Goal: Task Accomplishment & Management: Manage account settings

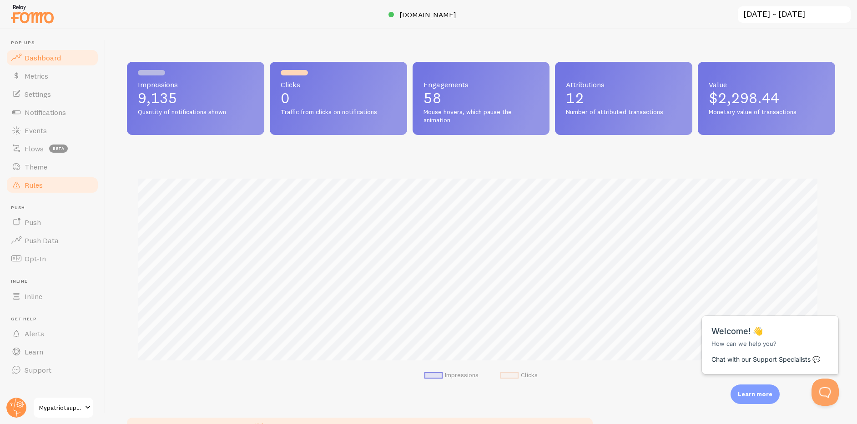
click at [58, 185] on link "Rules" at bounding box center [52, 185] width 94 height 18
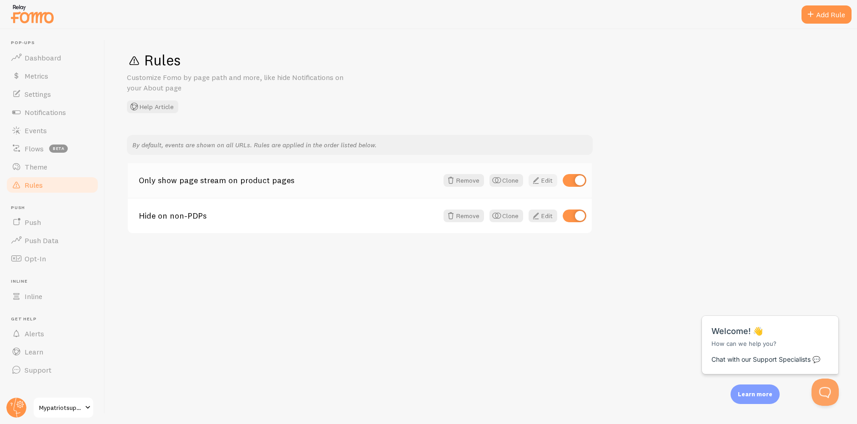
click at [540, 184] on span at bounding box center [535, 180] width 11 height 11
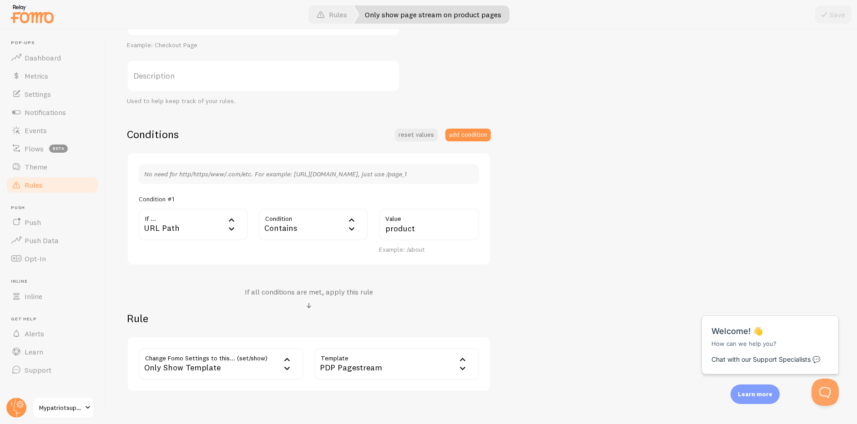
scroll to position [179, 0]
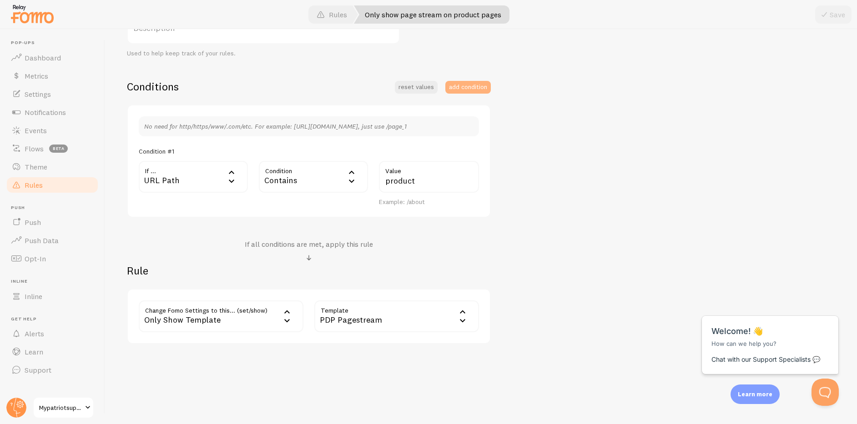
click at [480, 88] on button "add condition" at bounding box center [467, 87] width 45 height 13
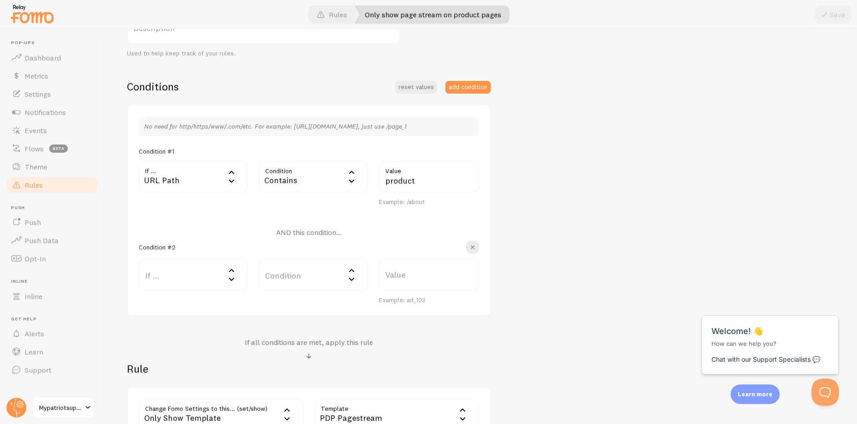
click at [200, 277] on label "If ..." at bounding box center [193, 275] width 109 height 32
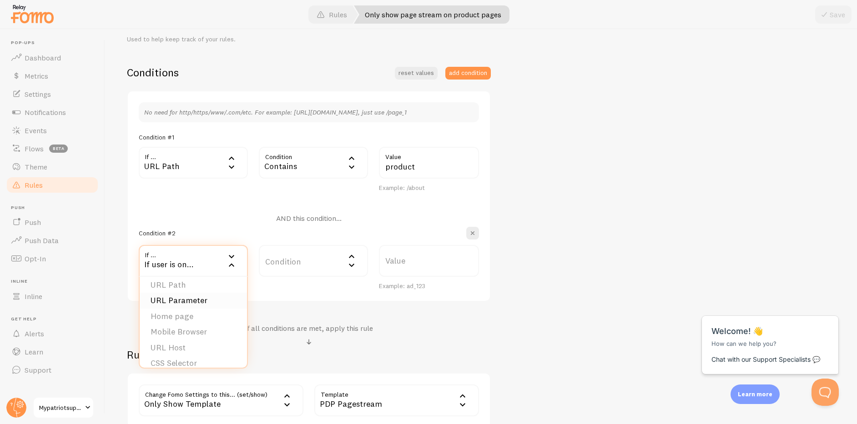
scroll to position [7, 0]
click at [31, 127] on span "Events" at bounding box center [36, 130] width 22 height 9
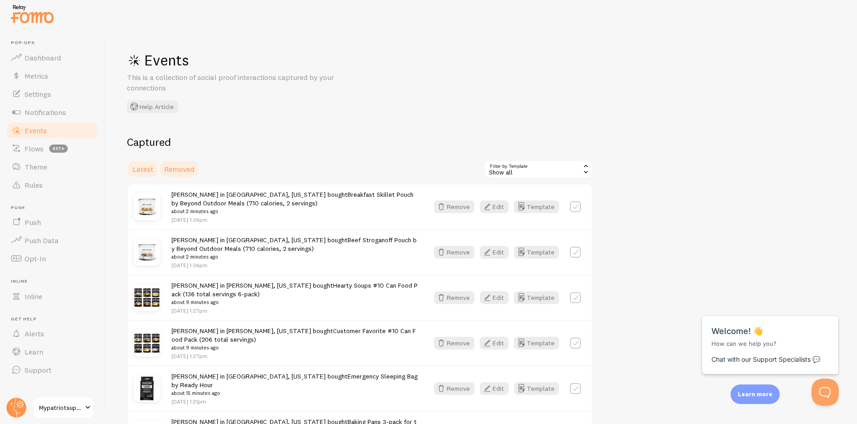
click at [180, 170] on span "Removed" at bounding box center [179, 169] width 30 height 9
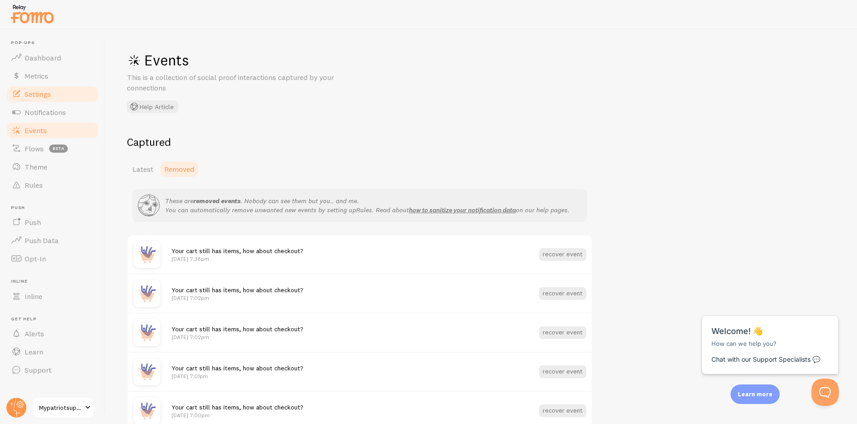
click at [41, 97] on span "Settings" at bounding box center [38, 94] width 26 height 9
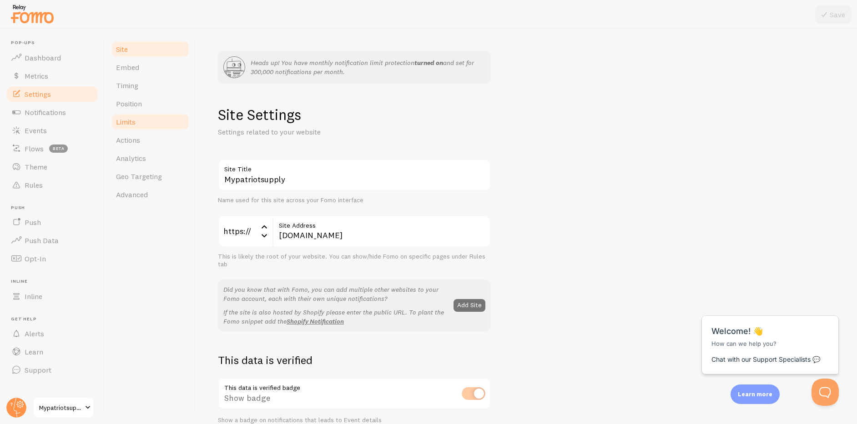
click at [134, 123] on span "Limits" at bounding box center [126, 121] width 20 height 9
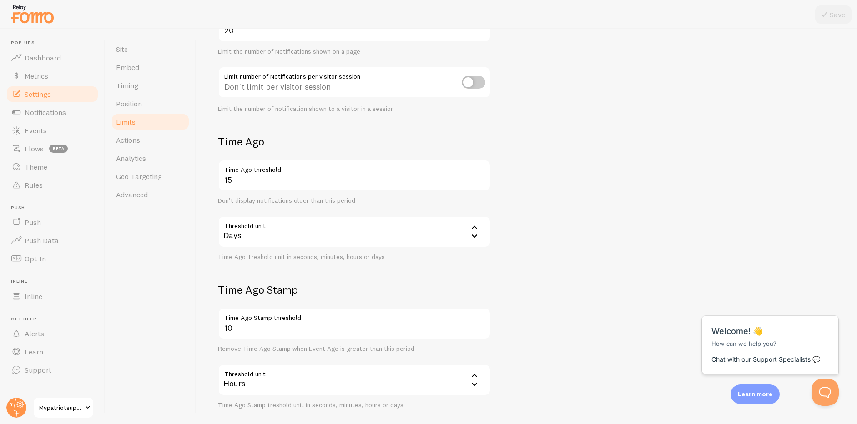
scroll to position [220, 0]
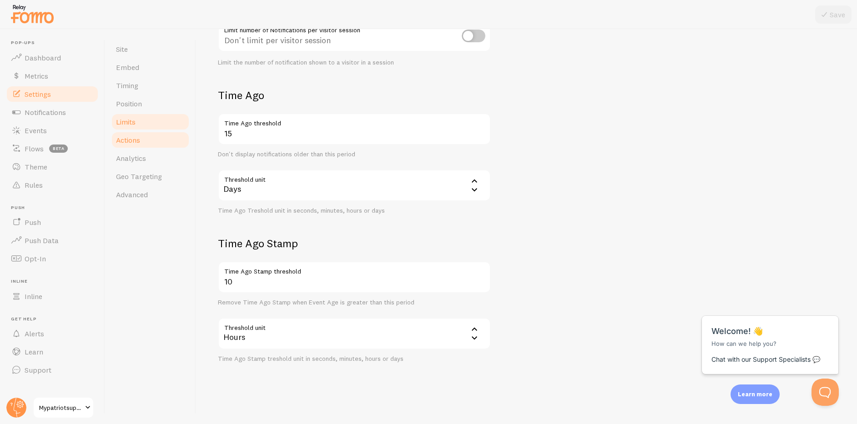
click at [148, 141] on link "Actions" at bounding box center [150, 140] width 80 height 18
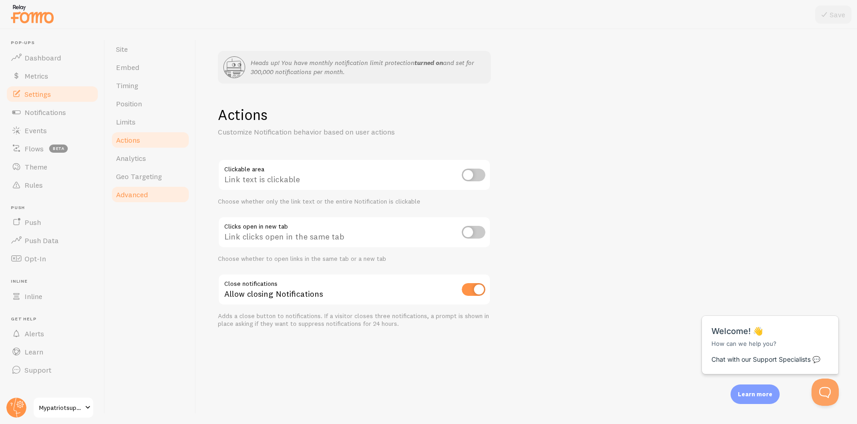
click at [141, 190] on span "Advanced" at bounding box center [132, 194] width 32 height 9
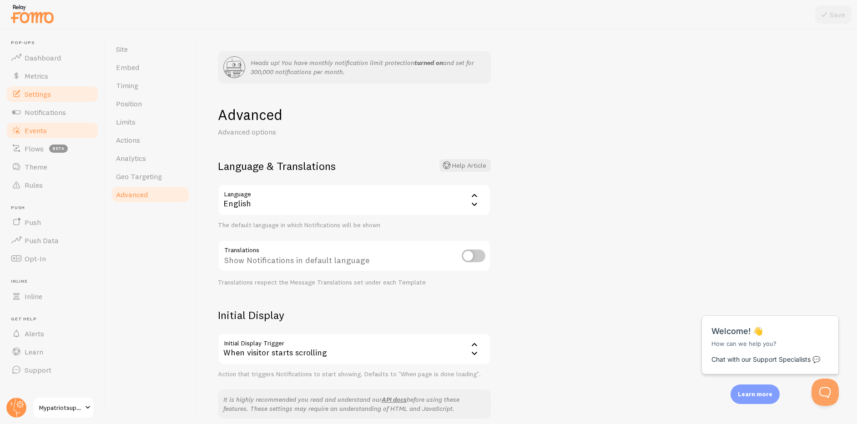
click at [47, 129] on link "Events" at bounding box center [52, 130] width 94 height 18
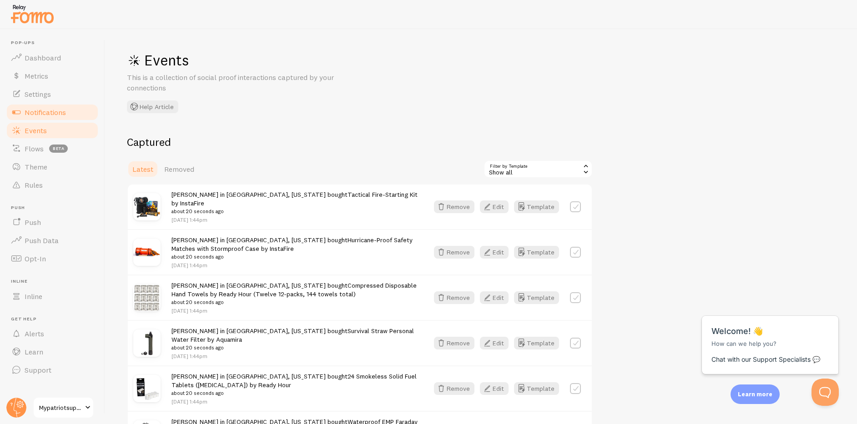
click at [43, 110] on span "Notifications" at bounding box center [45, 112] width 41 height 9
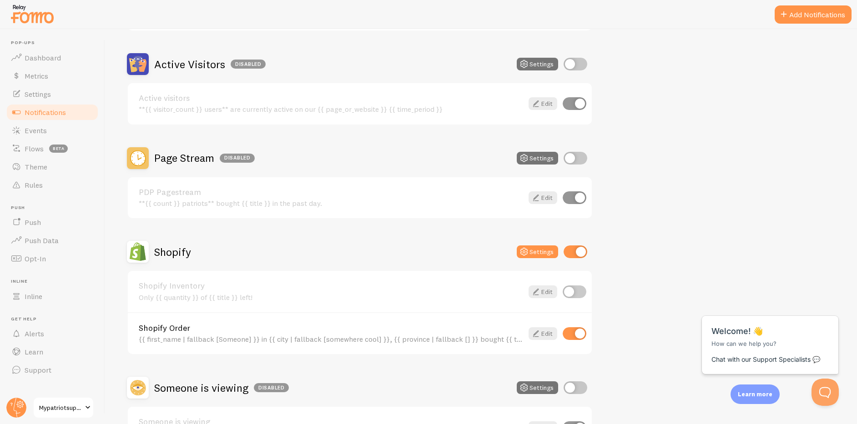
scroll to position [221, 0]
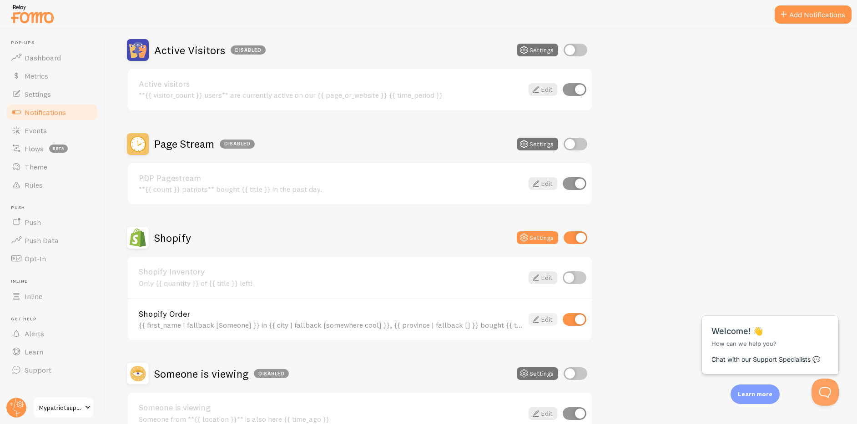
click at [548, 320] on link "Edit" at bounding box center [542, 319] width 29 height 13
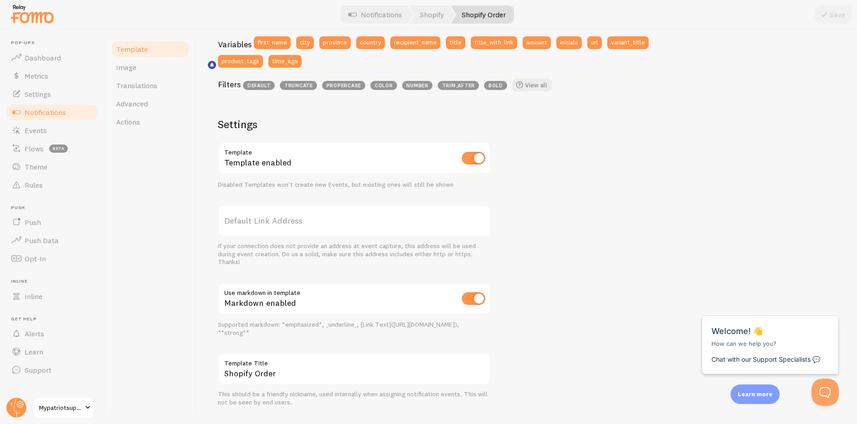
scroll to position [273, 0]
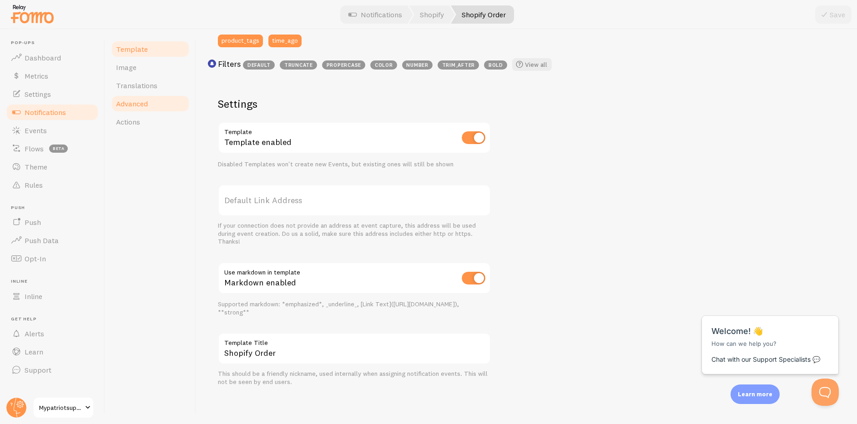
click at [135, 106] on span "Advanced" at bounding box center [132, 103] width 32 height 9
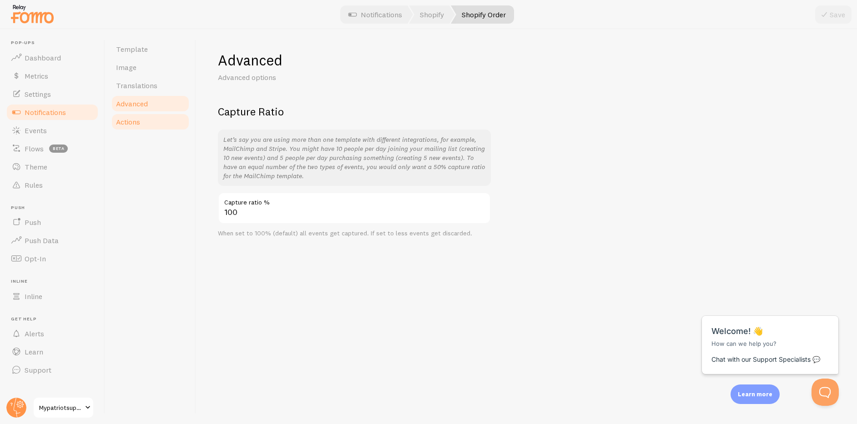
click at [134, 124] on span "Actions" at bounding box center [128, 121] width 24 height 9
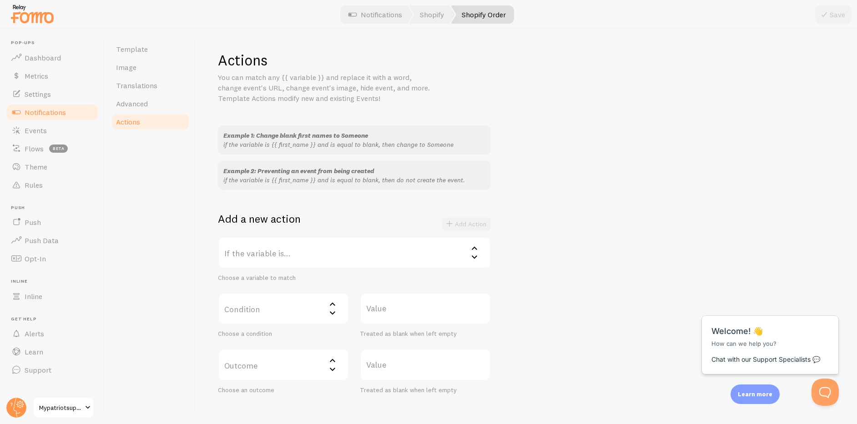
click at [382, 261] on label "If the variable is..." at bounding box center [354, 253] width 273 height 32
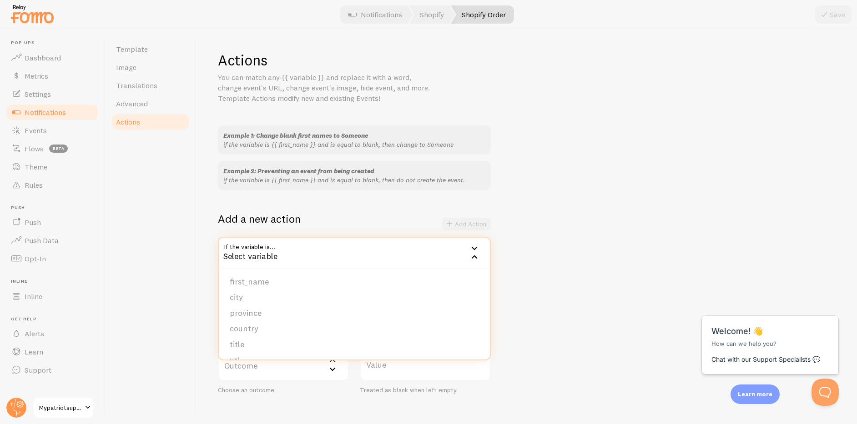
click at [629, 274] on div "Example 1: Change blank first names to Someone if the variable is {{ first_name…" at bounding box center [526, 259] width 617 height 269
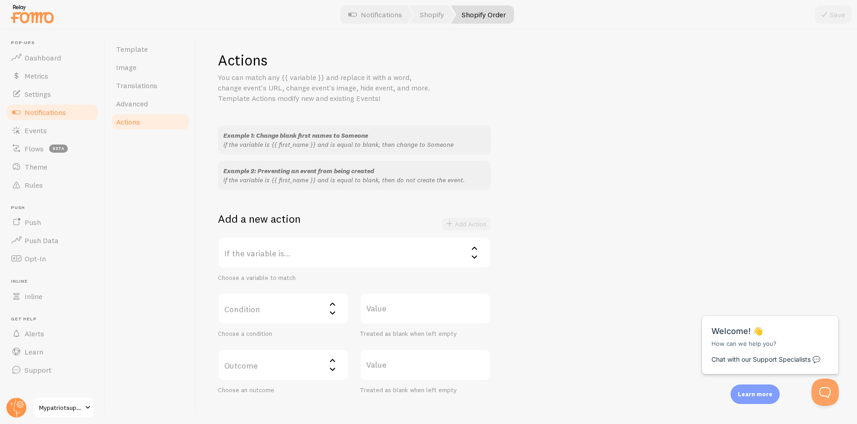
click at [301, 315] on label "Condition" at bounding box center [283, 309] width 131 height 32
click at [585, 291] on div "Example 1: Change blank first names to Someone if the variable is {{ first_name…" at bounding box center [526, 259] width 617 height 269
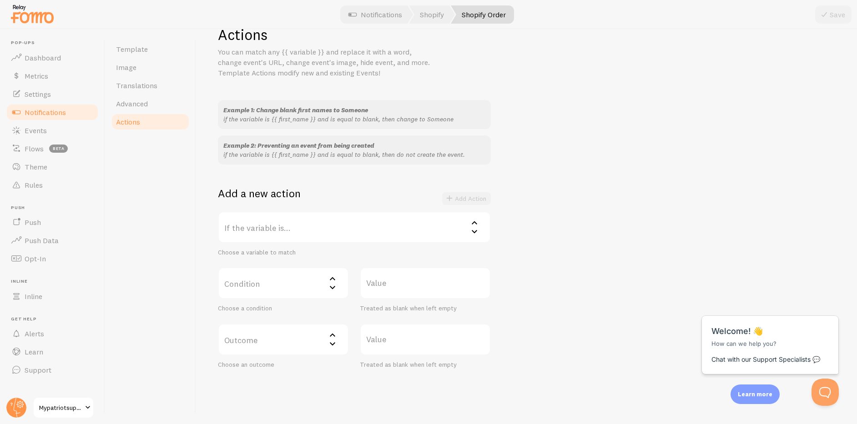
scroll to position [49, 0]
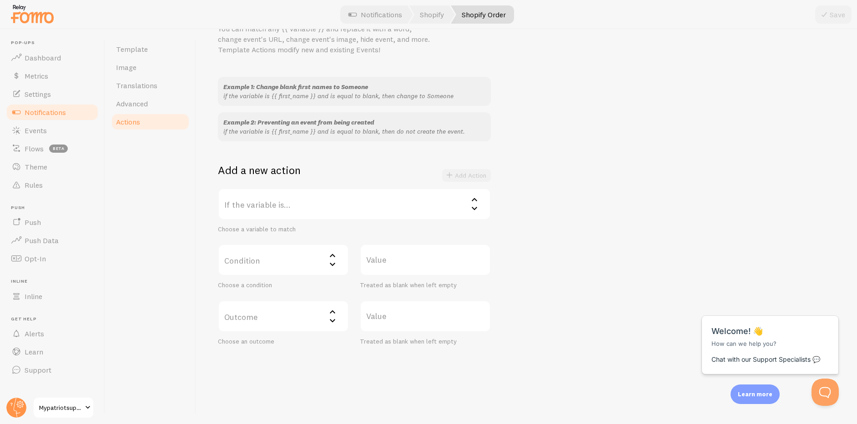
click at [312, 321] on label "Outcome" at bounding box center [283, 317] width 131 height 32
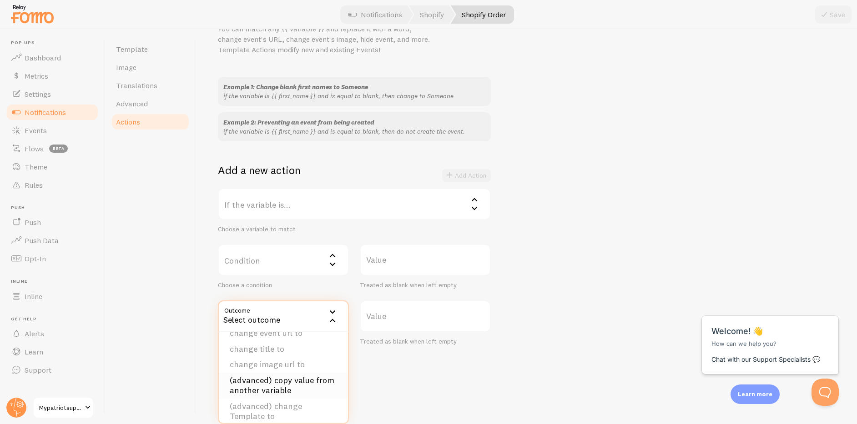
scroll to position [42, 0]
click at [669, 222] on div "Example 1: Change blank first names to Someone if the variable is {{ first_name…" at bounding box center [526, 211] width 617 height 269
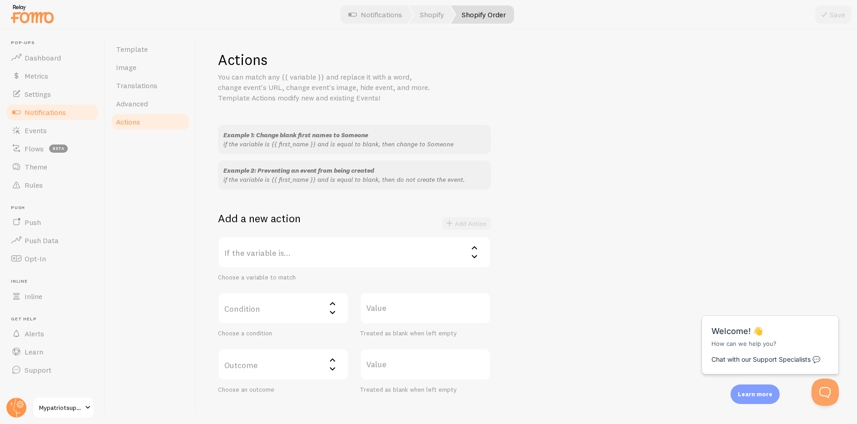
scroll to position [0, 0]
click at [305, 258] on label "If the variable is..." at bounding box center [354, 253] width 273 height 32
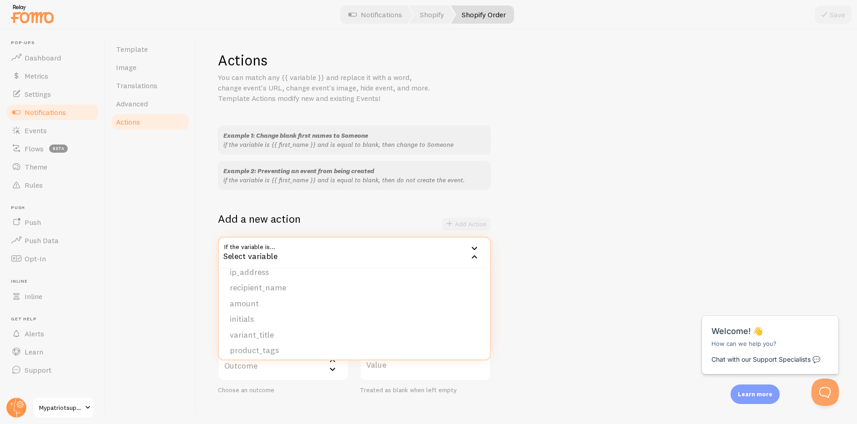
scroll to position [140, 0]
click at [281, 345] on li "product_tags" at bounding box center [354, 346] width 271 height 16
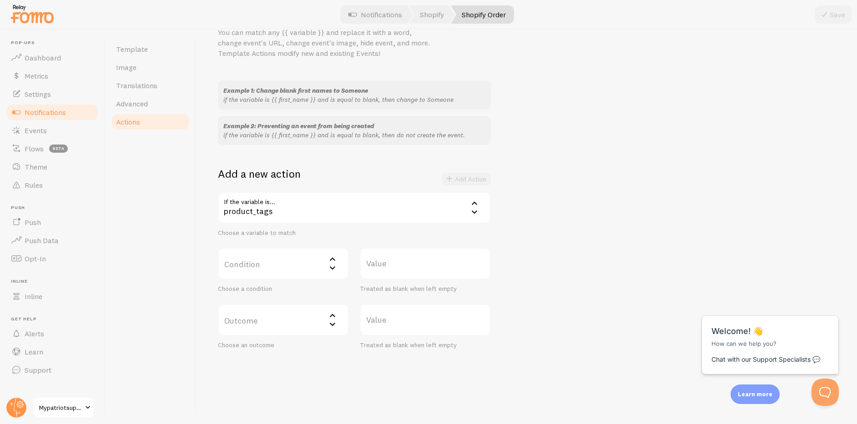
scroll to position [49, 0]
click at [278, 262] on label "Condition" at bounding box center [283, 260] width 131 height 32
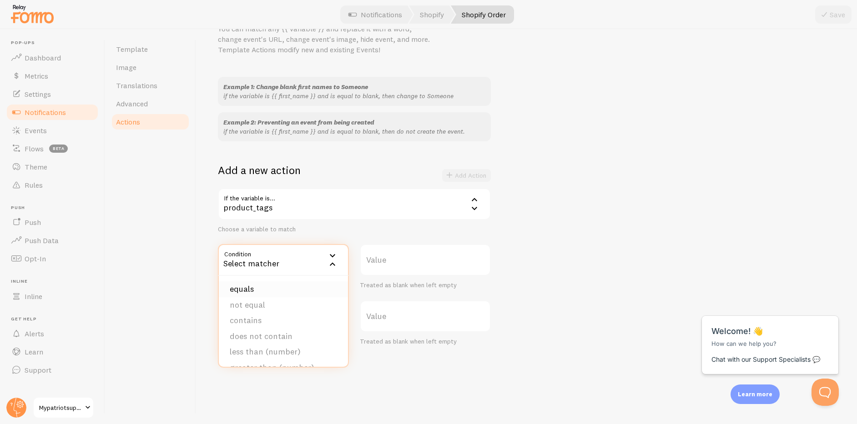
click at [276, 288] on li "equals" at bounding box center [283, 289] width 129 height 16
click at [382, 264] on label "Value" at bounding box center [425, 260] width 131 height 32
click at [382, 264] on input "Value" at bounding box center [425, 260] width 131 height 32
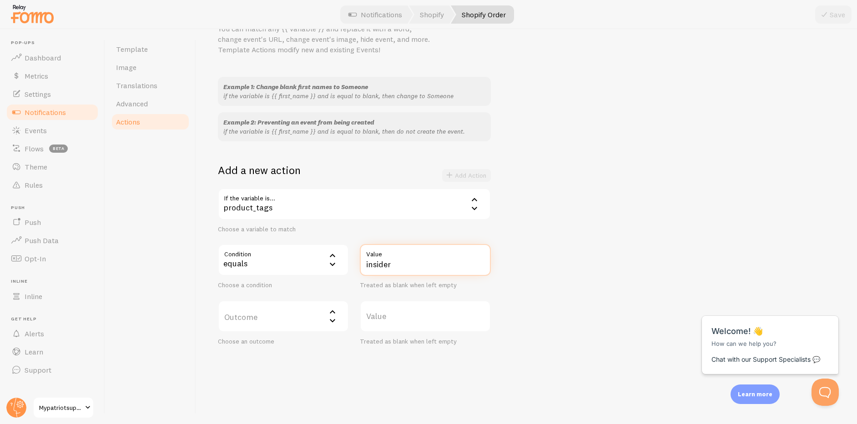
type input "insider"
drag, startPoint x: 136, startPoint y: 305, endPoint x: 226, endPoint y: 315, distance: 91.0
click at [138, 306] on div "Template Image Translations Advanced Actions" at bounding box center [150, 226] width 91 height 395
click at [296, 322] on label "Outcome" at bounding box center [283, 317] width 131 height 32
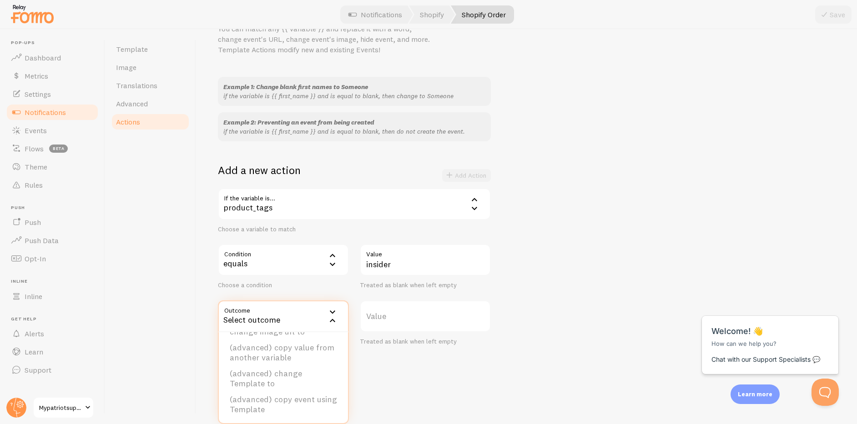
scroll to position [0, 0]
click at [265, 344] on li "do not create event" at bounding box center [283, 346] width 129 height 16
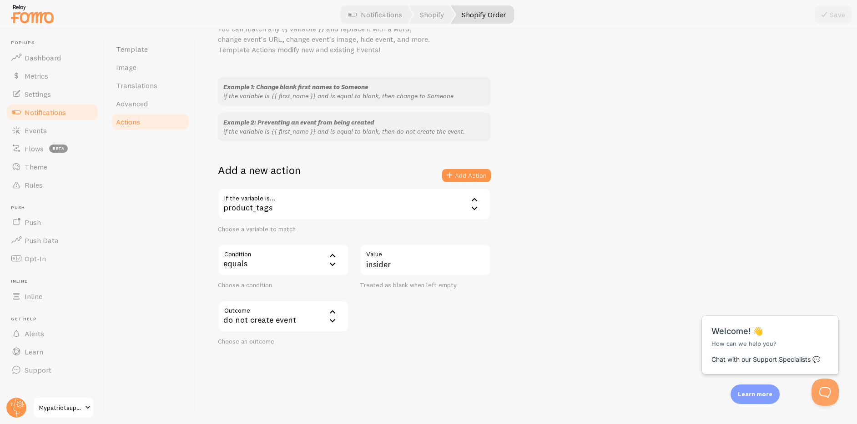
click at [183, 285] on div "Template Image Translations Advanced Actions" at bounding box center [150, 226] width 91 height 395
click at [35, 187] on span "Rules" at bounding box center [34, 185] width 18 height 9
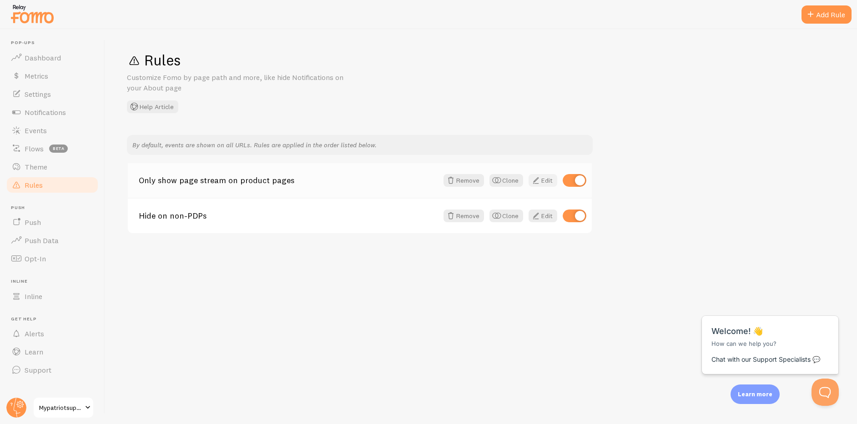
click at [546, 181] on link "Edit" at bounding box center [542, 180] width 29 height 13
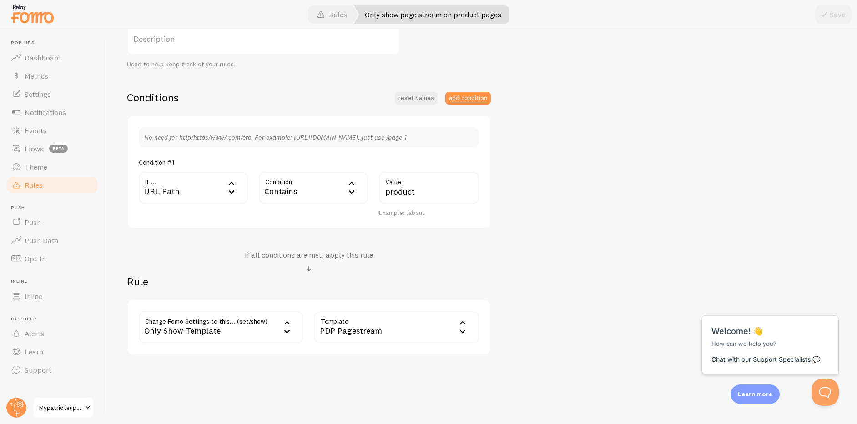
scroll to position [179, 0]
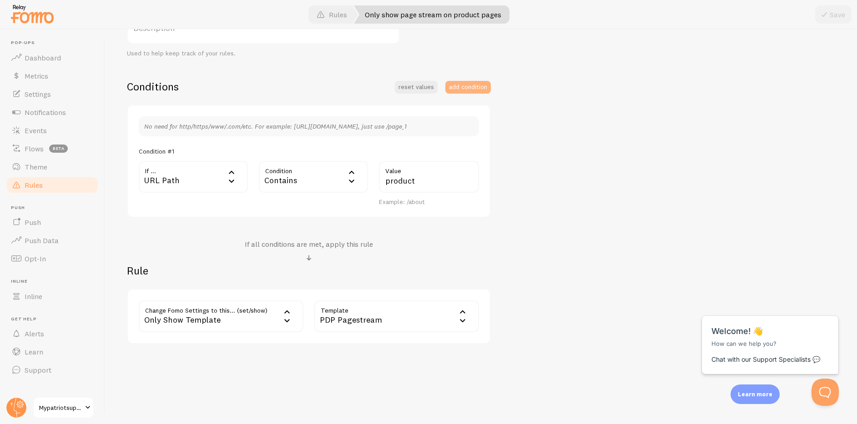
click at [472, 87] on button "add condition" at bounding box center [467, 87] width 45 height 13
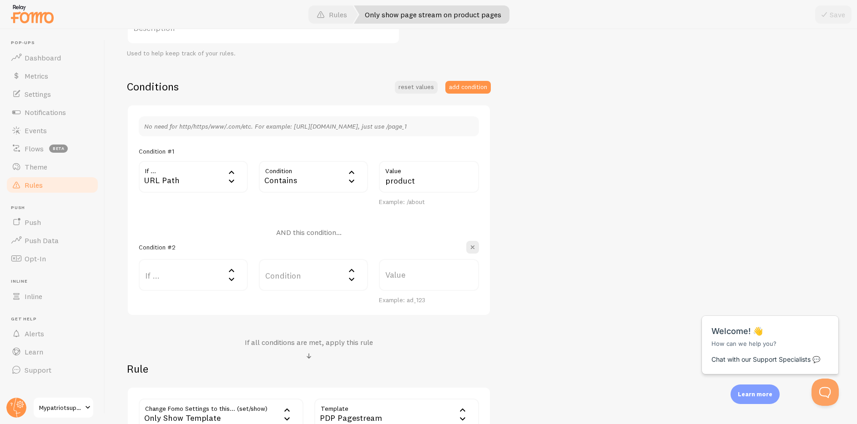
click at [180, 276] on label "If ..." at bounding box center [193, 275] width 109 height 32
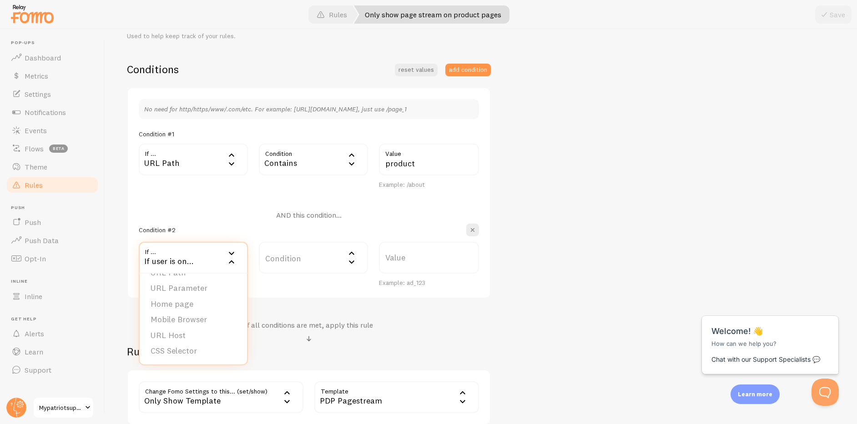
scroll to position [257, 0]
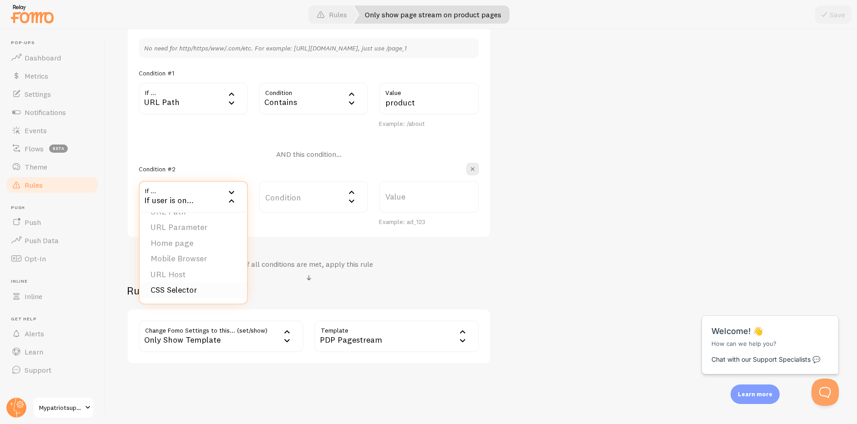
click at [192, 292] on li "CSS Selector" at bounding box center [193, 290] width 107 height 16
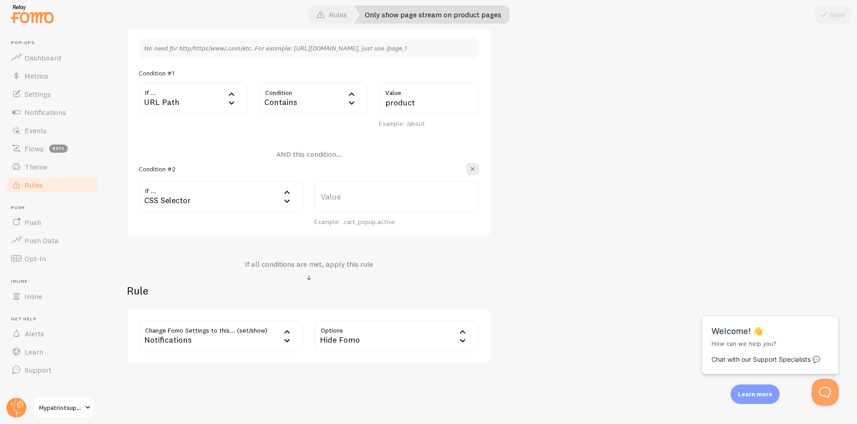
click at [342, 196] on label "Value" at bounding box center [396, 197] width 165 height 32
click at [342, 196] on input "Value" at bounding box center [396, 197] width 165 height 32
type input "shoplift-variant"
click at [178, 201] on div "CSS Selector" at bounding box center [221, 197] width 165 height 32
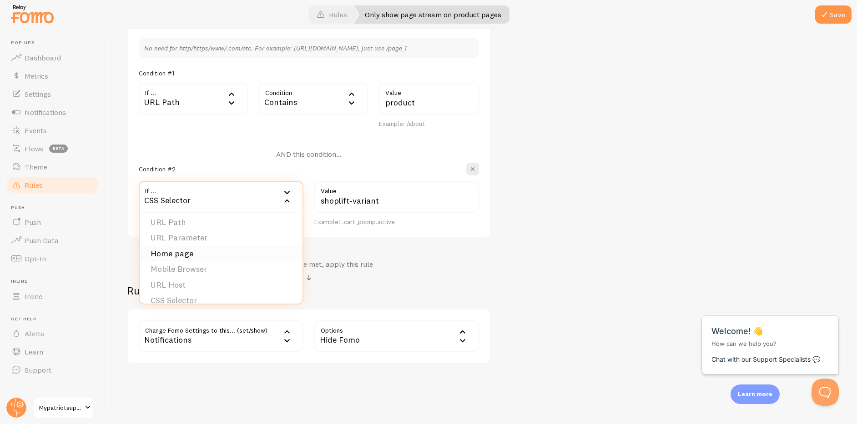
scroll to position [0, 0]
click at [624, 135] on div "Only show page stream on product pages Title Example: Checkout Page Description…" at bounding box center [481, 121] width 708 height 486
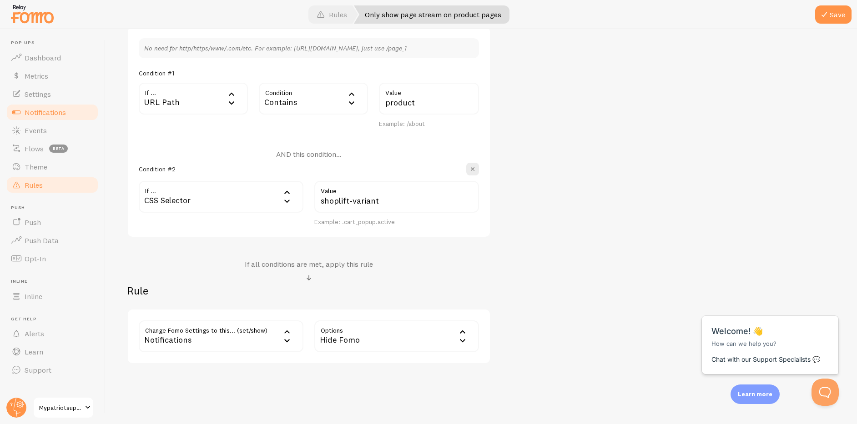
click at [46, 109] on span "Notifications" at bounding box center [45, 112] width 41 height 9
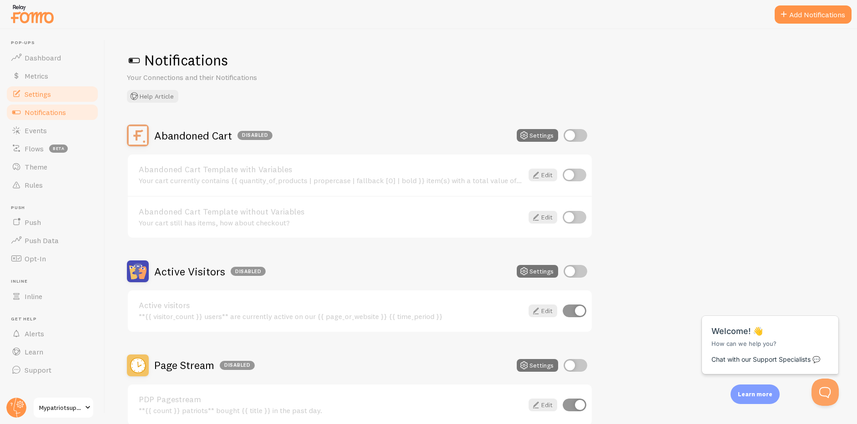
click at [50, 95] on span "Settings" at bounding box center [38, 94] width 26 height 9
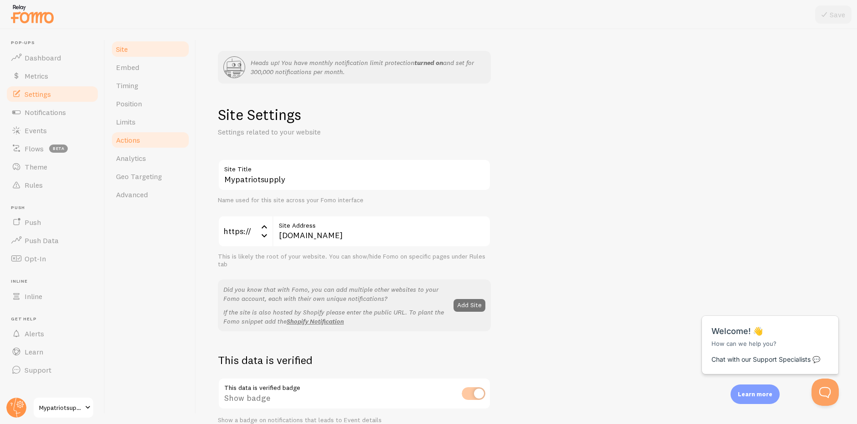
click at [129, 141] on span "Actions" at bounding box center [128, 139] width 24 height 9
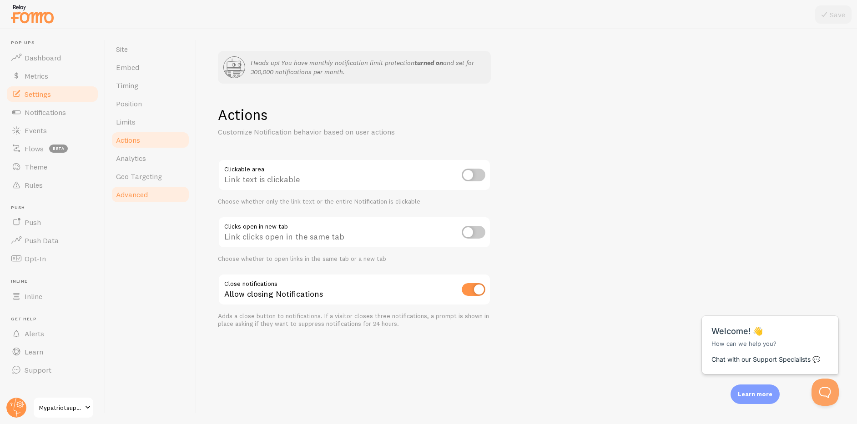
click at [132, 188] on link "Advanced" at bounding box center [150, 195] width 80 height 18
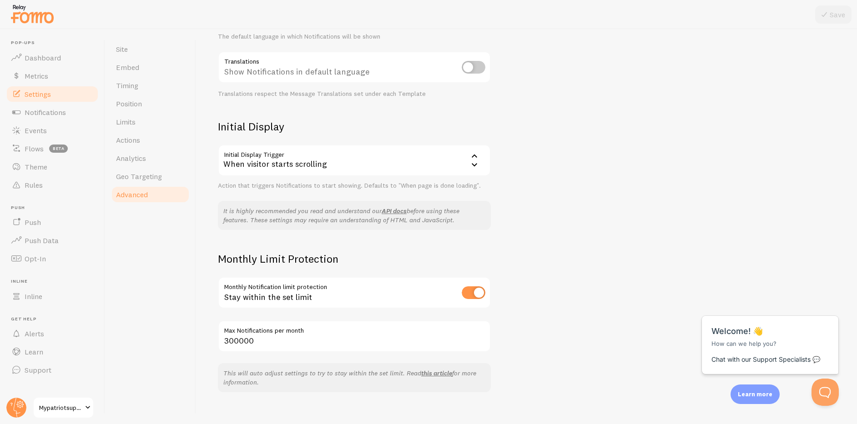
scroll to position [201, 0]
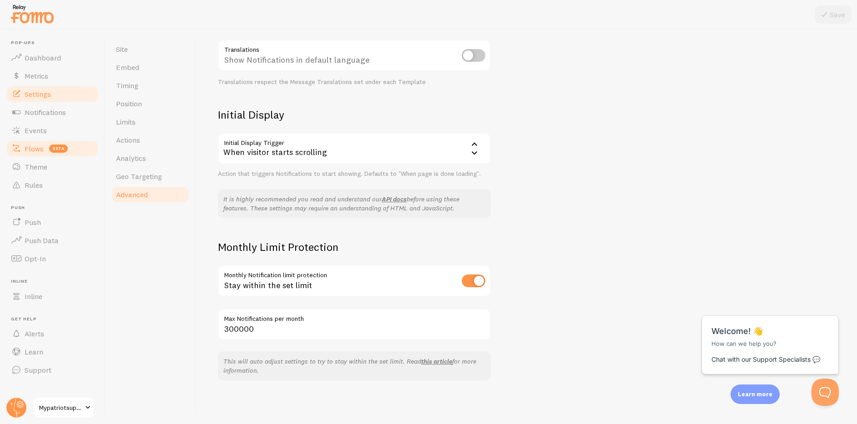
click at [31, 148] on span "Flows" at bounding box center [34, 148] width 19 height 9
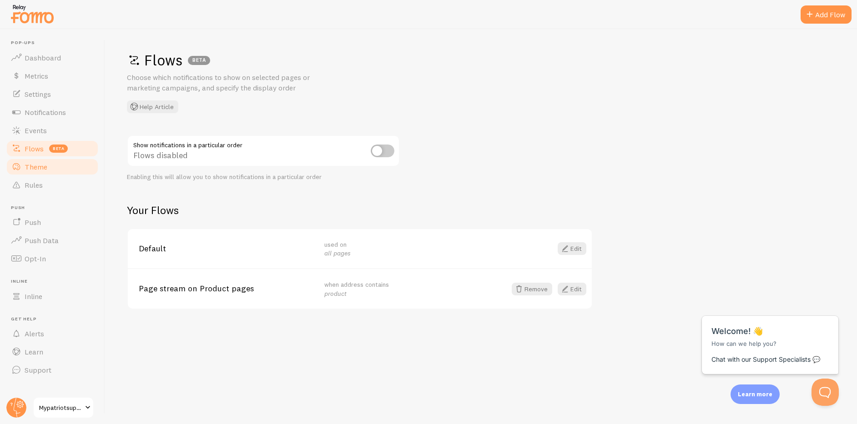
click at [41, 168] on span "Theme" at bounding box center [36, 166] width 23 height 9
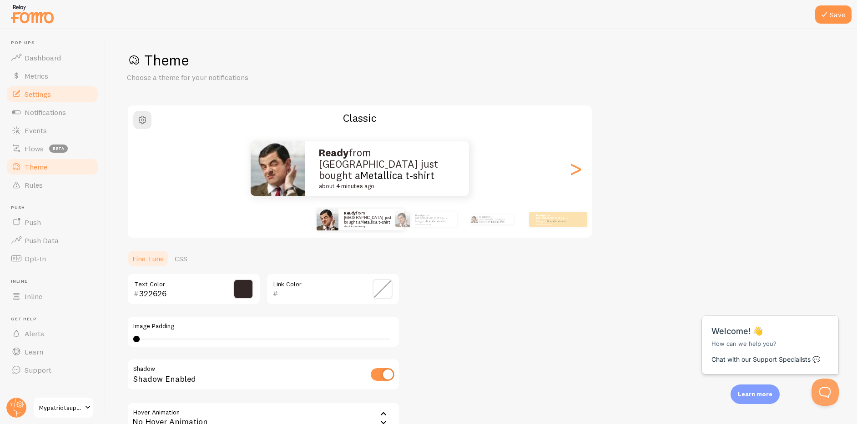
click at [40, 98] on span "Settings" at bounding box center [38, 94] width 26 height 9
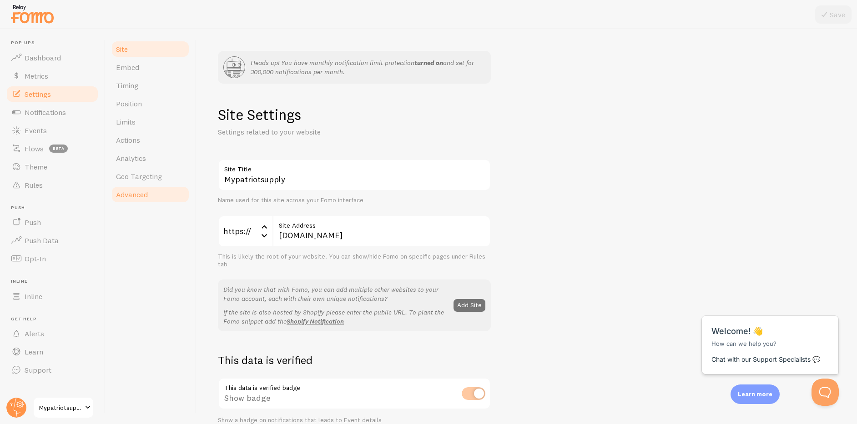
click at [132, 194] on span "Advanced" at bounding box center [132, 194] width 32 height 9
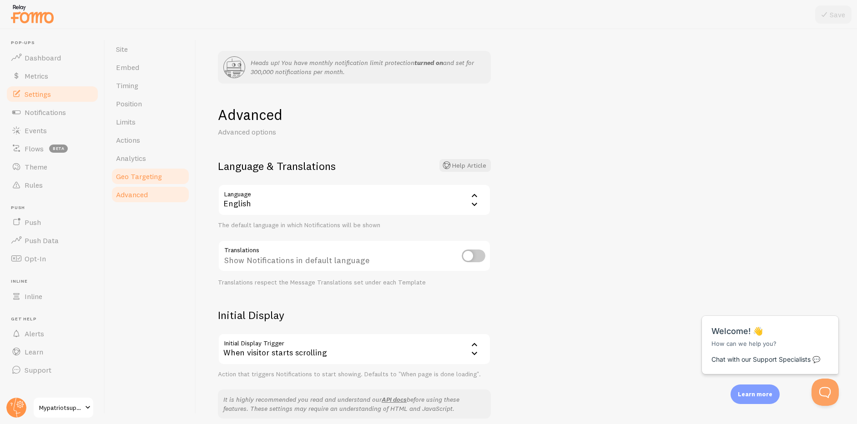
click at [133, 170] on link "Geo Targeting" at bounding box center [150, 176] width 80 height 18
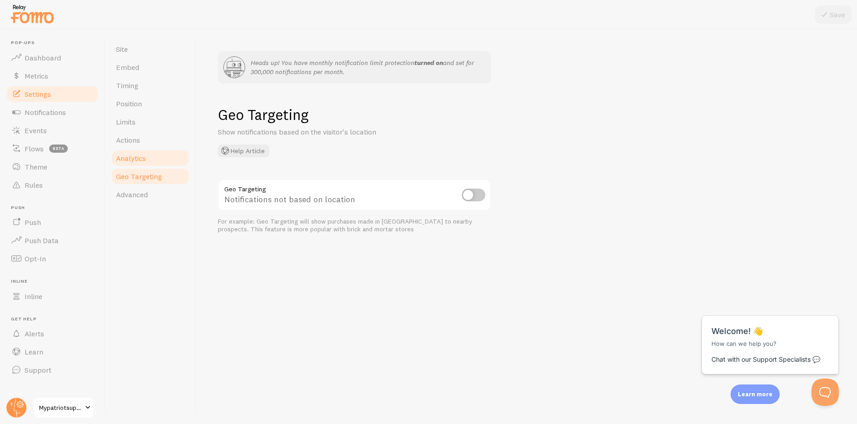
click at [133, 159] on span "Analytics" at bounding box center [131, 158] width 30 height 9
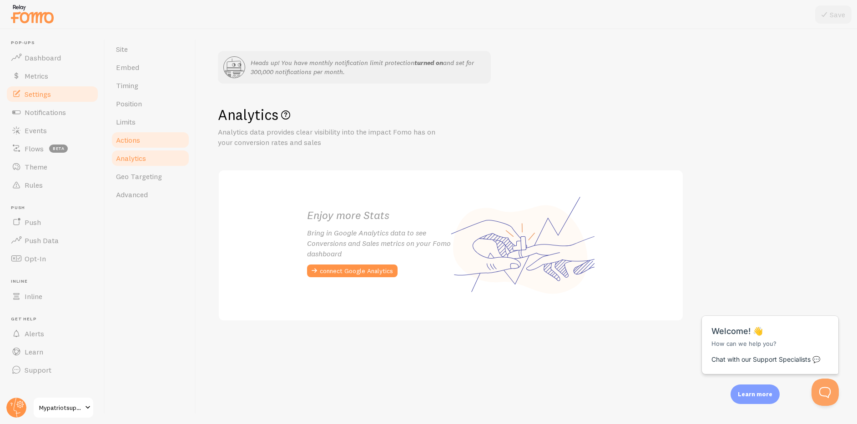
click at [127, 141] on span "Actions" at bounding box center [128, 139] width 24 height 9
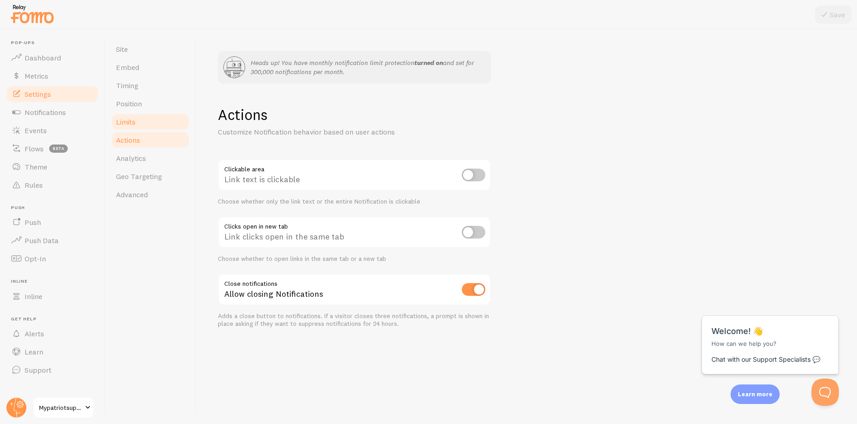
click at [125, 122] on span "Limits" at bounding box center [126, 121] width 20 height 9
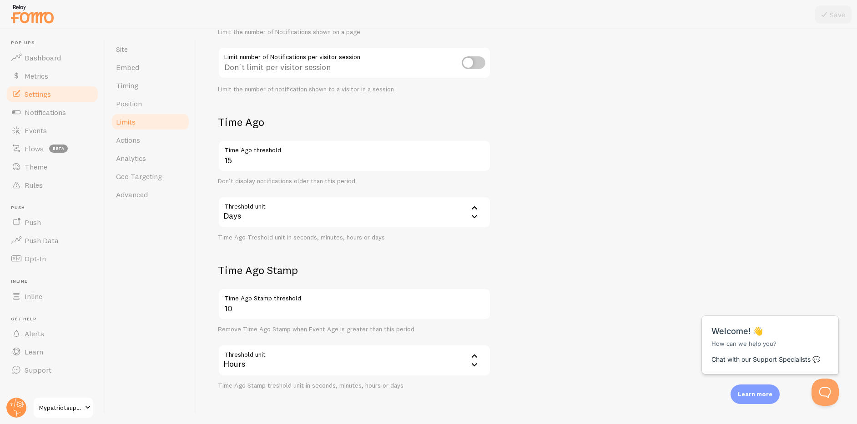
scroll to position [220, 0]
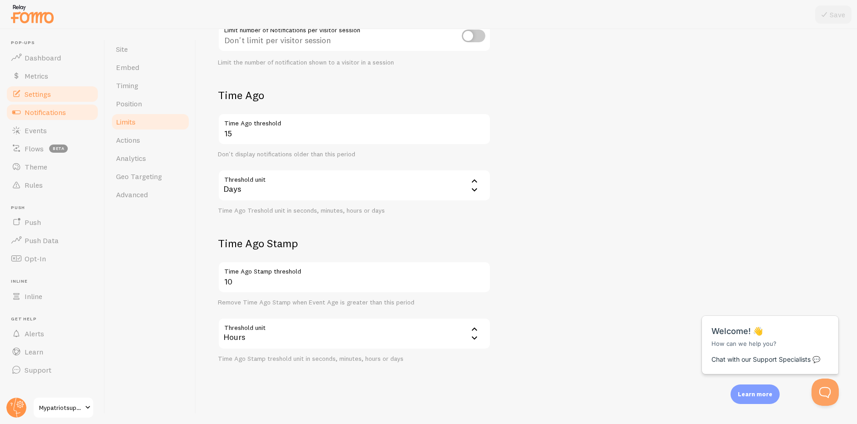
click at [34, 112] on span "Notifications" at bounding box center [45, 112] width 41 height 9
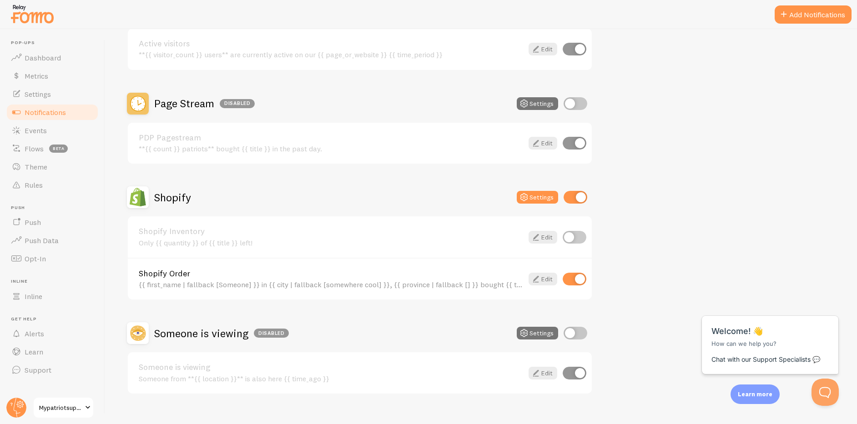
scroll to position [275, 0]
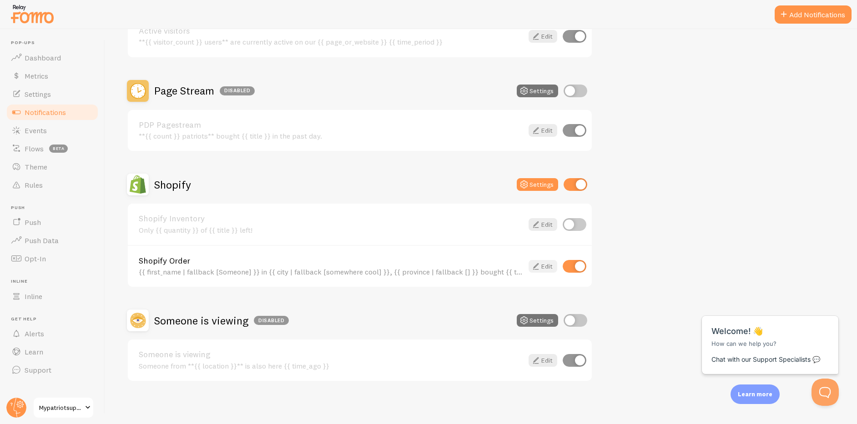
click at [543, 266] on link "Edit" at bounding box center [542, 266] width 29 height 13
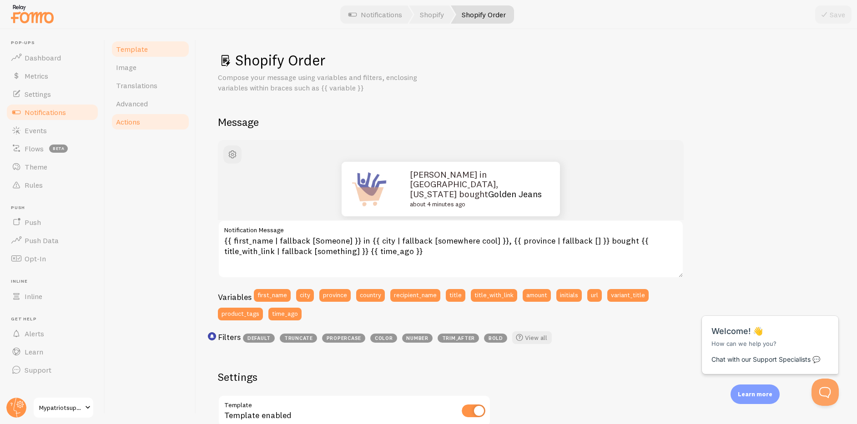
click at [129, 119] on span "Actions" at bounding box center [128, 121] width 24 height 9
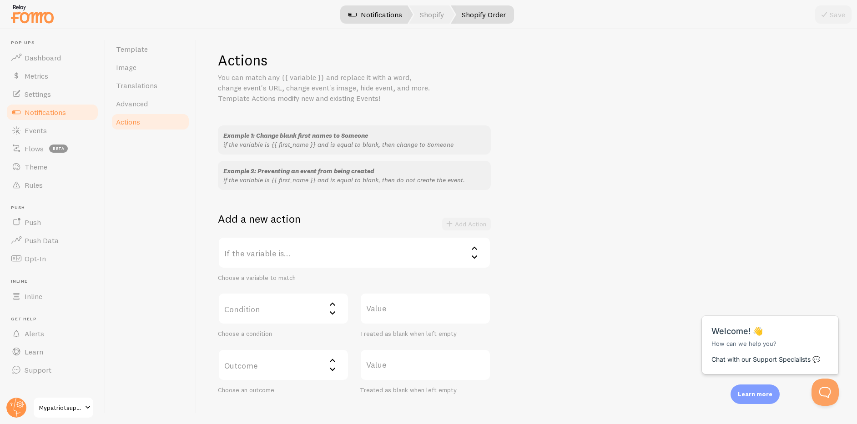
click at [380, 15] on link "Notifications" at bounding box center [374, 14] width 75 height 18
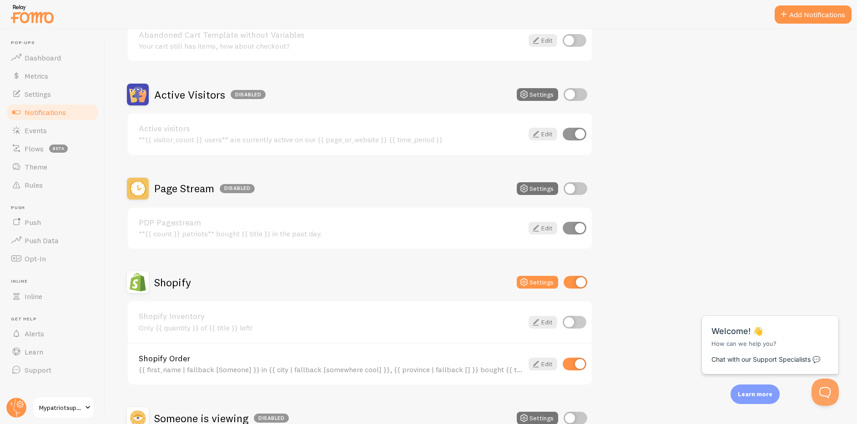
scroll to position [219, 0]
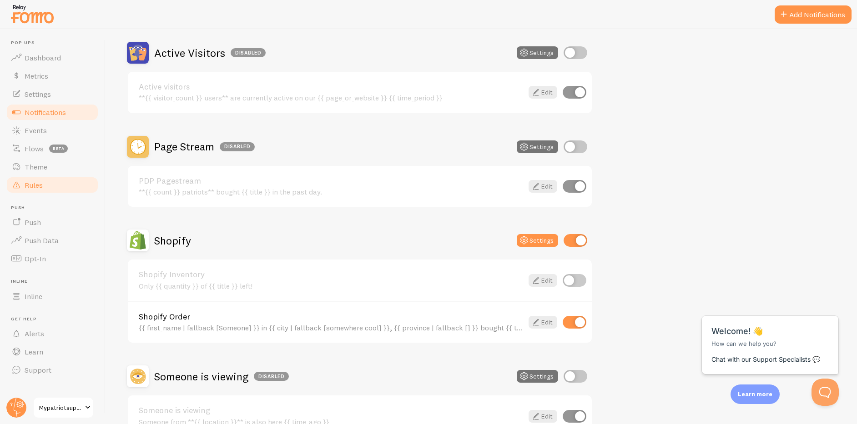
click at [63, 188] on link "Rules" at bounding box center [52, 185] width 94 height 18
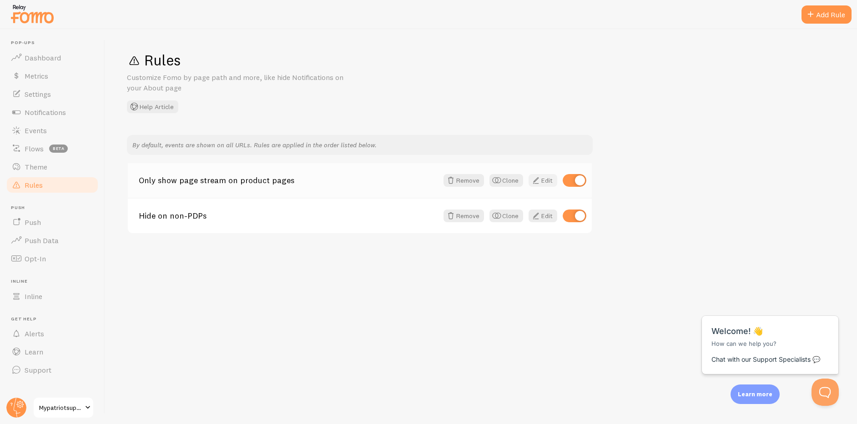
click at [545, 184] on link "Edit" at bounding box center [542, 180] width 29 height 13
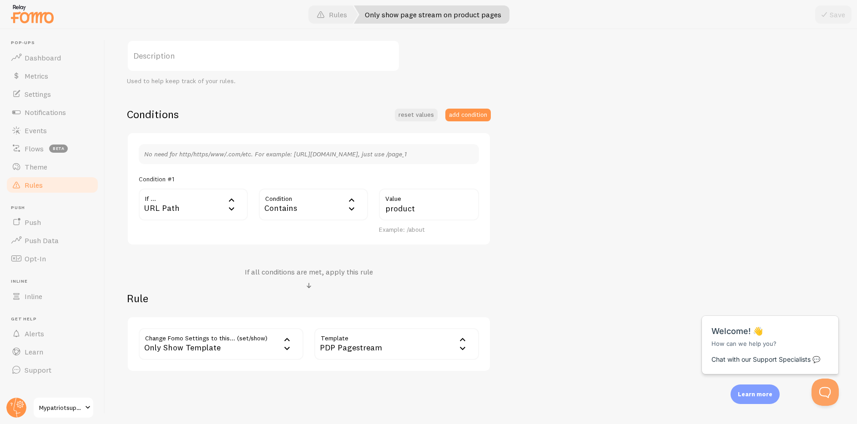
scroll to position [153, 0]
click at [474, 116] on button "add condition" at bounding box center [467, 113] width 45 height 13
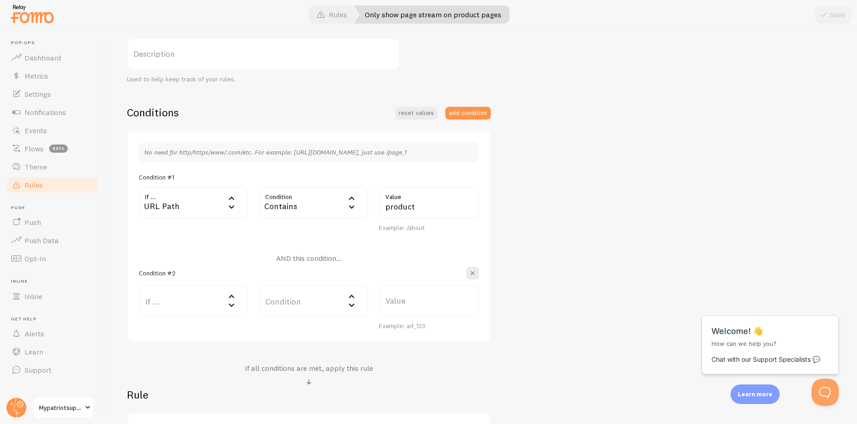
click at [190, 302] on label "If ..." at bounding box center [193, 301] width 109 height 32
click at [179, 391] on li "CSS Selector" at bounding box center [193, 394] width 107 height 16
click at [337, 301] on label "Value" at bounding box center [396, 301] width 165 height 32
click at [337, 301] on input "Value" at bounding box center [396, 301] width 165 height 32
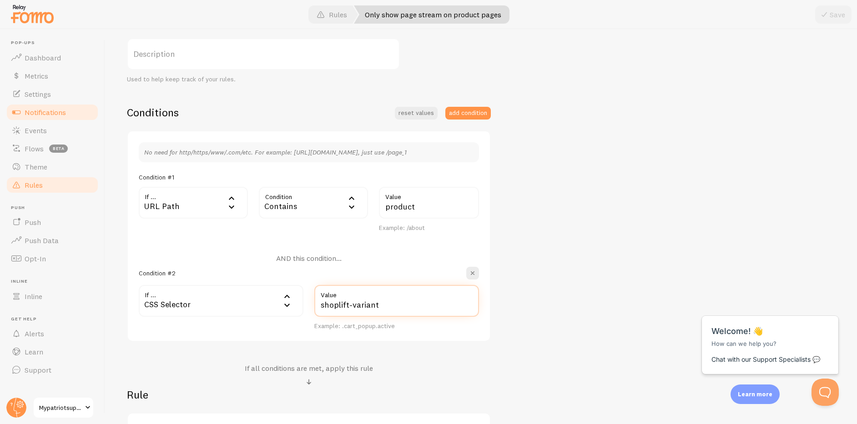
type input "shoplift-variant"
click at [50, 113] on span "Notifications" at bounding box center [45, 112] width 41 height 9
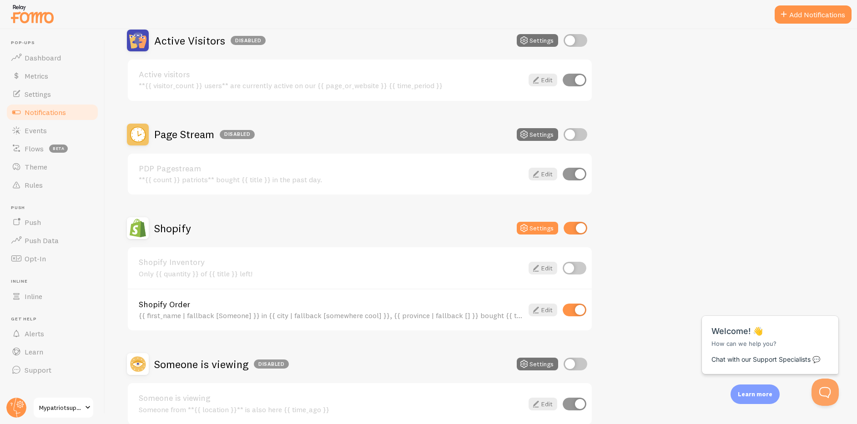
scroll to position [263, 0]
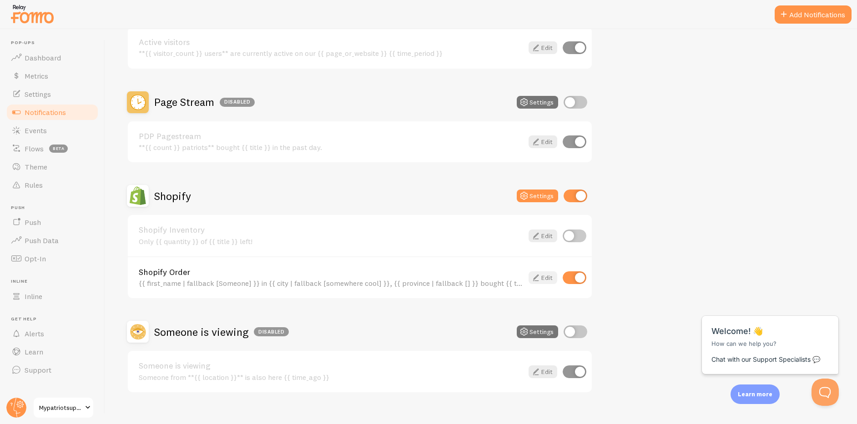
click at [537, 278] on icon at bounding box center [535, 277] width 11 height 11
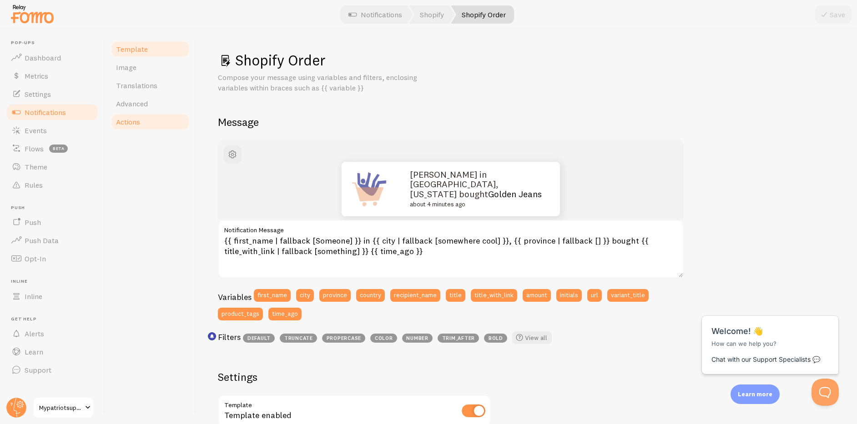
click at [127, 123] on span "Actions" at bounding box center [128, 121] width 24 height 9
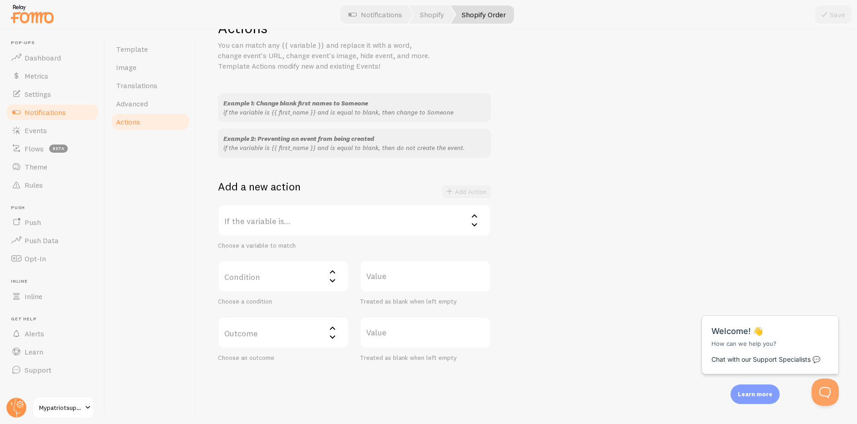
scroll to position [49, 0]
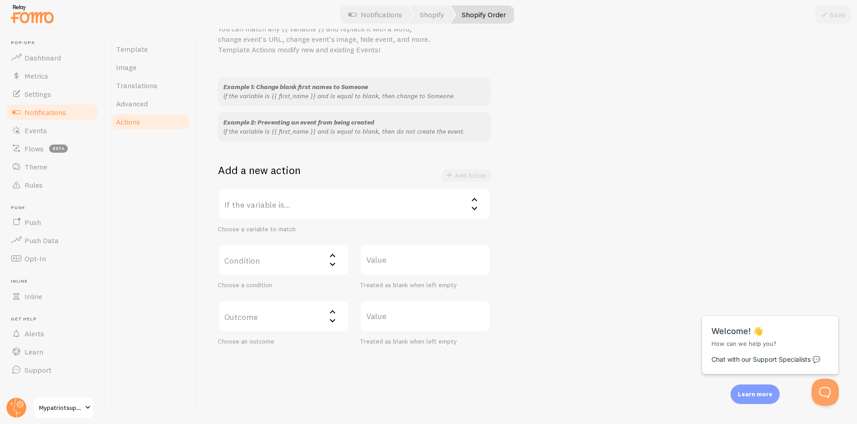
click at [293, 210] on label "If the variable is..." at bounding box center [354, 204] width 273 height 32
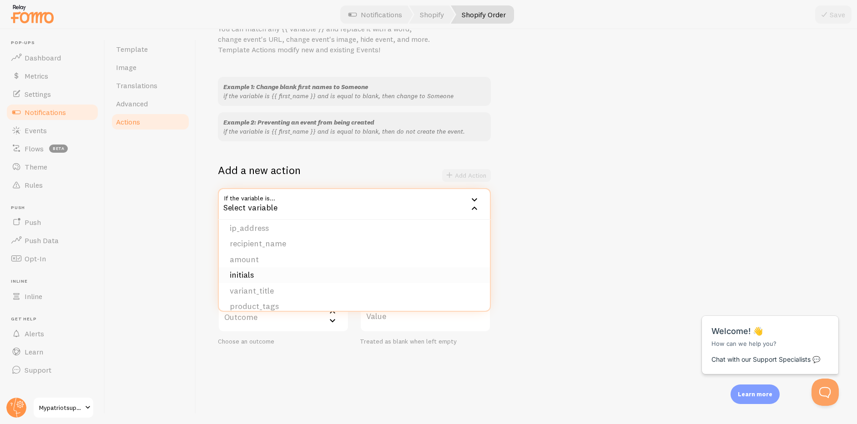
scroll to position [140, 0]
click at [274, 295] on li "product_tags" at bounding box center [354, 298] width 271 height 16
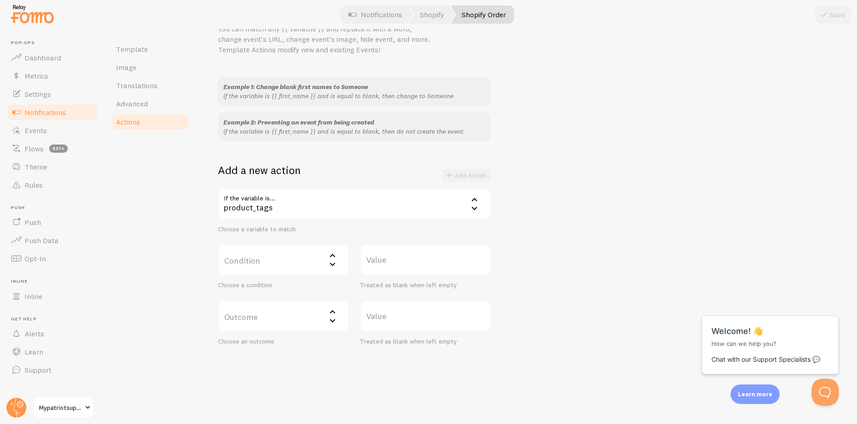
click at [256, 266] on label "Condition" at bounding box center [283, 260] width 131 height 32
click at [259, 289] on li "equals" at bounding box center [283, 289] width 129 height 16
click at [389, 261] on label "Value" at bounding box center [425, 260] width 131 height 32
click at [389, 261] on input "Value" at bounding box center [425, 260] width 131 height 32
type input "i"
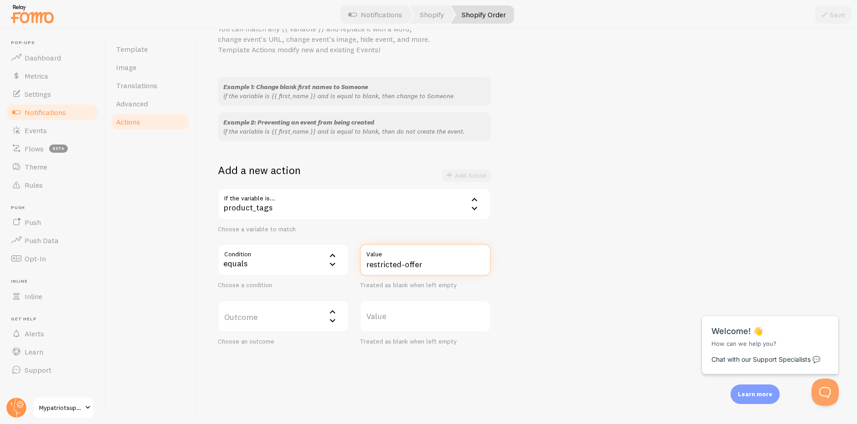
type input "restricted-offer"
click at [305, 318] on label "Outcome" at bounding box center [283, 317] width 131 height 32
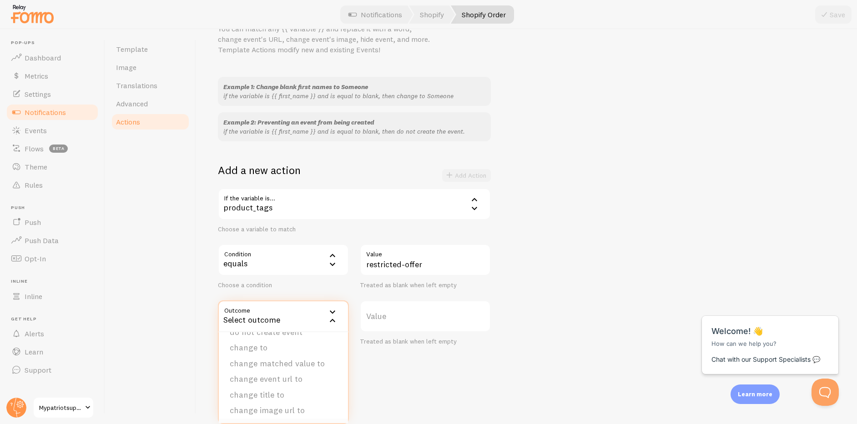
scroll to position [0, 0]
click at [292, 344] on li "do not create event" at bounding box center [283, 346] width 129 height 16
click at [463, 173] on button "Add Action" at bounding box center [466, 175] width 49 height 13
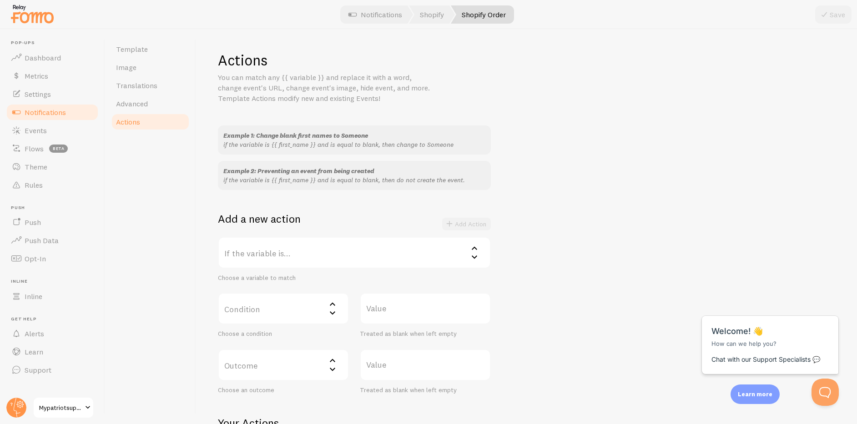
click at [371, 259] on label "If the variable is..." at bounding box center [354, 253] width 273 height 32
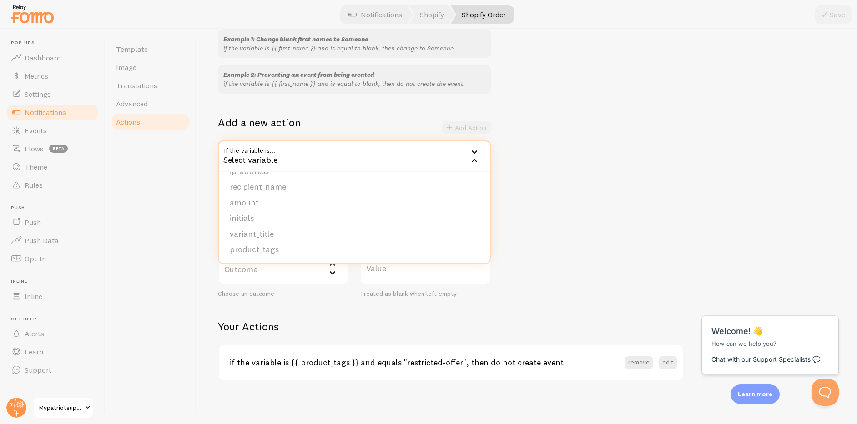
scroll to position [97, 0]
click at [301, 253] on li "product_tags" at bounding box center [354, 249] width 271 height 16
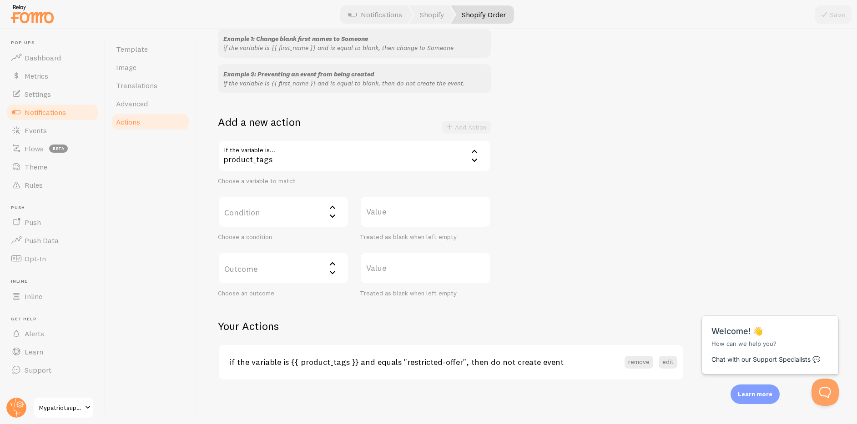
click at [258, 216] on label "Condition" at bounding box center [283, 212] width 131 height 32
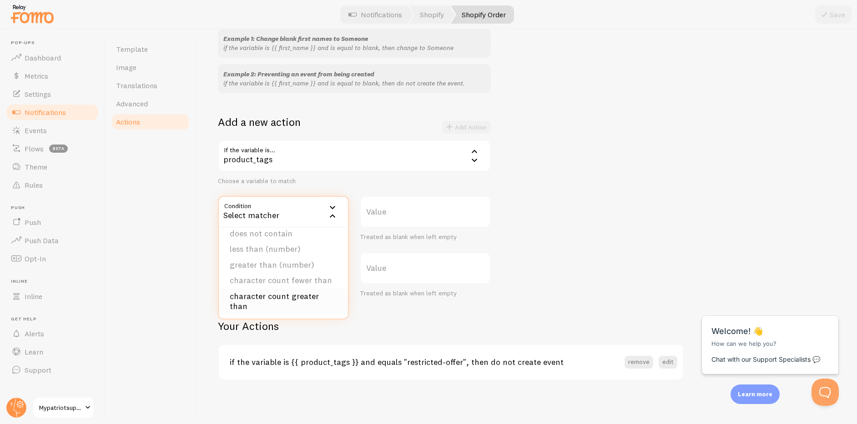
scroll to position [56, 0]
click at [177, 206] on div "Template Image Translations Advanced Actions" at bounding box center [150, 226] width 91 height 395
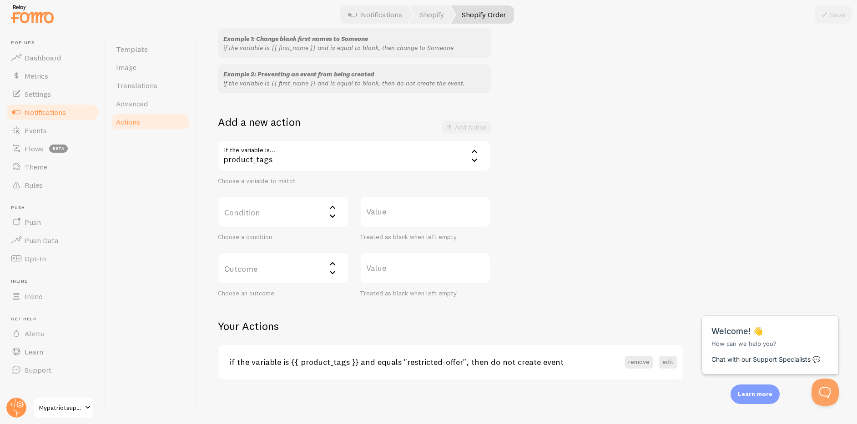
click at [282, 154] on div "product_tags" at bounding box center [354, 156] width 273 height 32
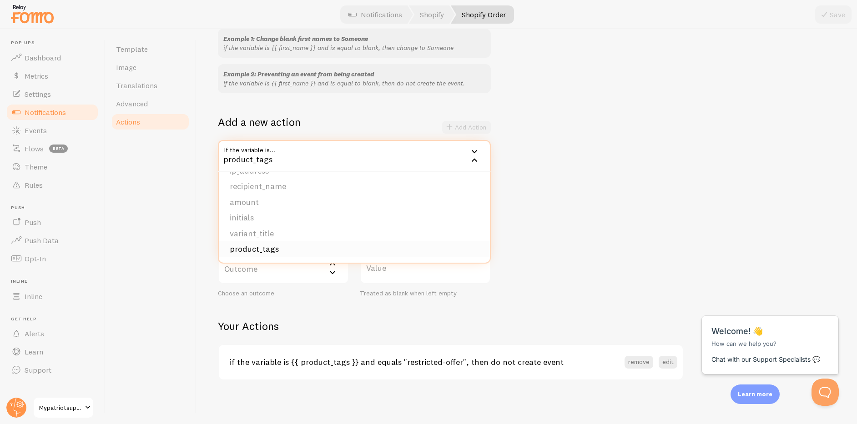
click at [271, 244] on li "product_tags" at bounding box center [354, 249] width 271 height 16
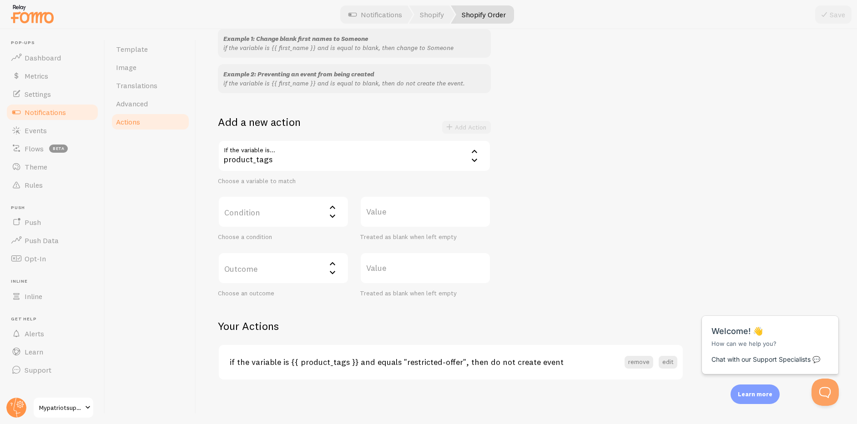
click at [267, 220] on label "Condition" at bounding box center [283, 212] width 131 height 32
click at [565, 216] on div "Example 1: Change blank first names to Someone if the variable is {{ first_name…" at bounding box center [526, 163] width 617 height 269
click at [296, 211] on label "Condition" at bounding box center [283, 212] width 131 height 32
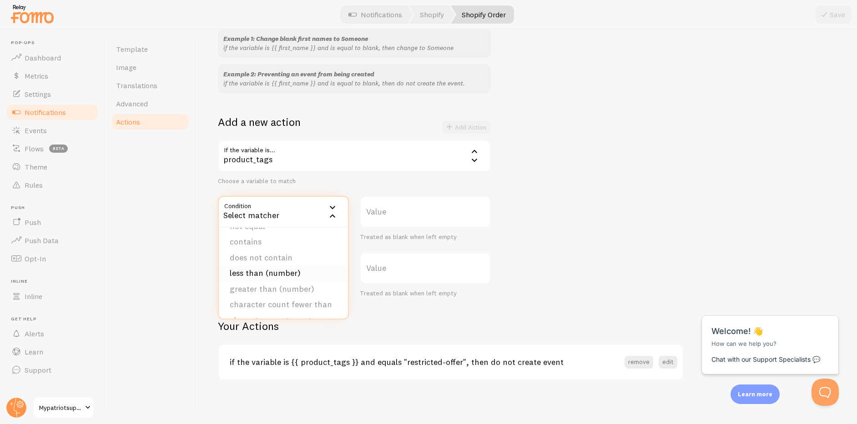
scroll to position [0, 0]
click at [563, 251] on div "Example 1: Change blank first names to Someone if the variable is {{ first_name…" at bounding box center [526, 163] width 617 height 269
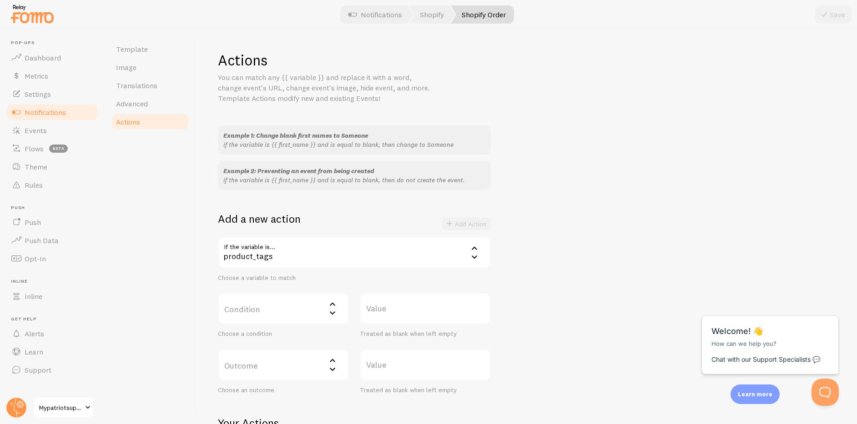
scroll to position [97, 0]
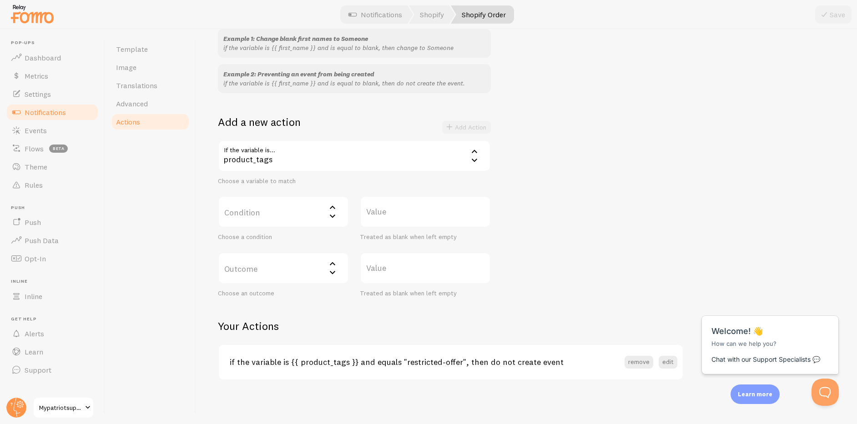
click at [266, 219] on label "Condition" at bounding box center [283, 212] width 131 height 32
click at [574, 260] on div "Example 1: Change blank first names to Someone if the variable is {{ first_name…" at bounding box center [526, 163] width 617 height 269
click at [288, 213] on label "Condition" at bounding box center [283, 212] width 131 height 32
click at [273, 241] on li "equals" at bounding box center [283, 241] width 129 height 16
click at [381, 216] on label "Value" at bounding box center [425, 212] width 131 height 32
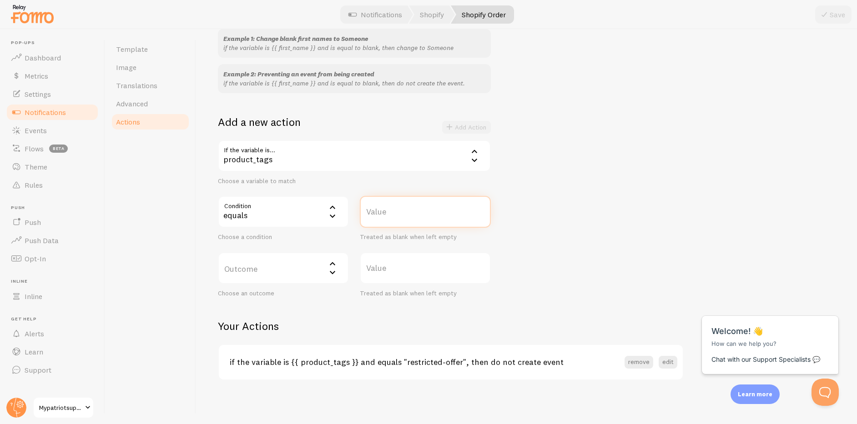
click at [381, 216] on input "Value" at bounding box center [425, 212] width 131 height 32
type input "HiddenProduct"
click at [552, 206] on div "Example 1: Change blank first names to Someone if the variable is {{ first_name…" at bounding box center [526, 163] width 617 height 269
click at [275, 271] on label "Outcome" at bounding box center [283, 268] width 131 height 32
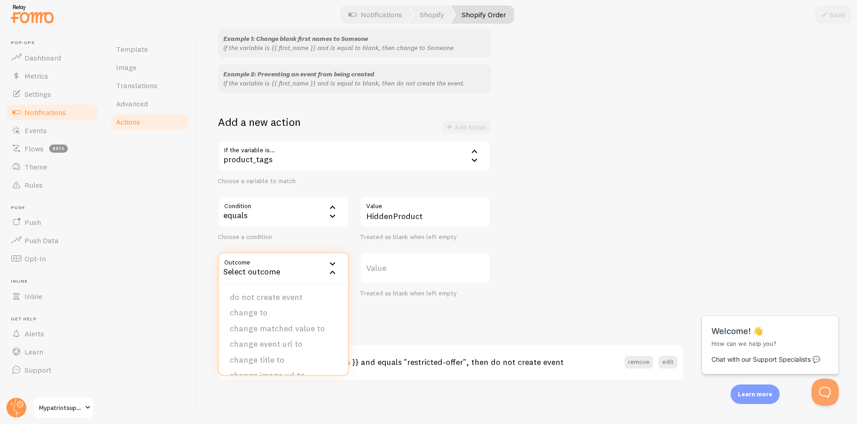
click at [160, 279] on div "Template Image Translations Advanced Actions" at bounding box center [150, 226] width 91 height 395
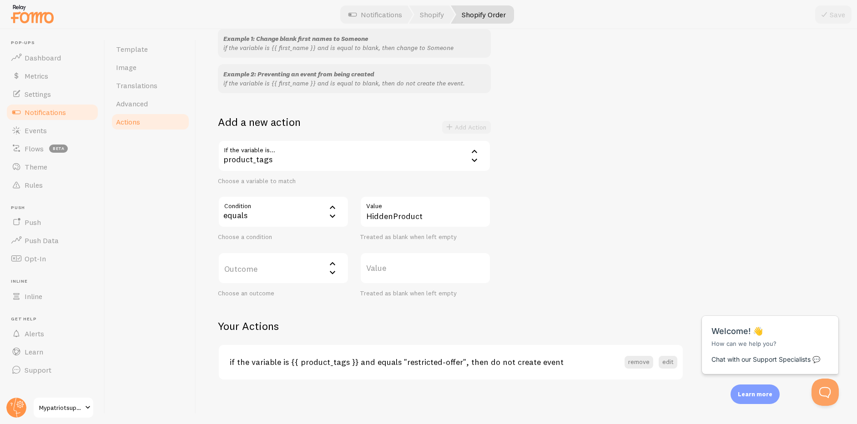
click at [249, 271] on label "Outcome" at bounding box center [283, 268] width 131 height 32
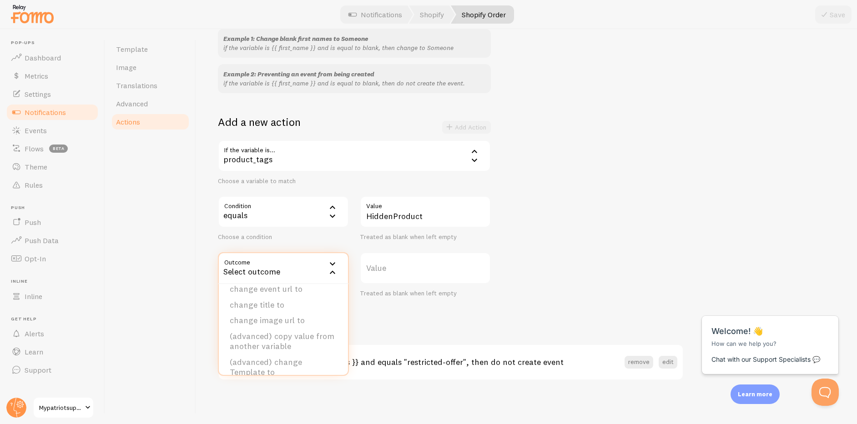
scroll to position [0, 0]
click at [270, 297] on li "do not create event" at bounding box center [283, 298] width 129 height 16
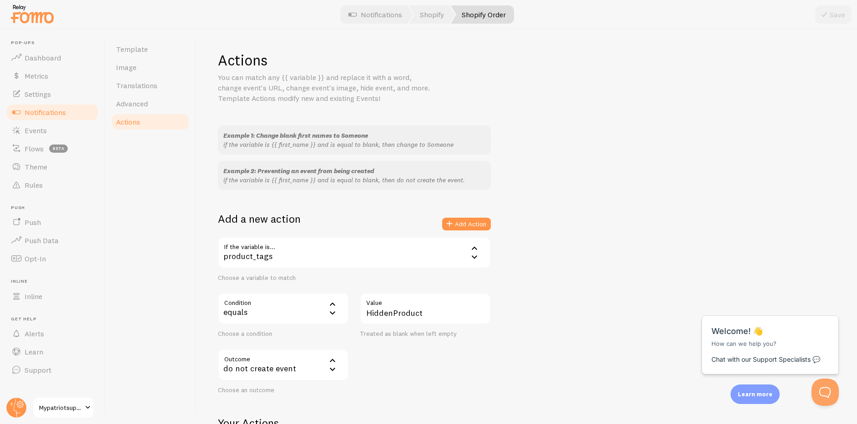
click at [153, 201] on div "Template Image Translations Advanced Actions" at bounding box center [150, 226] width 91 height 395
click at [464, 224] on button "Add Action" at bounding box center [466, 224] width 49 height 13
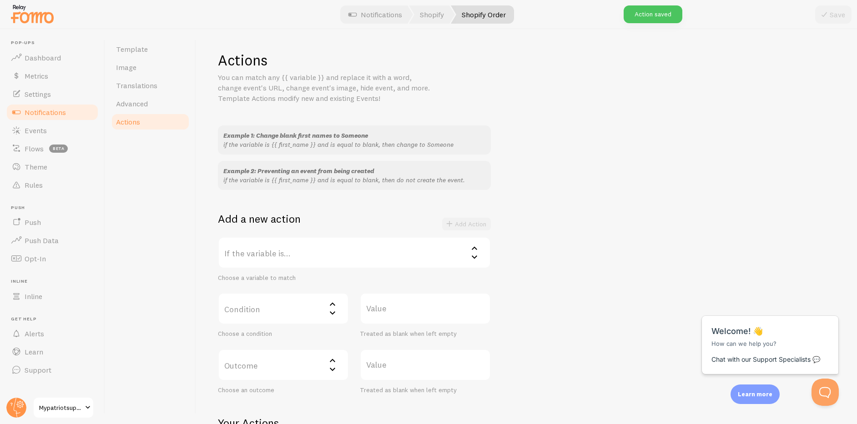
click at [129, 128] on link "Actions" at bounding box center [150, 122] width 80 height 18
click at [131, 123] on span "Actions" at bounding box center [128, 121] width 24 height 9
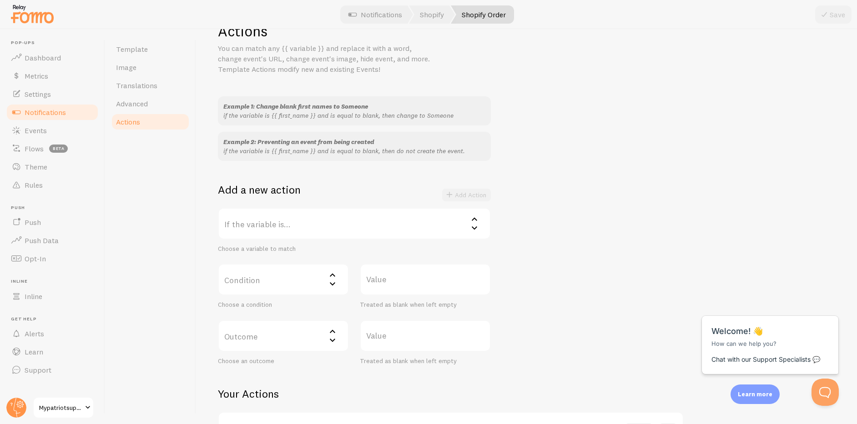
scroll to position [132, 0]
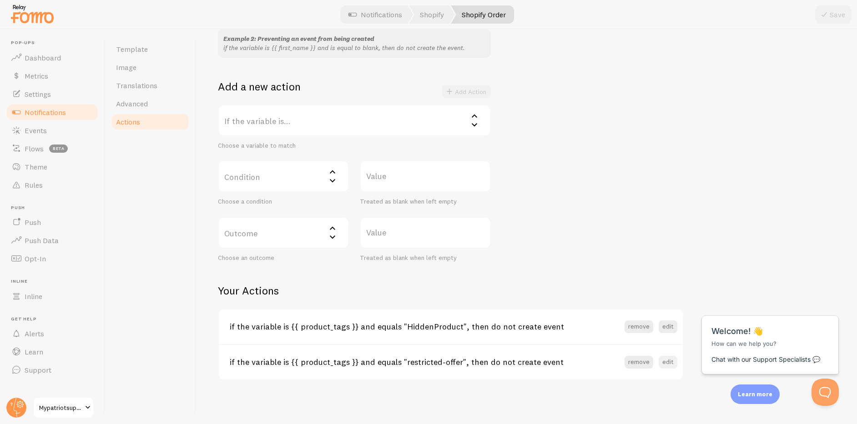
click at [667, 364] on button "edit" at bounding box center [667, 362] width 19 height 13
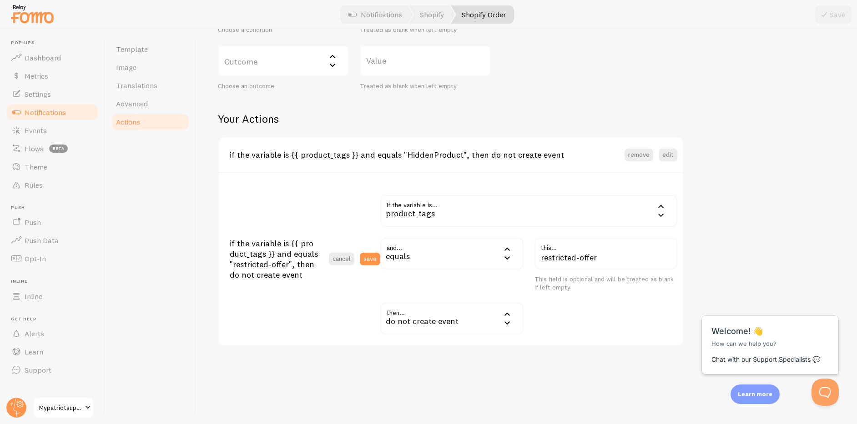
scroll to position [306, 0]
drag, startPoint x: 603, startPoint y: 257, endPoint x: 541, endPoint y: 257, distance: 62.3
click at [541, 257] on input "restricted-offer" at bounding box center [605, 252] width 143 height 32
type input "restricted-offer"
click at [378, 259] on div "and... equals equals equals not equal contains does not contain less than (numb…" at bounding box center [452, 263] width 154 height 54
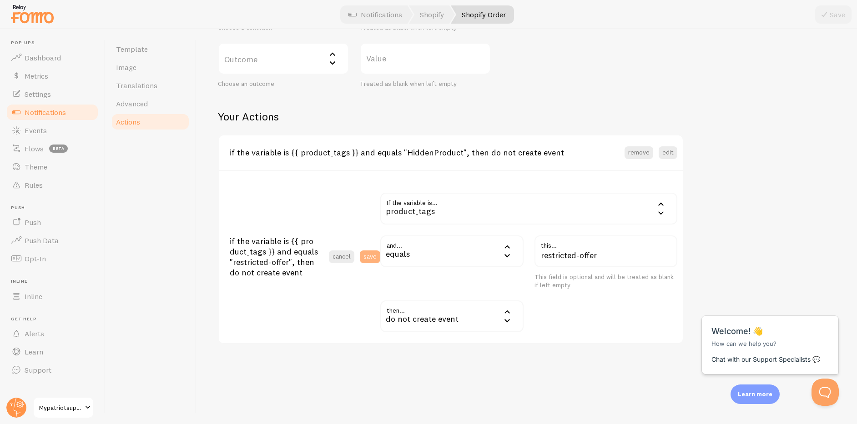
click at [375, 258] on button "save" at bounding box center [370, 257] width 20 height 13
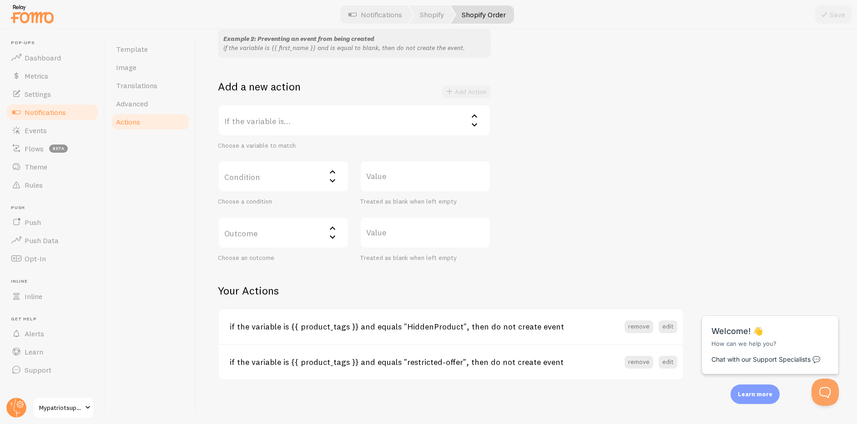
click at [573, 111] on div "Example 1: Change blank first names to Someone if the variable is {{ first_name…" at bounding box center [526, 127] width 617 height 269
click at [136, 120] on span "Actions" at bounding box center [128, 121] width 24 height 9
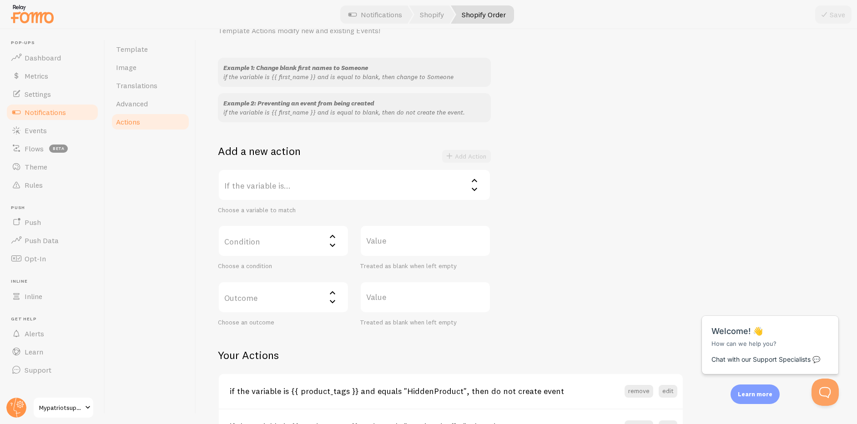
scroll to position [0, 0]
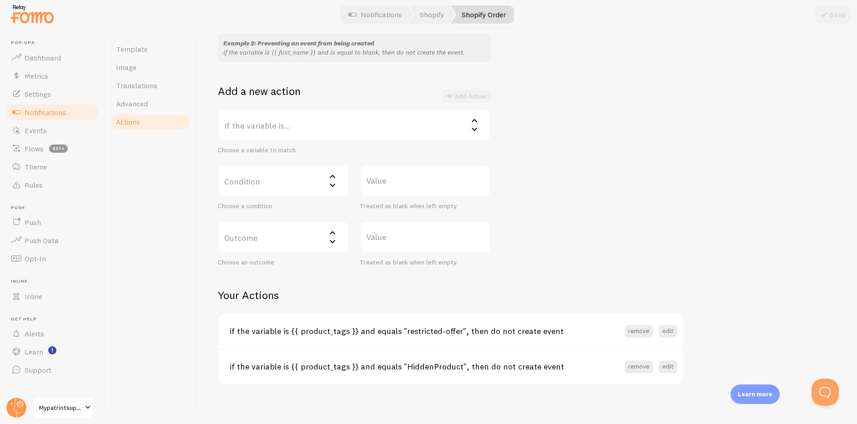
scroll to position [132, 0]
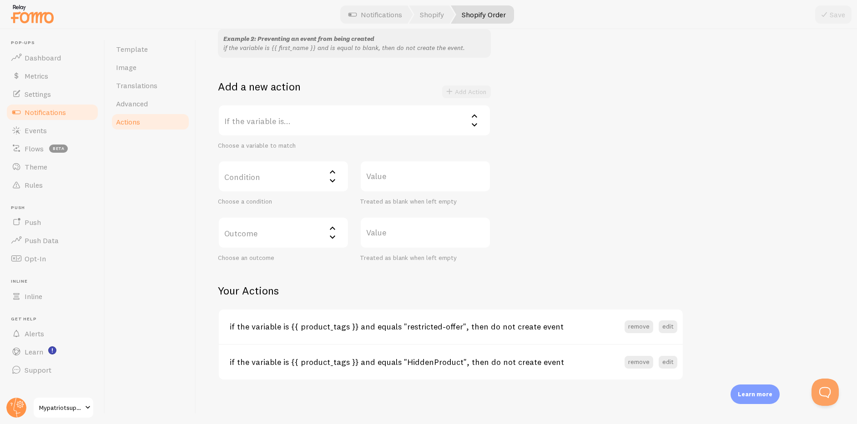
click at [341, 122] on label "If the variable is..." at bounding box center [354, 121] width 273 height 32
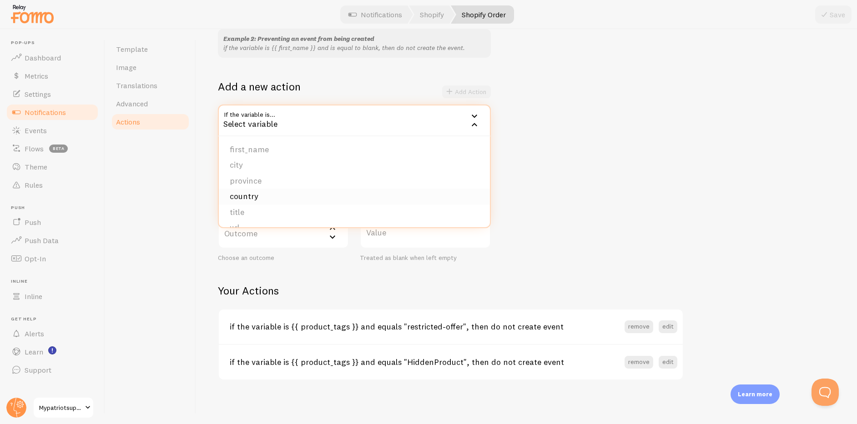
scroll to position [140, 0]
click at [322, 209] on li "product_tags" at bounding box center [354, 214] width 271 height 16
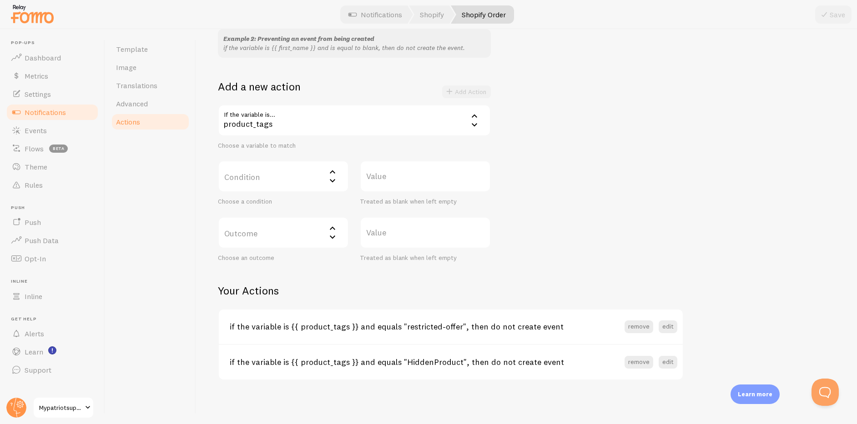
click at [296, 182] on label "Condition" at bounding box center [283, 177] width 131 height 32
click at [294, 207] on li "equals" at bounding box center [283, 206] width 129 height 16
click at [391, 183] on label "Value" at bounding box center [425, 177] width 131 height 32
click at [391, 183] on input "Value" at bounding box center [425, 177] width 131 height 32
type input "xsearch"
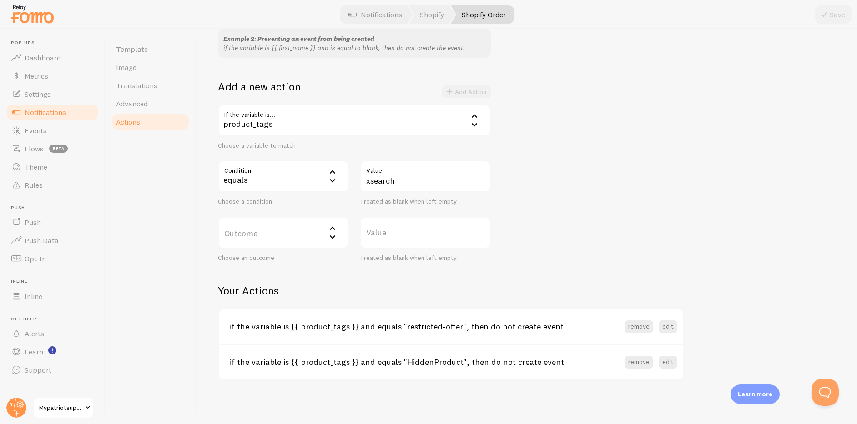
click at [287, 235] on label "Outcome" at bounding box center [283, 233] width 131 height 32
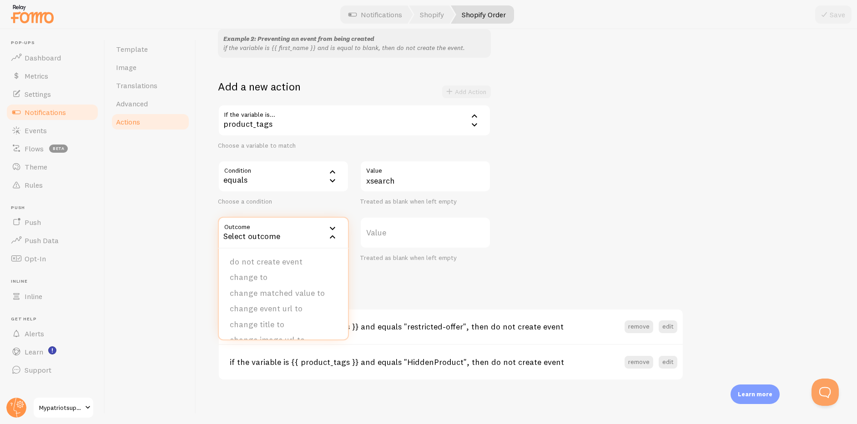
click at [283, 260] on li "do not create event" at bounding box center [283, 262] width 129 height 16
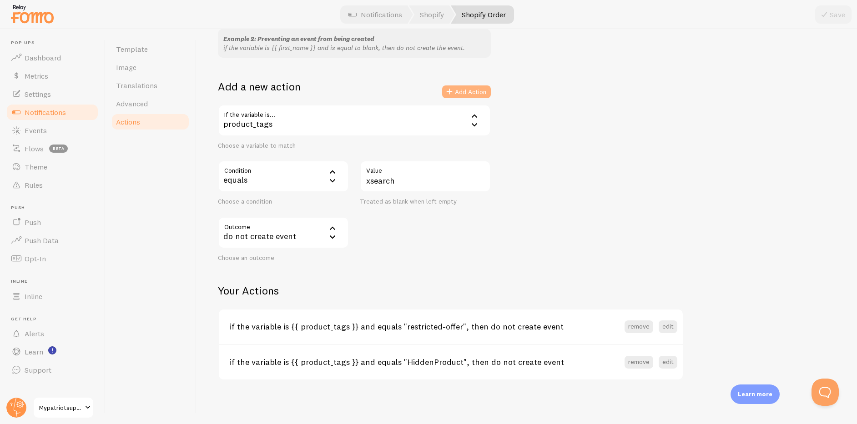
click at [473, 93] on button "Add Action" at bounding box center [466, 91] width 49 height 13
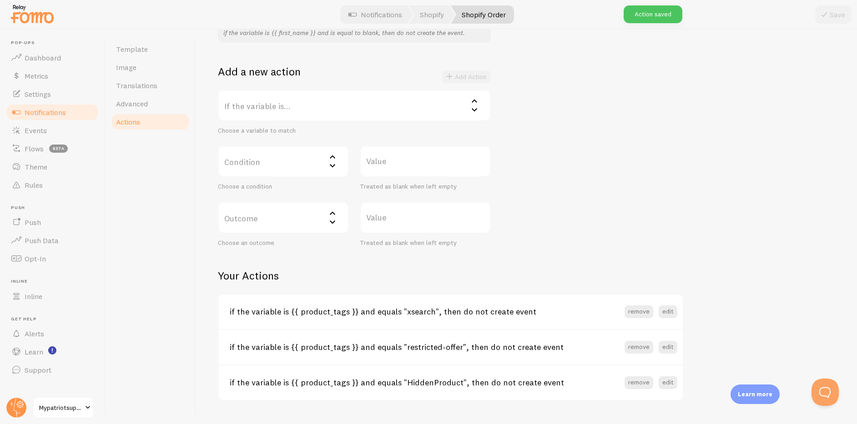
scroll to position [168, 0]
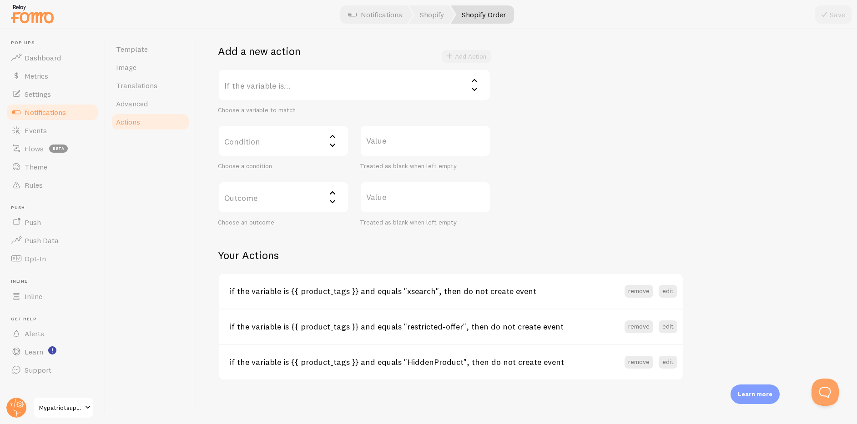
click at [269, 90] on label "If the variable is..." at bounding box center [354, 85] width 273 height 32
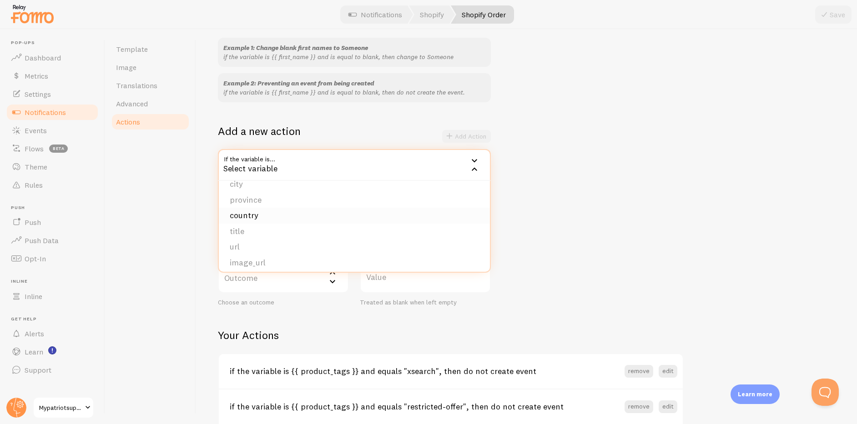
scroll to position [26, 0]
click at [328, 230] on li "title" at bounding box center [354, 231] width 271 height 16
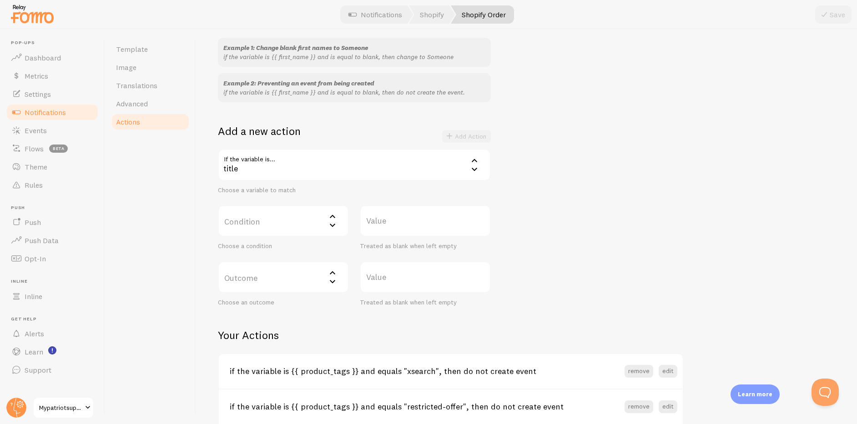
click at [340, 168] on div "title" at bounding box center [354, 165] width 273 height 32
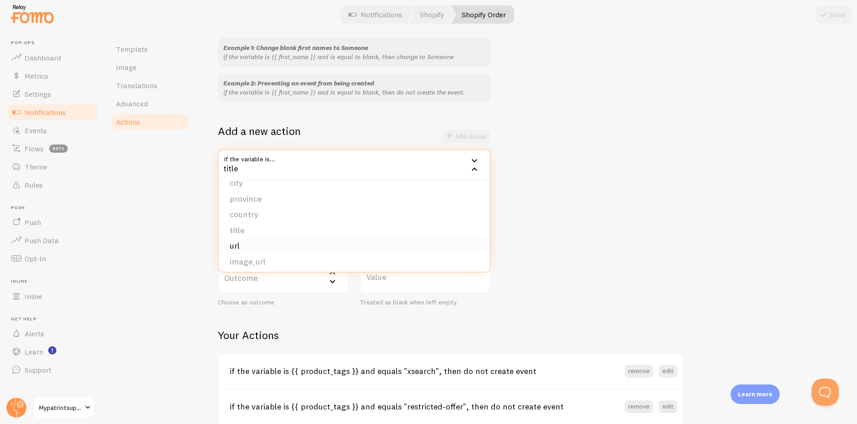
click at [315, 245] on li "url" at bounding box center [354, 246] width 271 height 16
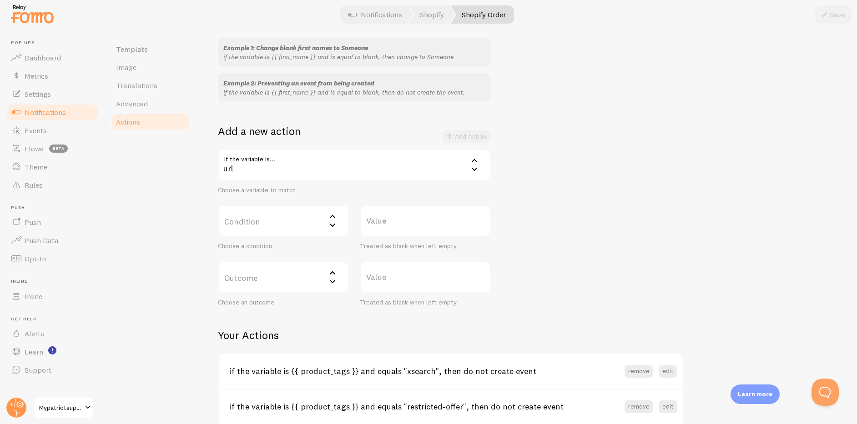
click at [346, 170] on div "url" at bounding box center [354, 165] width 273 height 32
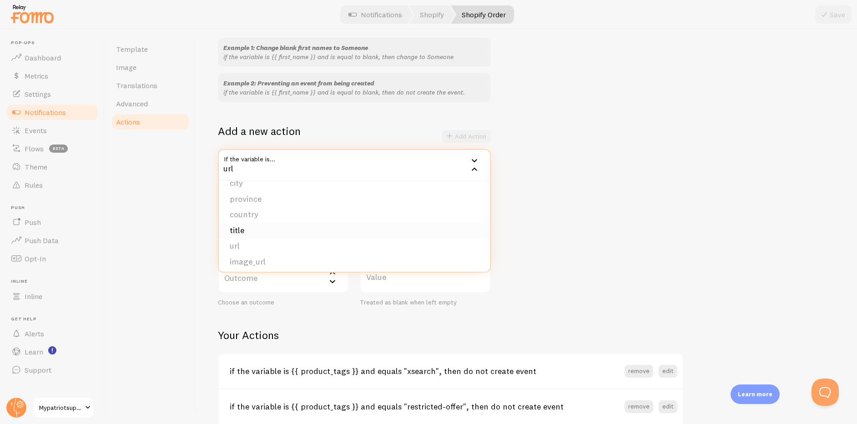
click at [331, 230] on li "title" at bounding box center [354, 231] width 271 height 16
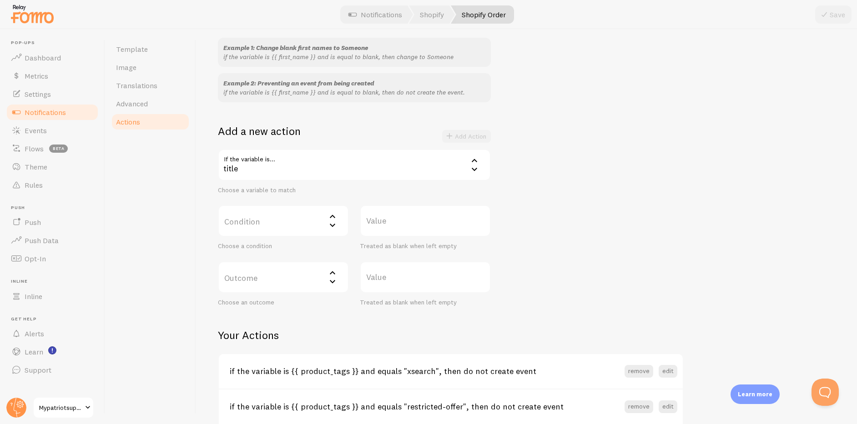
click at [301, 228] on label "Condition" at bounding box center [283, 221] width 131 height 32
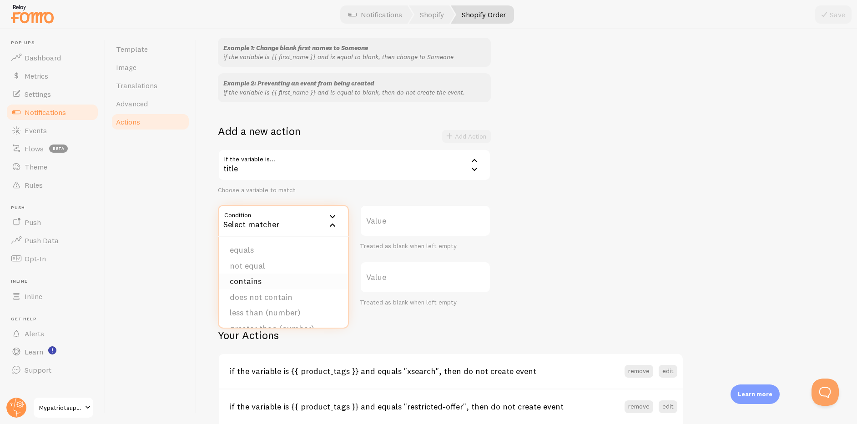
click at [286, 280] on li "contains" at bounding box center [283, 282] width 129 height 16
click at [392, 226] on label "Value" at bounding box center [425, 221] width 131 height 32
click at [392, 226] on input "Value" at bounding box center [425, 221] width 131 height 32
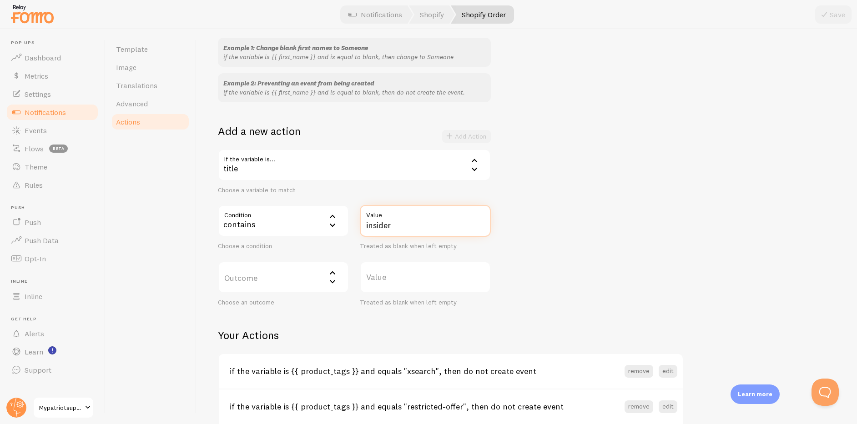
type input "insider"
click at [236, 284] on label "Outcome" at bounding box center [283, 277] width 131 height 32
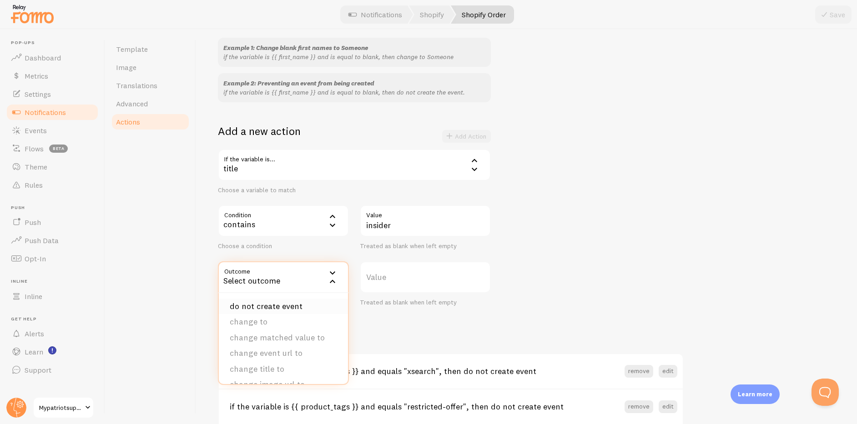
click at [243, 304] on li "do not create event" at bounding box center [283, 307] width 129 height 16
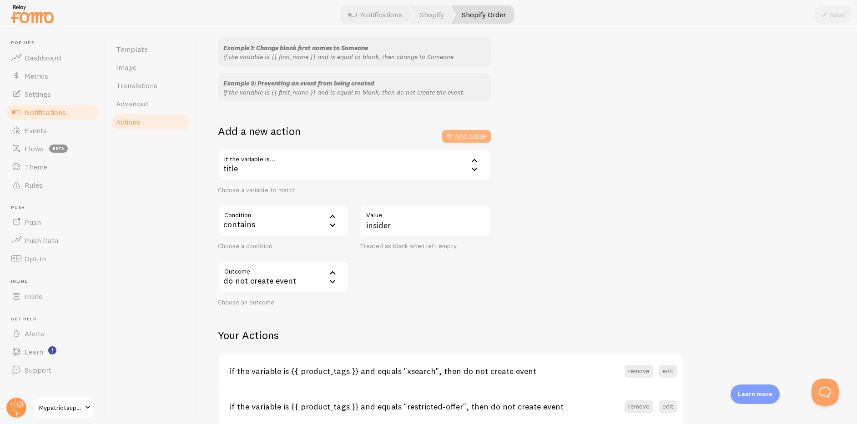
click at [477, 136] on button "Add Action" at bounding box center [466, 136] width 49 height 13
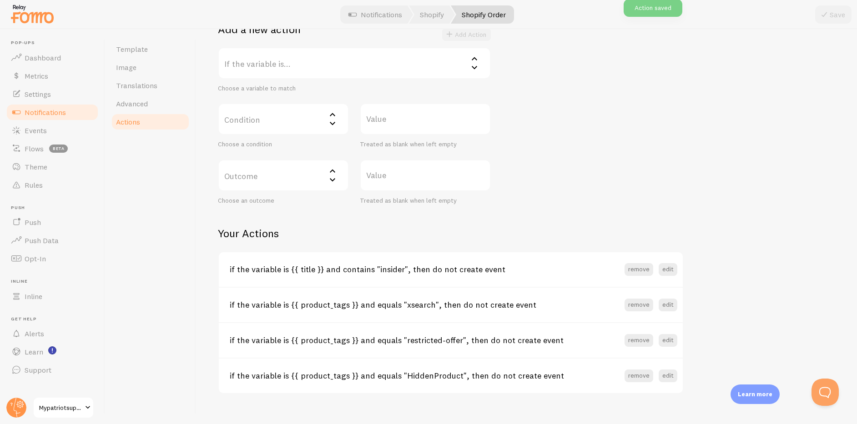
scroll to position [185, 0]
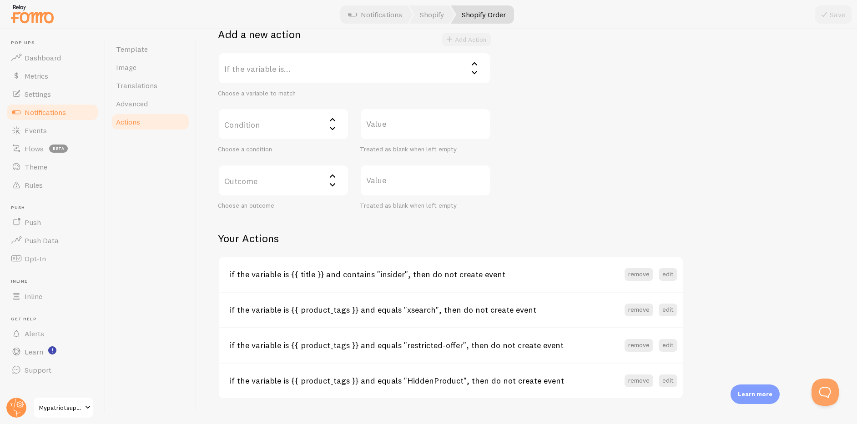
click at [276, 66] on label "If the variable is..." at bounding box center [354, 68] width 273 height 32
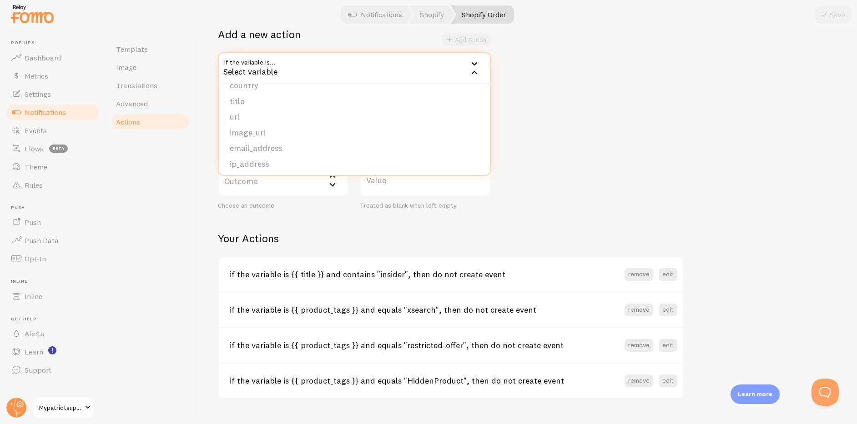
scroll to position [57, 0]
click at [292, 101] on li "title" at bounding box center [354, 103] width 271 height 16
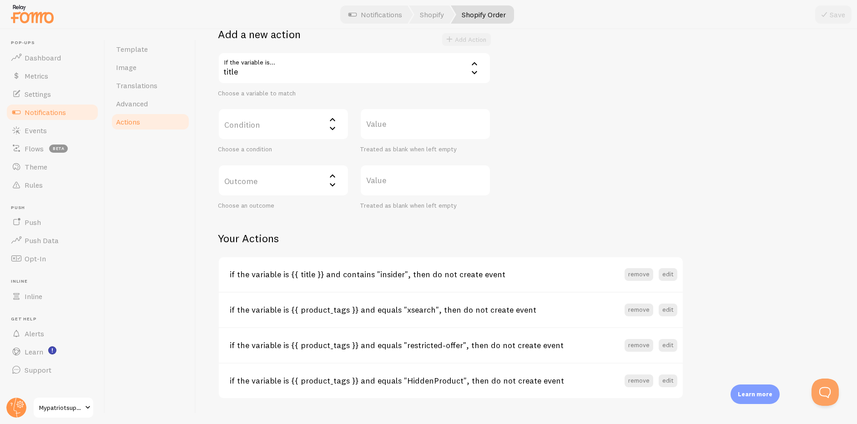
click at [316, 126] on label "Condition" at bounding box center [283, 124] width 131 height 32
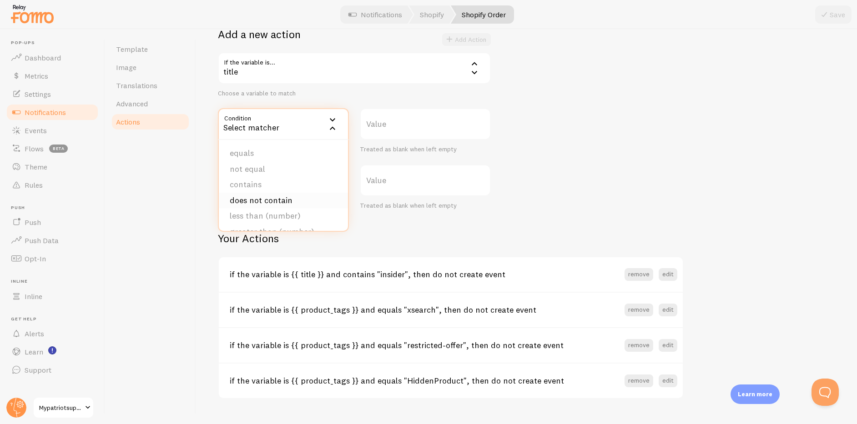
scroll to position [16, 0]
click at [294, 170] on li "contains" at bounding box center [283, 169] width 129 height 16
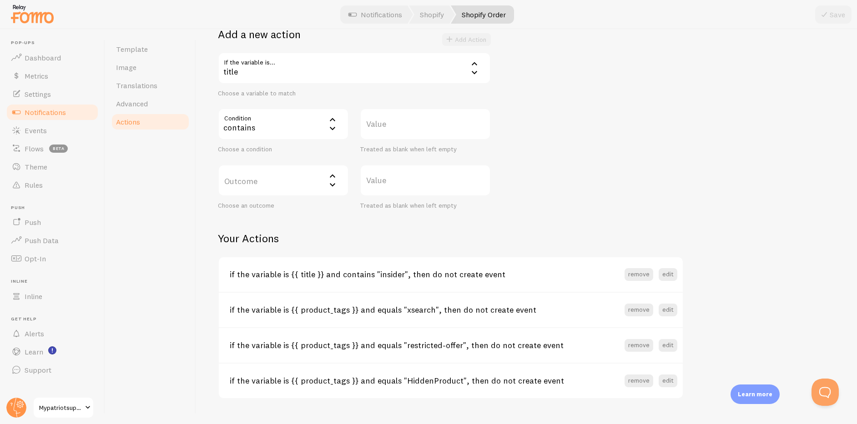
click at [402, 118] on label "Value" at bounding box center [425, 124] width 131 height 32
click at [402, 118] on input "Value" at bounding box center [425, 124] width 131 height 32
click at [383, 124] on label "Value" at bounding box center [425, 124] width 131 height 32
click at [383, 124] on input "Value" at bounding box center [425, 124] width 131 height 32
type input "Exclusive"
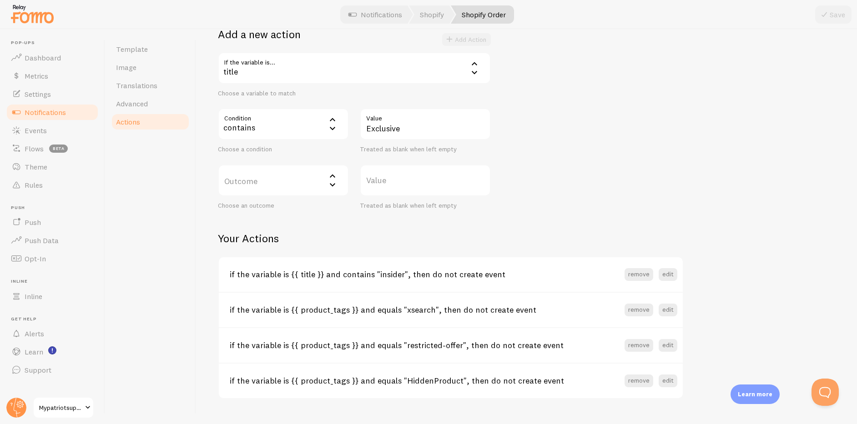
click at [295, 186] on label "Outcome" at bounding box center [283, 181] width 131 height 32
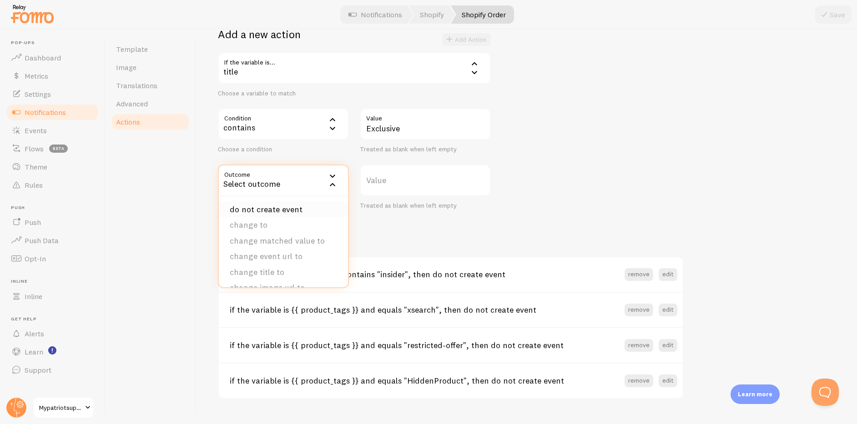
click at [291, 207] on li "do not create event" at bounding box center [283, 210] width 129 height 16
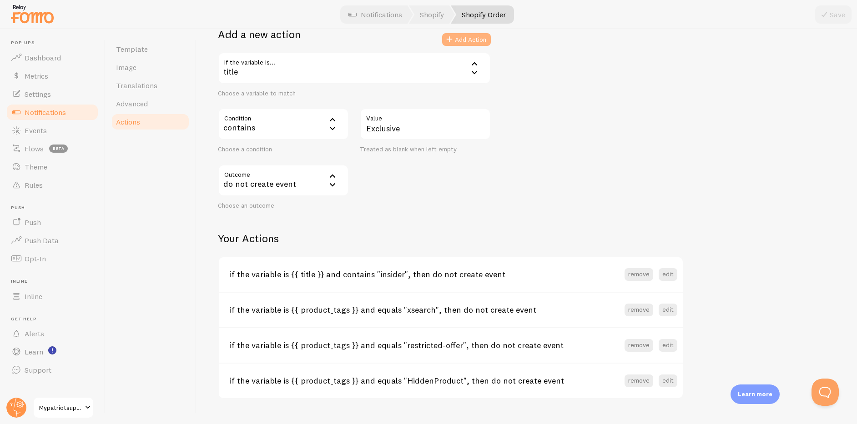
click at [469, 41] on button "Add Action" at bounding box center [466, 39] width 49 height 13
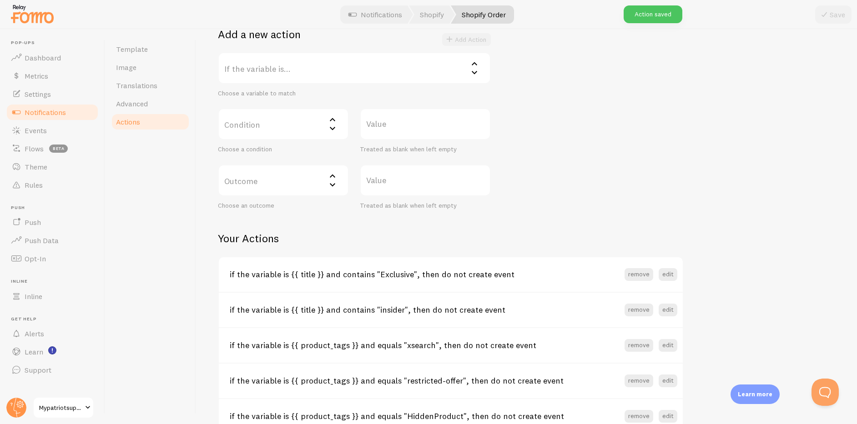
click at [283, 128] on label "Condition" at bounding box center [283, 124] width 131 height 32
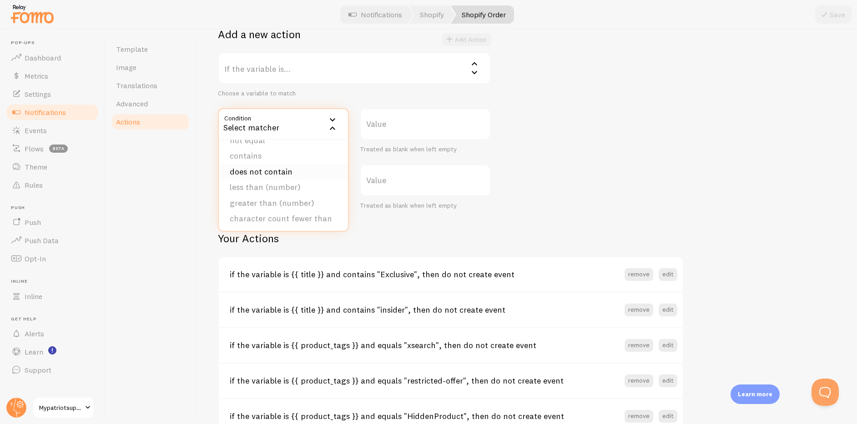
scroll to position [0, 0]
click at [307, 100] on div "If the variable is... Select variable first_name city province country title ur…" at bounding box center [354, 131] width 273 height 158
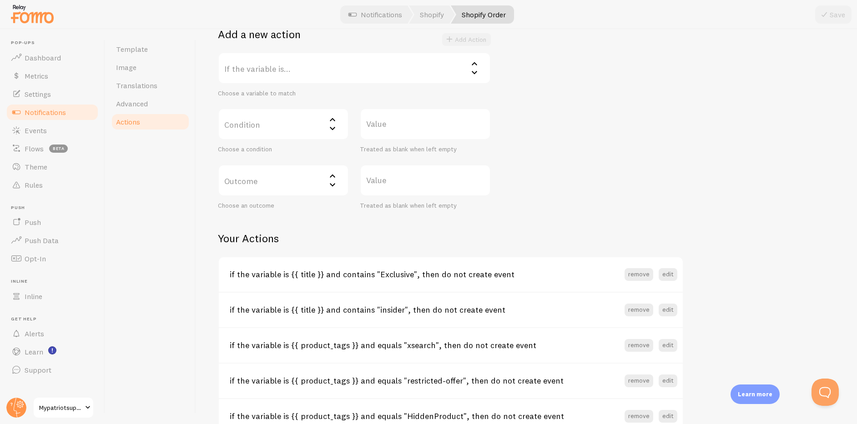
click at [301, 121] on label "Condition" at bounding box center [283, 124] width 131 height 32
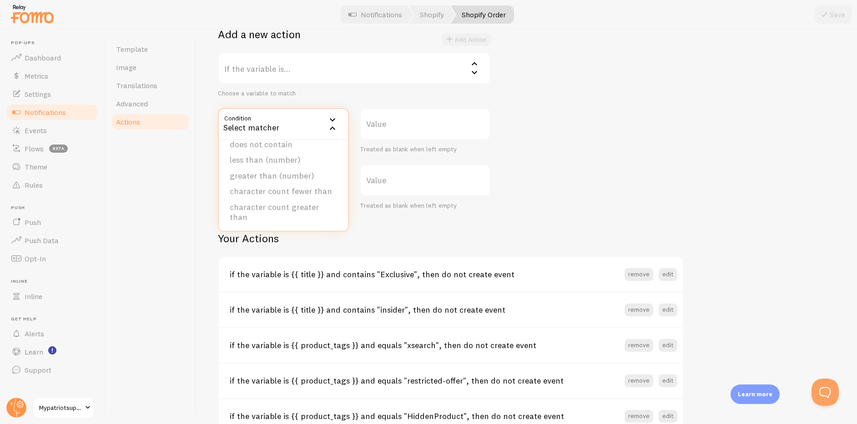
click at [330, 95] on div "Choose a variable to match" at bounding box center [354, 94] width 273 height 8
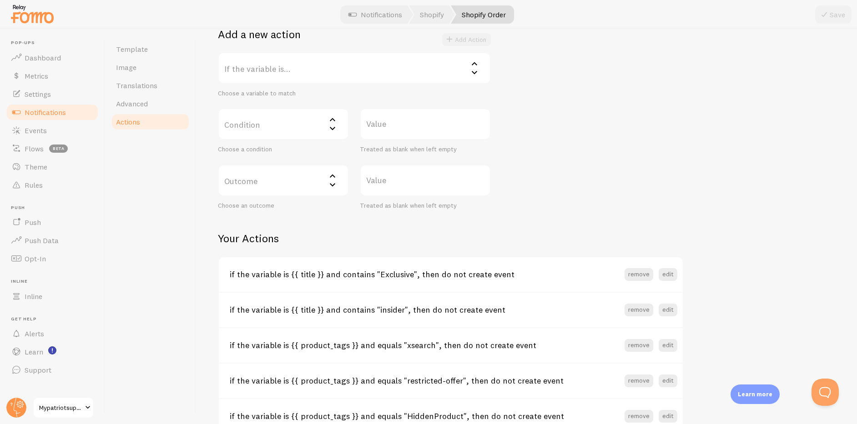
click at [329, 74] on label "If the variable is..." at bounding box center [354, 68] width 273 height 32
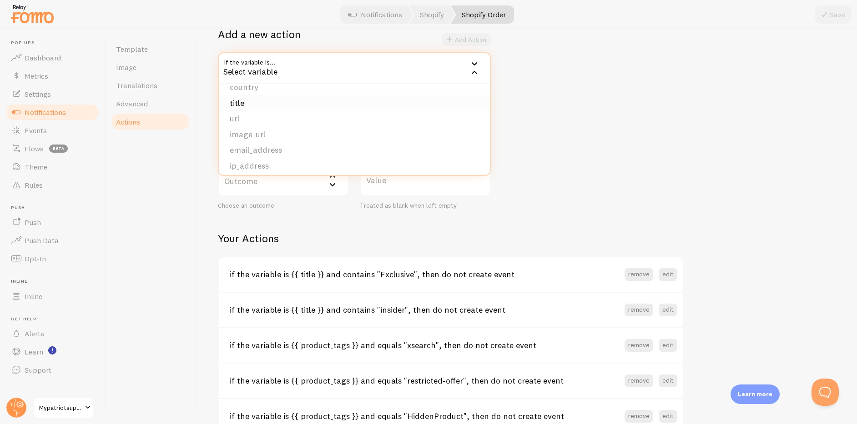
click at [304, 100] on li "title" at bounding box center [354, 103] width 271 height 16
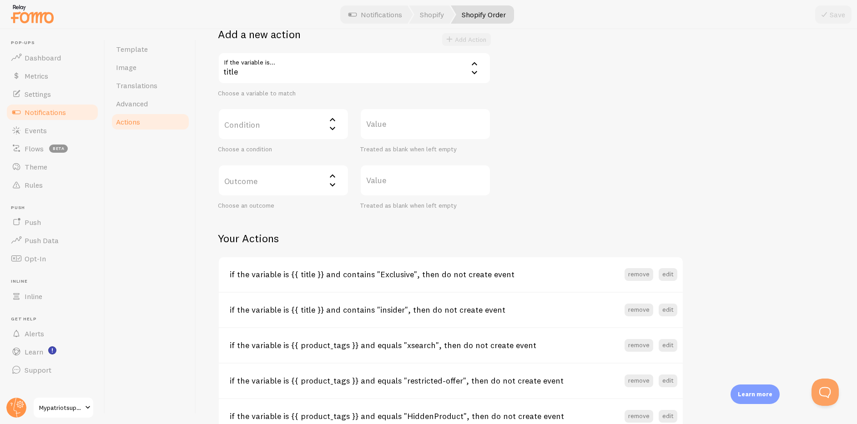
click at [294, 123] on label "Condition" at bounding box center [283, 124] width 131 height 32
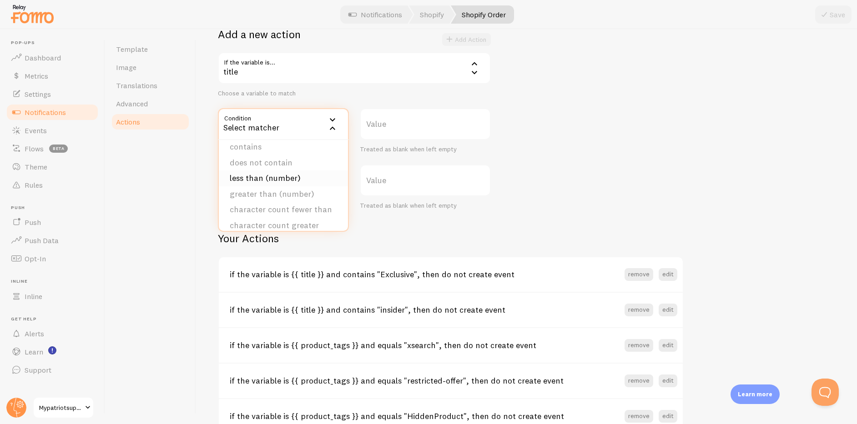
scroll to position [26, 0]
click at [292, 157] on li "contains" at bounding box center [283, 159] width 129 height 16
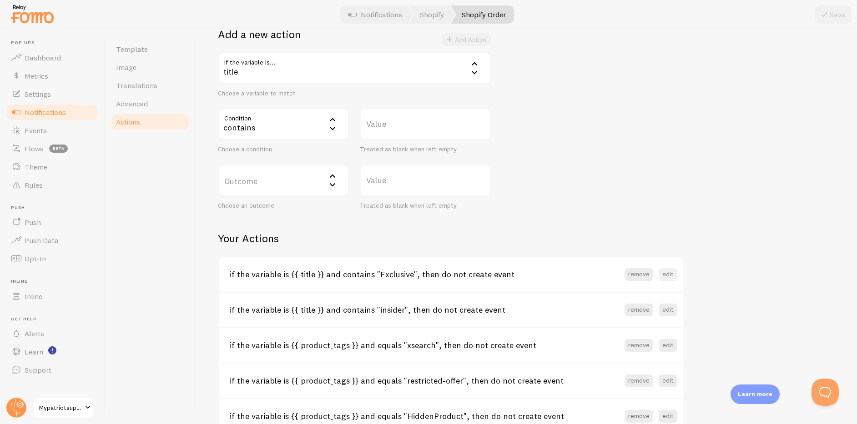
click at [668, 274] on button "edit" at bounding box center [667, 274] width 19 height 13
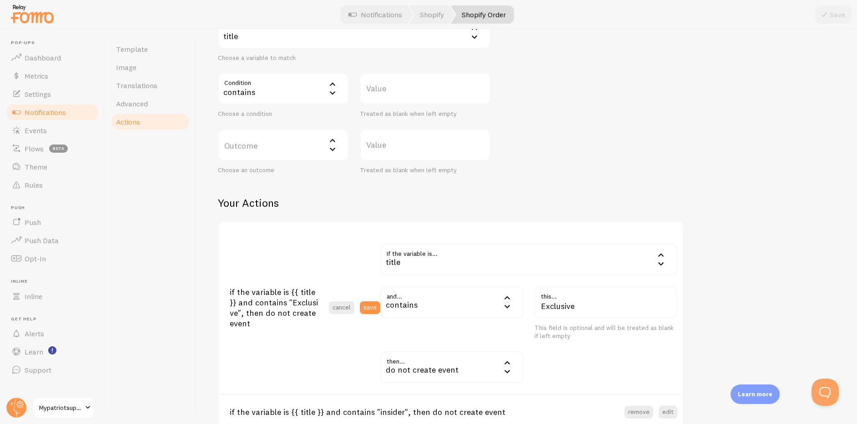
scroll to position [234, 0]
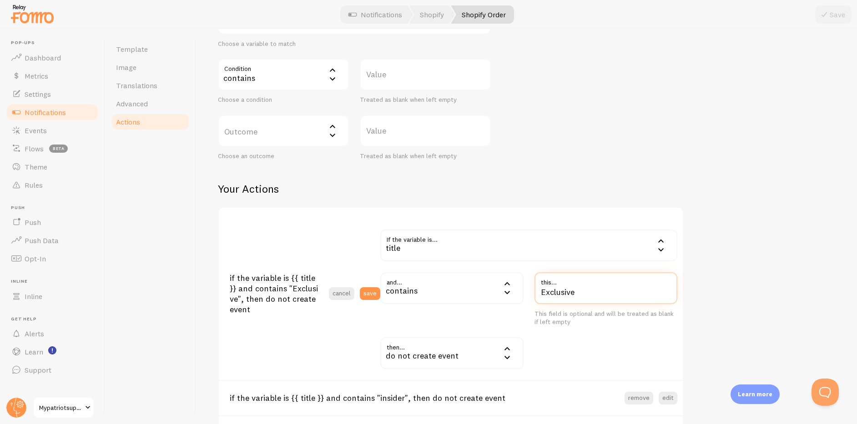
click at [565, 293] on input "Exclusive" at bounding box center [605, 288] width 143 height 32
drag, startPoint x: 548, startPoint y: 292, endPoint x: 539, endPoint y: 292, distance: 8.7
click at [539, 292] on input "Exclusive" at bounding box center [605, 288] width 143 height 32
click at [763, 256] on div "Actions You can match any {{ variable }} and replace it with a word, change eve…" at bounding box center [526, 170] width 617 height 706
drag, startPoint x: 548, startPoint y: 293, endPoint x: 542, endPoint y: 293, distance: 6.8
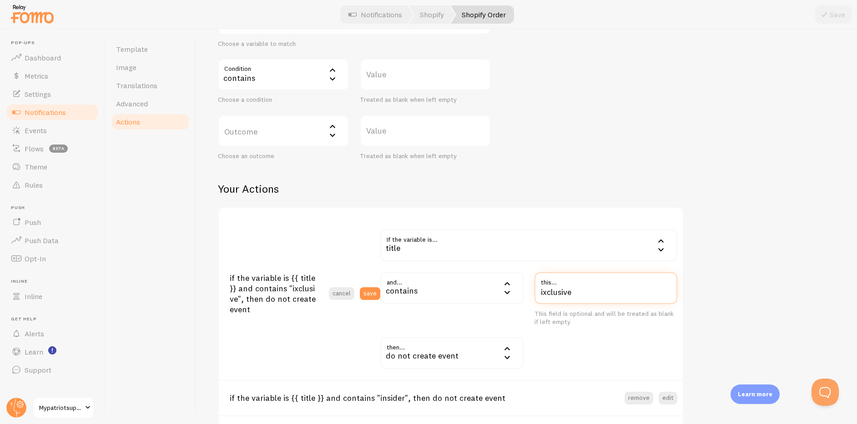
click at [542, 293] on input "ixclusive" at bounding box center [605, 288] width 143 height 32
type input "exclusive"
click at [718, 311] on div "Actions You can match any {{ variable }} and replace it with a word, change eve…" at bounding box center [526, 170] width 617 height 706
click at [374, 290] on button "save" at bounding box center [370, 293] width 20 height 13
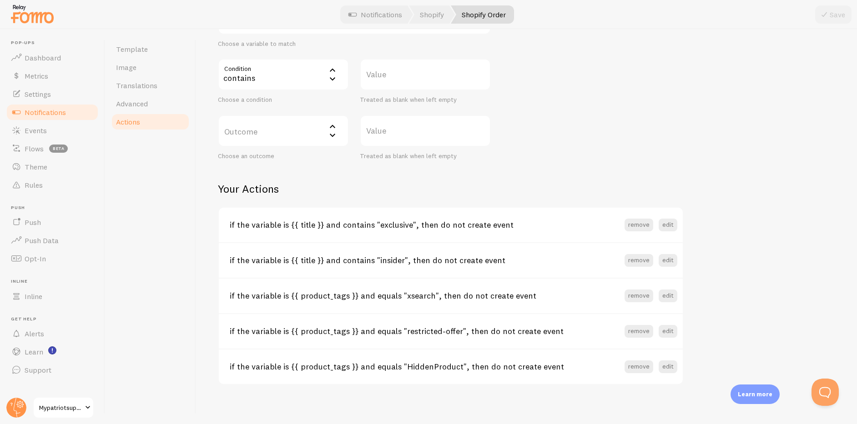
click at [391, 77] on label "Value" at bounding box center [425, 75] width 131 height 32
click at [391, 77] on input "Value" at bounding box center [425, 75] width 131 height 32
click at [296, 137] on label "Outcome" at bounding box center [283, 131] width 131 height 32
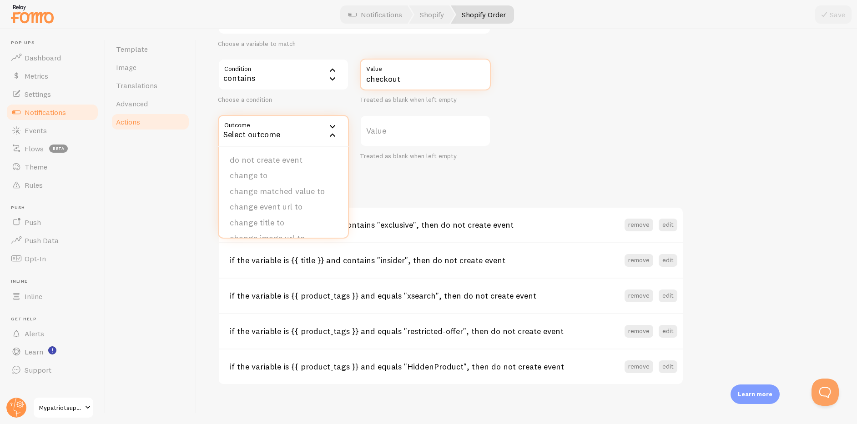
click at [448, 79] on input "checkout" at bounding box center [425, 75] width 131 height 32
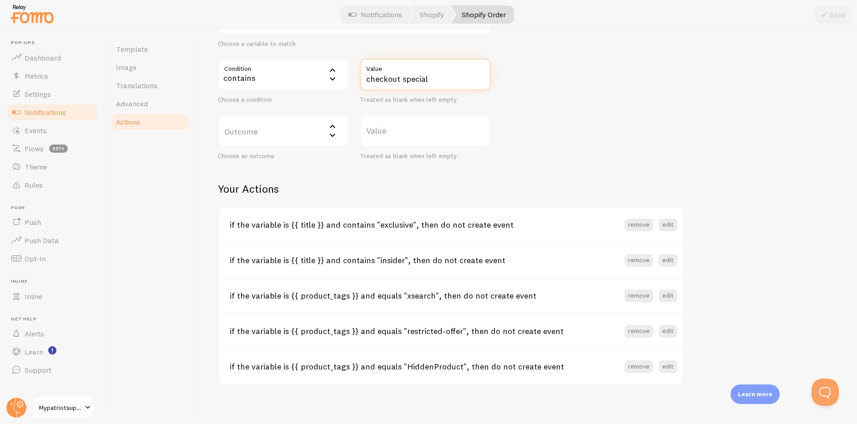
type input "checkout special"
click at [307, 138] on label "Outcome" at bounding box center [283, 131] width 131 height 32
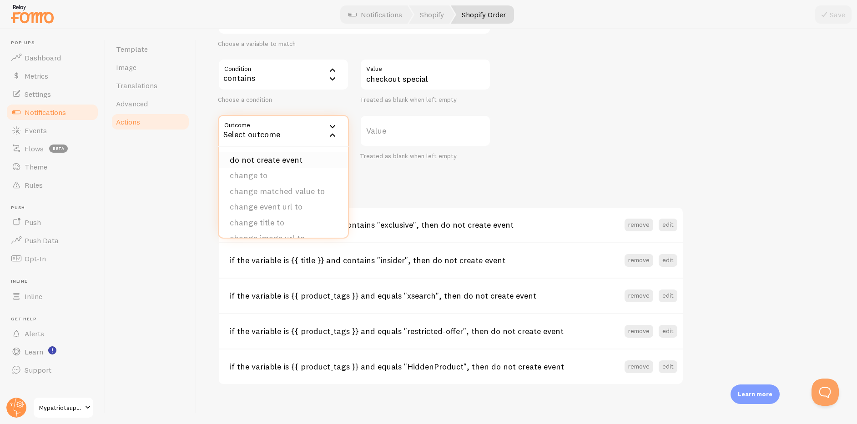
click at [285, 159] on li "do not create event" at bounding box center [283, 160] width 129 height 16
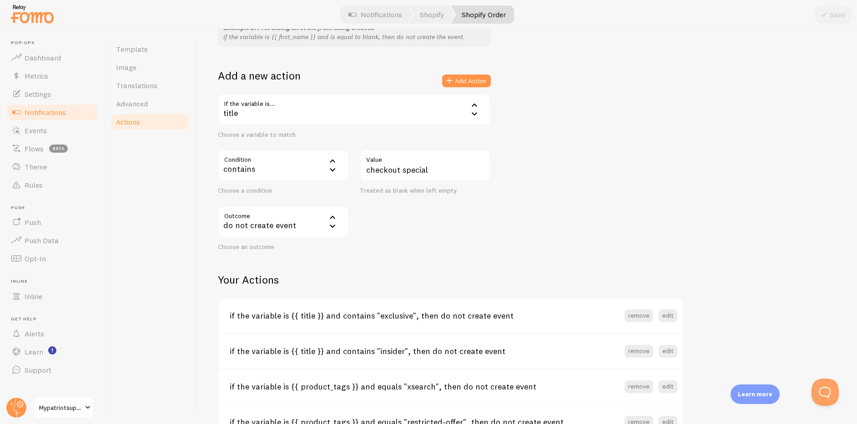
scroll to position [141, 0]
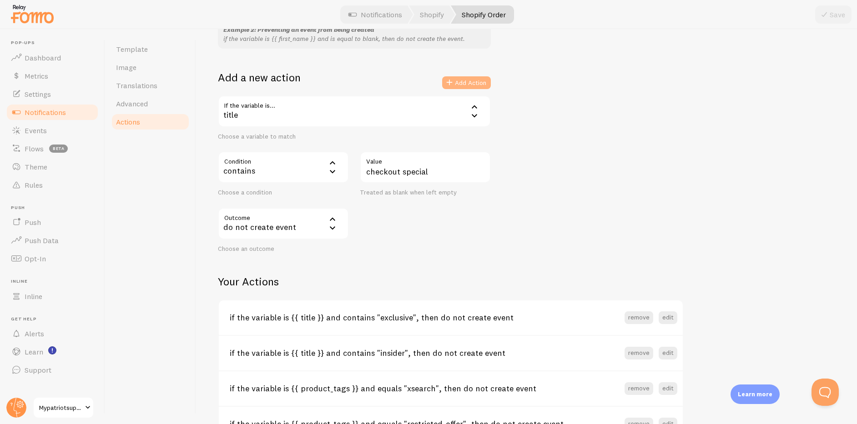
click at [462, 83] on button "Add Action" at bounding box center [466, 82] width 49 height 13
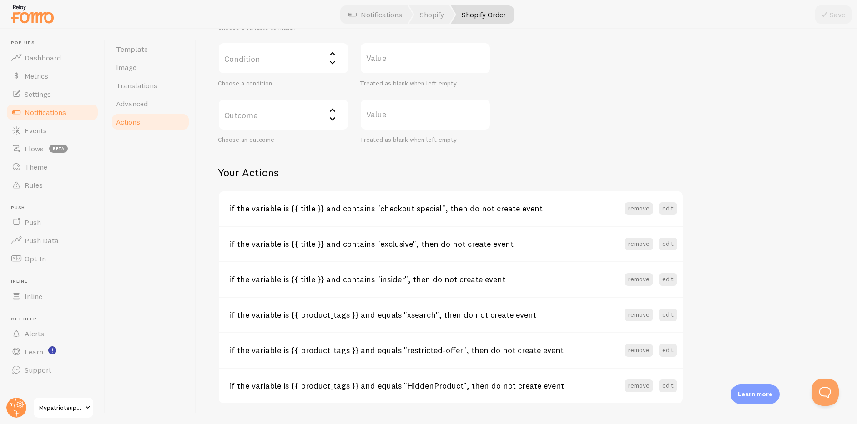
scroll to position [201, 0]
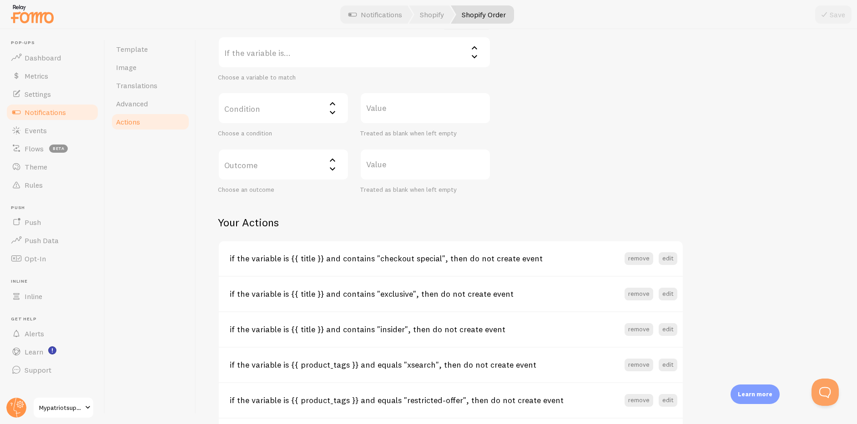
click at [276, 118] on label "Condition" at bounding box center [283, 108] width 131 height 32
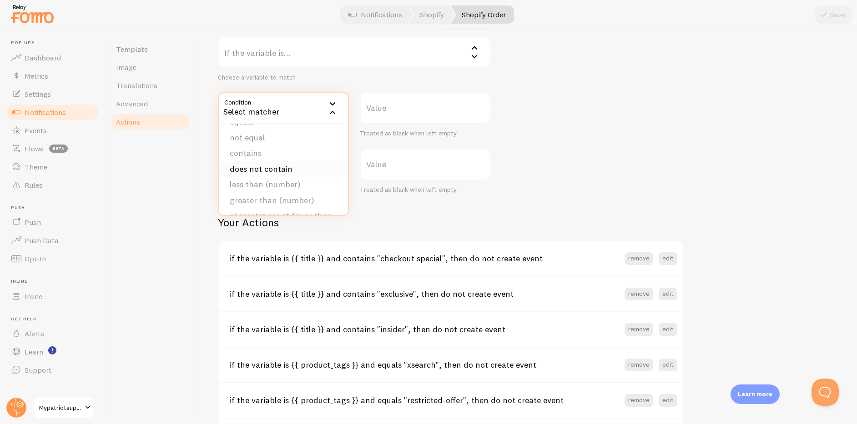
scroll to position [0, 0]
click at [270, 166] on li "contains" at bounding box center [283, 169] width 129 height 16
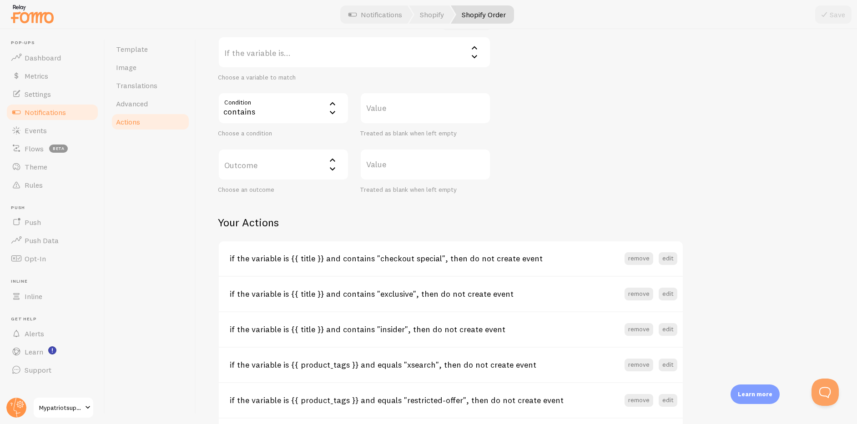
click at [413, 109] on label "Value" at bounding box center [425, 108] width 131 height 32
click at [413, 109] on input "Value" at bounding box center [425, 108] width 131 height 32
type input "thank you"
click at [593, 126] on div "Example 1: Change blank first names to Someone if the variable is {{ first_name…" at bounding box center [526, 59] width 617 height 269
click at [300, 173] on label "Outcome" at bounding box center [283, 165] width 131 height 32
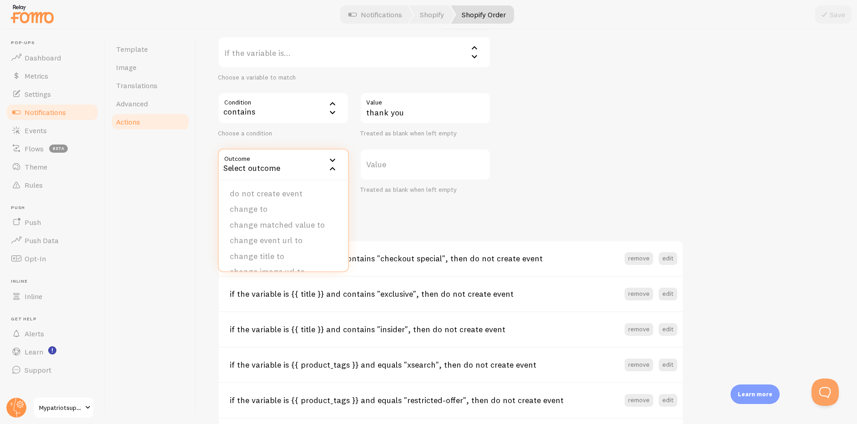
click at [283, 189] on li "do not create event" at bounding box center [283, 194] width 129 height 16
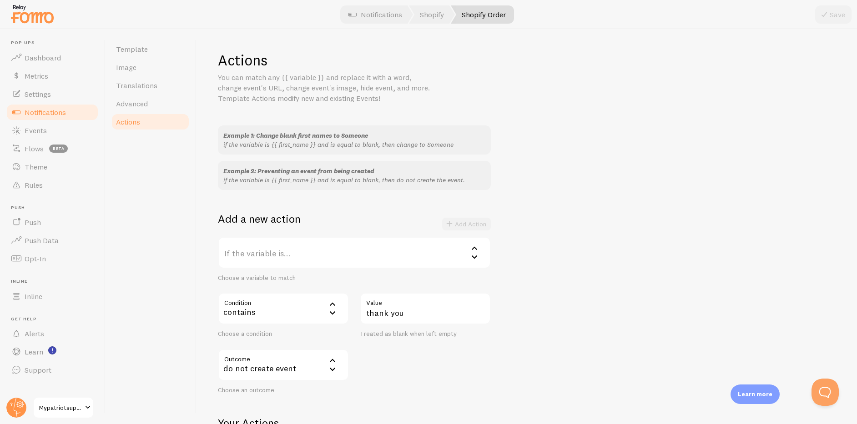
scroll to position [80, 0]
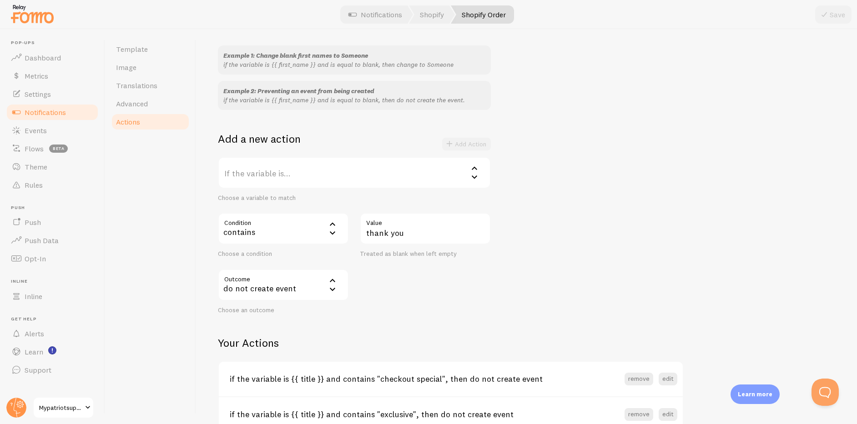
click at [454, 294] on div "Outcome drop_event do not create event do not create event change to change mat…" at bounding box center [354, 291] width 284 height 45
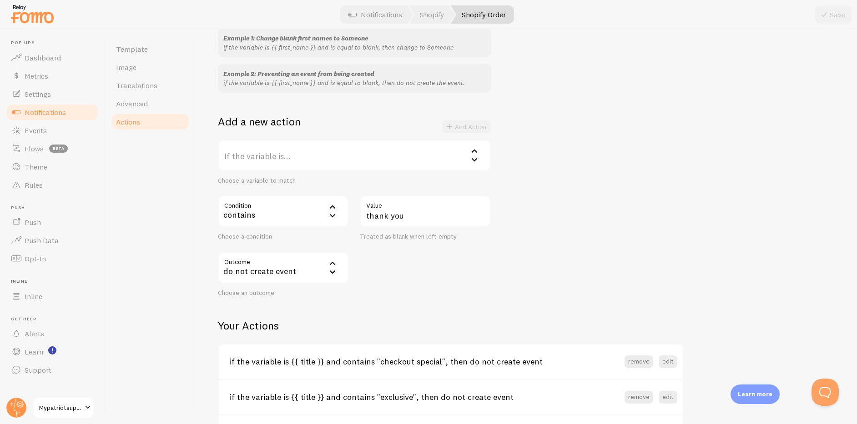
click at [355, 147] on label "If the variable is..." at bounding box center [354, 156] width 273 height 32
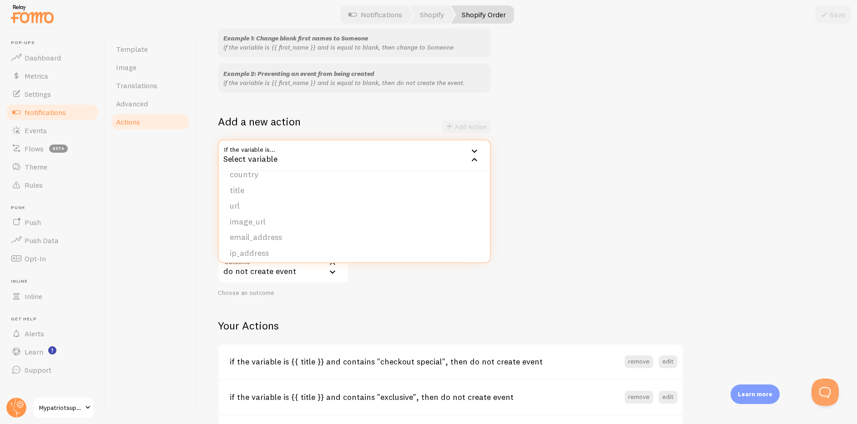
drag, startPoint x: 313, startPoint y: 189, endPoint x: 340, endPoint y: 180, distance: 28.0
click at [313, 189] on li "title" at bounding box center [354, 191] width 271 height 16
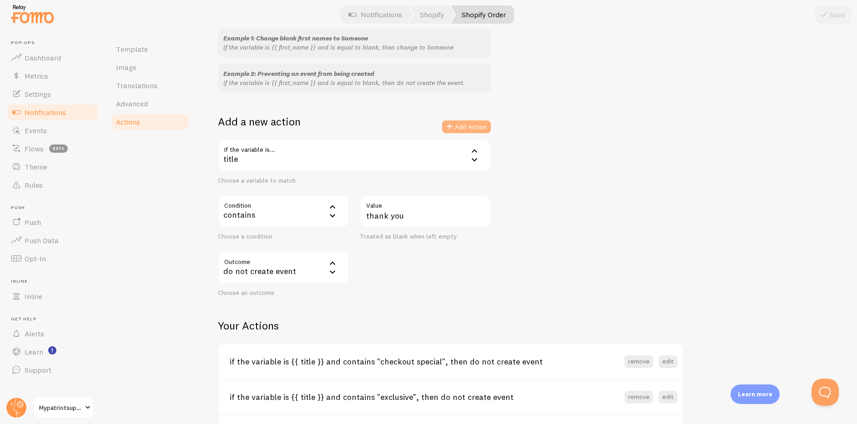
click at [461, 131] on button "Add Action" at bounding box center [466, 126] width 49 height 13
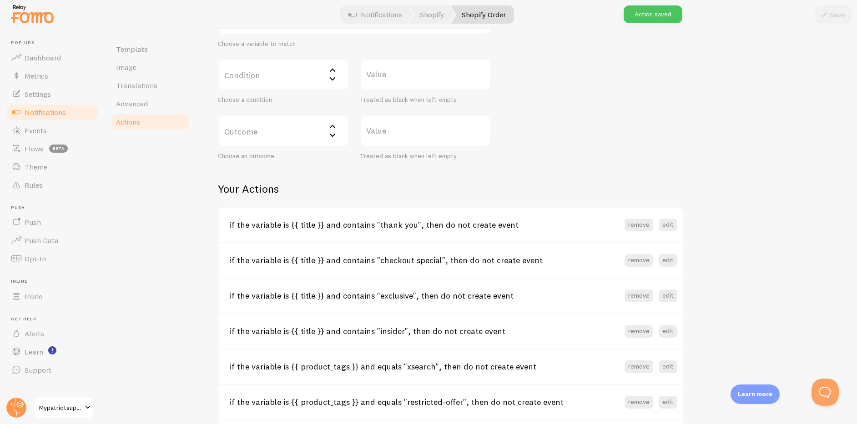
scroll to position [310, 0]
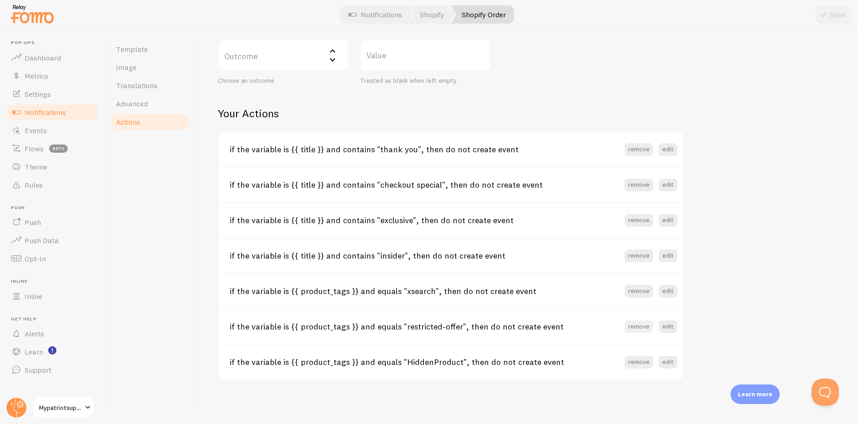
click at [640, 328] on button "remove" at bounding box center [638, 327] width 29 height 13
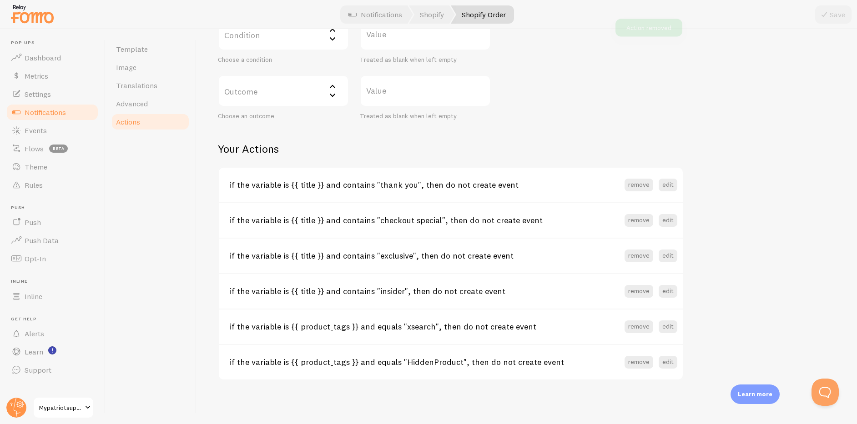
scroll to position [274, 0]
click at [36, 185] on span "Rules" at bounding box center [34, 185] width 18 height 9
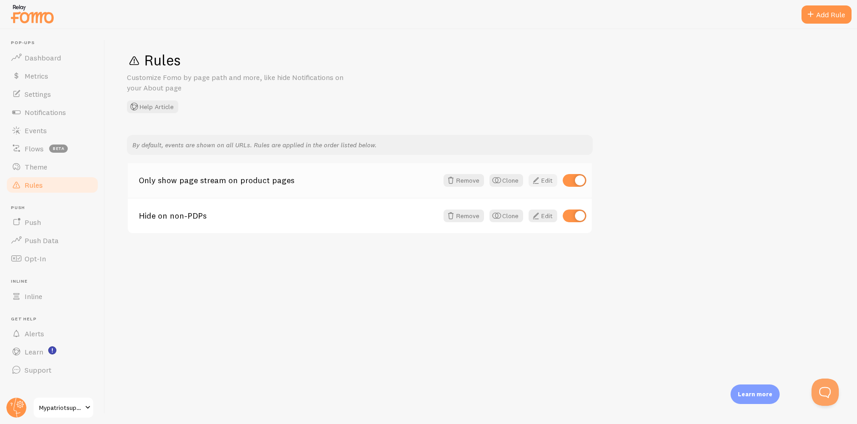
click at [543, 181] on link "Edit" at bounding box center [542, 180] width 29 height 13
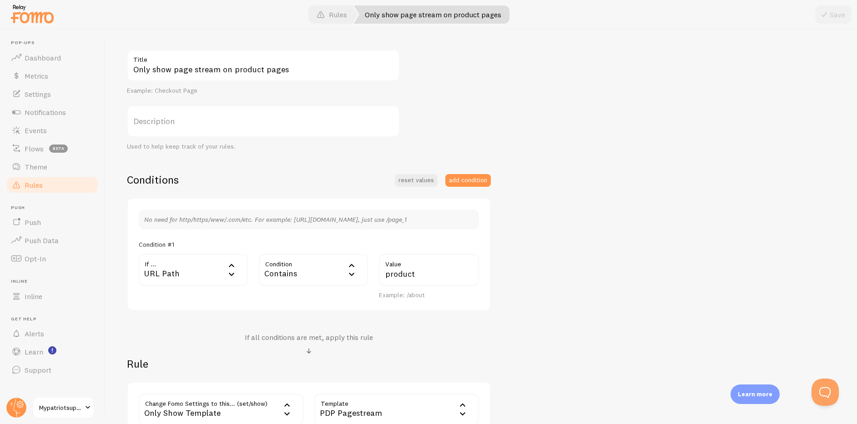
scroll to position [130, 0]
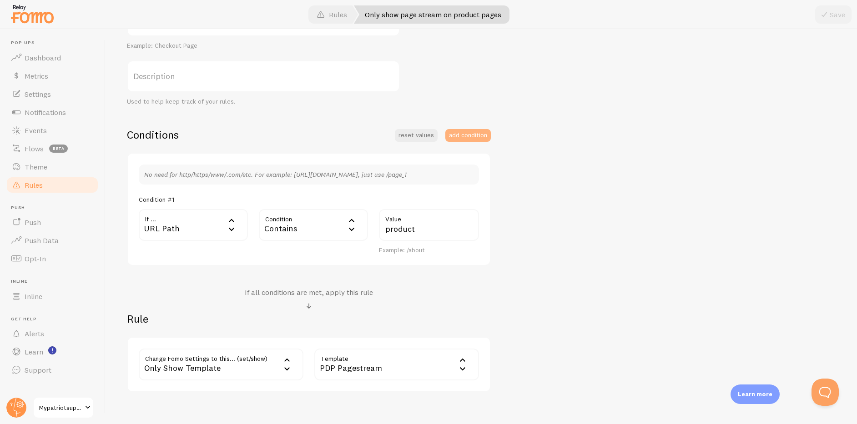
click at [466, 133] on button "add condition" at bounding box center [467, 135] width 45 height 13
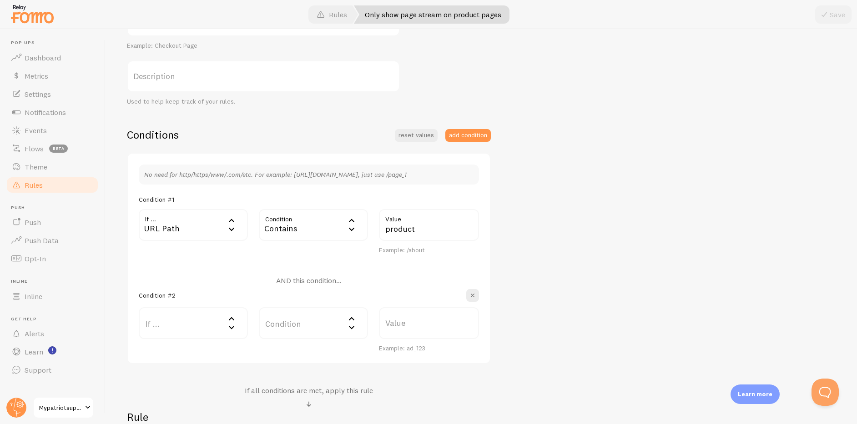
click at [192, 328] on label "If ..." at bounding box center [193, 323] width 109 height 32
click at [195, 345] on li "URL Path" at bounding box center [193, 344] width 107 height 16
click at [296, 325] on div "Equals" at bounding box center [313, 323] width 109 height 32
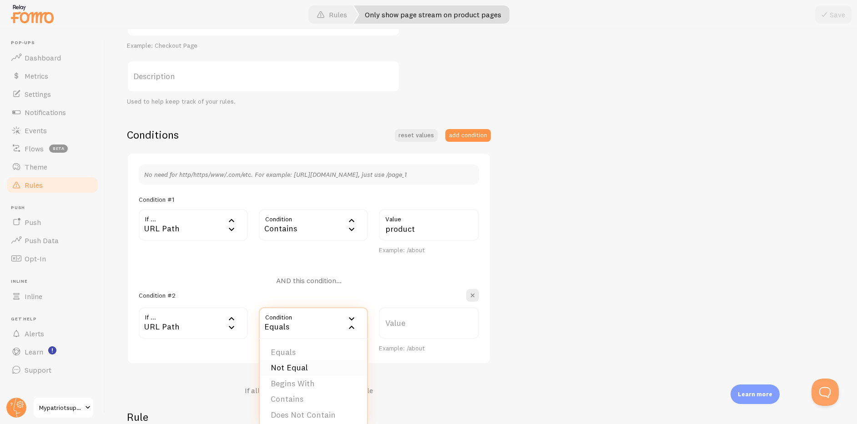
scroll to position [146, 0]
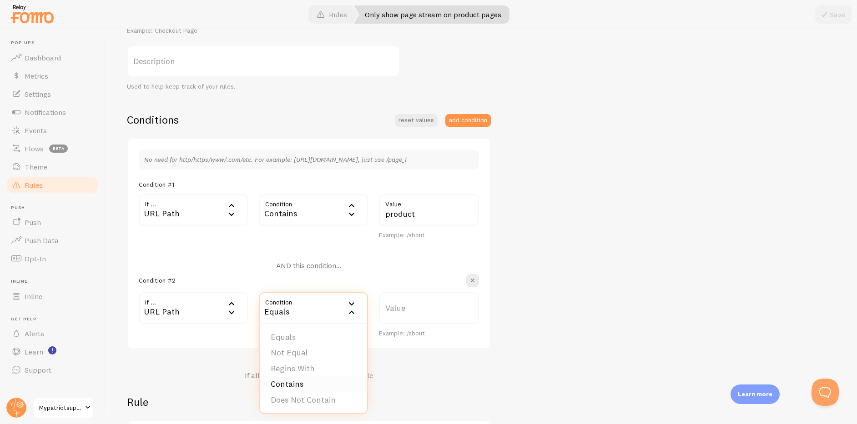
click at [301, 382] on li "Contains" at bounding box center [313, 384] width 107 height 16
click at [398, 306] on label "Value" at bounding box center [429, 308] width 100 height 32
click at [398, 306] on input "Value" at bounding box center [429, 308] width 100 height 32
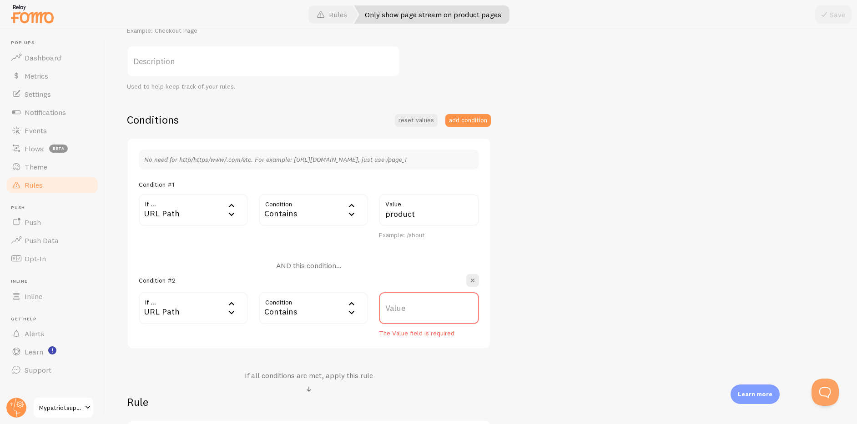
click at [323, 319] on div "Contains" at bounding box center [313, 308] width 109 height 32
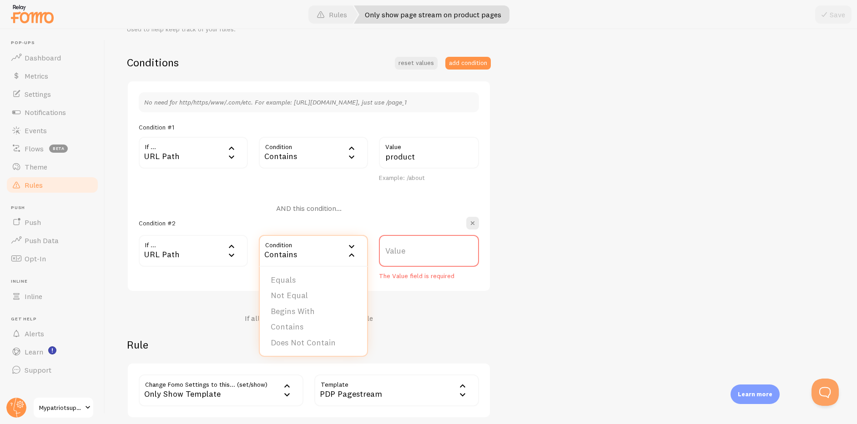
scroll to position [212, 0]
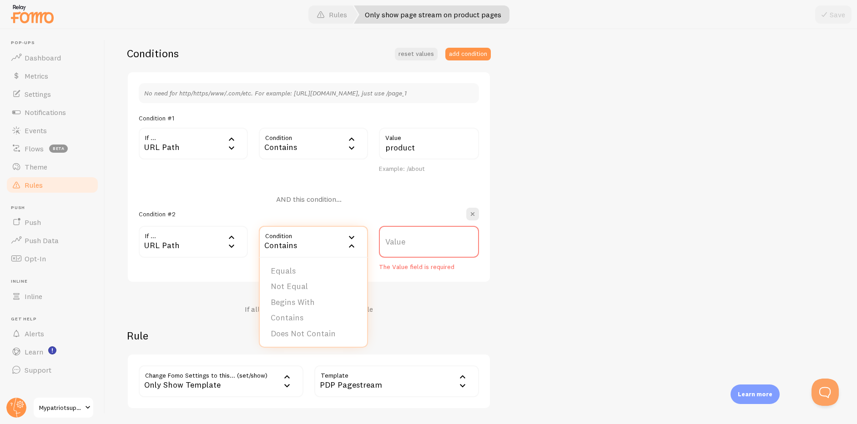
click at [401, 244] on label "Value" at bounding box center [429, 242] width 100 height 32
click at [401, 244] on input "Value" at bounding box center [429, 242] width 100 height 32
type input "insider"
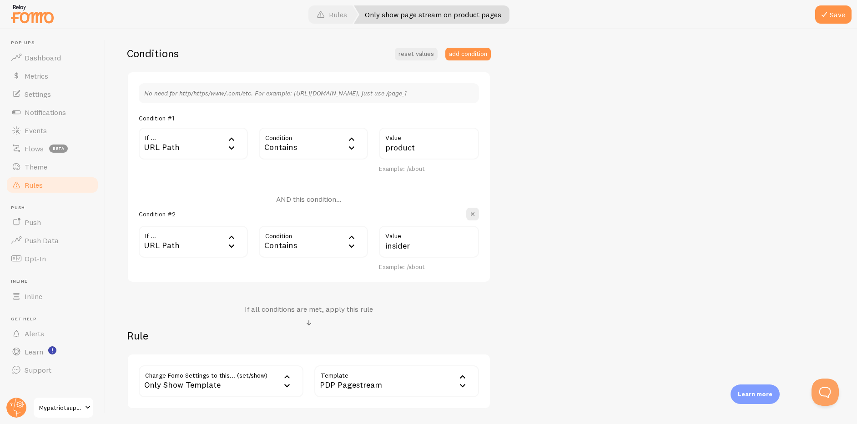
click at [567, 234] on div "Only show page stream on product pages Title Example: Checkout Page Description…" at bounding box center [481, 166] width 708 height 486
click at [467, 54] on button "add condition" at bounding box center [467, 54] width 45 height 13
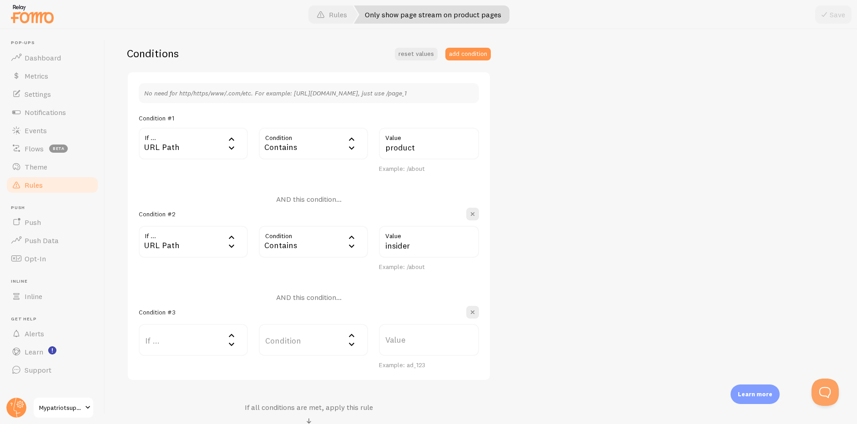
click at [203, 345] on label "If ..." at bounding box center [193, 340] width 109 height 32
click at [186, 371] on li "URL Path" at bounding box center [193, 369] width 107 height 16
click at [408, 341] on label "Value" at bounding box center [429, 340] width 100 height 32
click at [408, 341] on input "Value" at bounding box center [429, 340] width 100 height 32
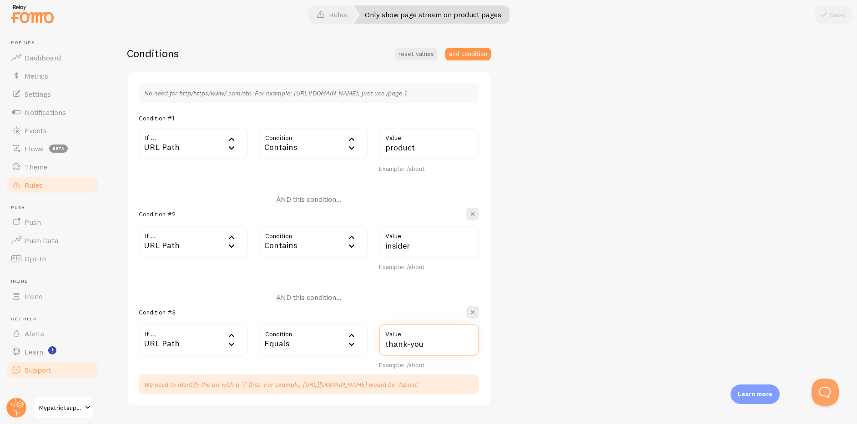
type input "thank-you"
click at [481, 55] on button "add condition" at bounding box center [467, 54] width 45 height 13
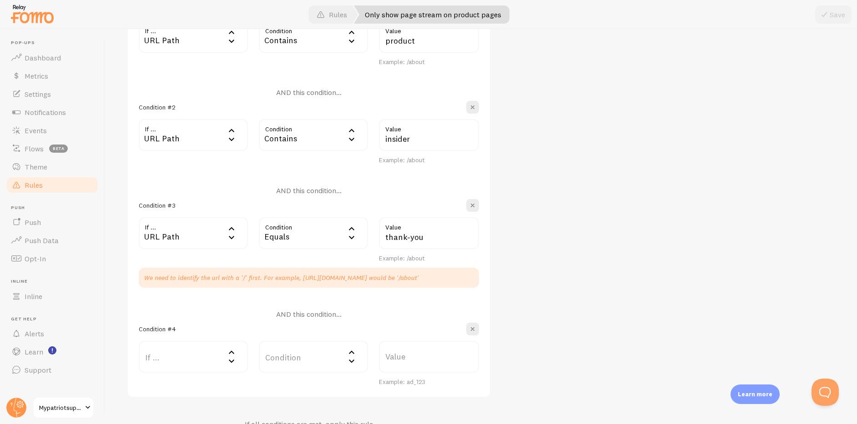
scroll to position [354, 0]
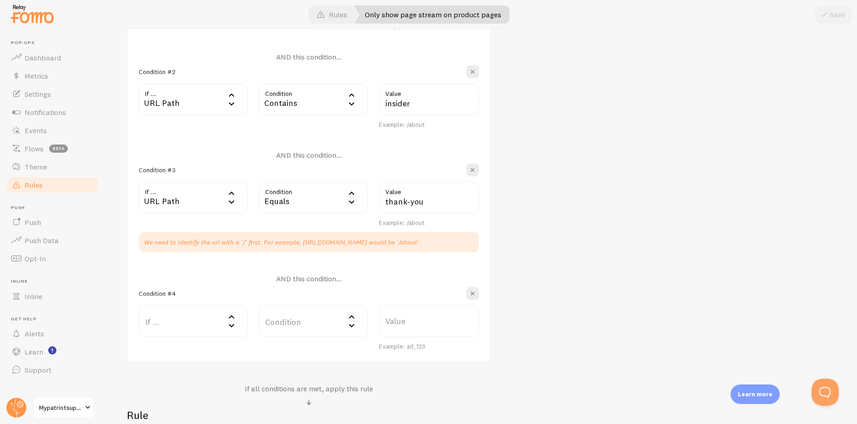
click at [221, 325] on label "If ..." at bounding box center [193, 322] width 109 height 32
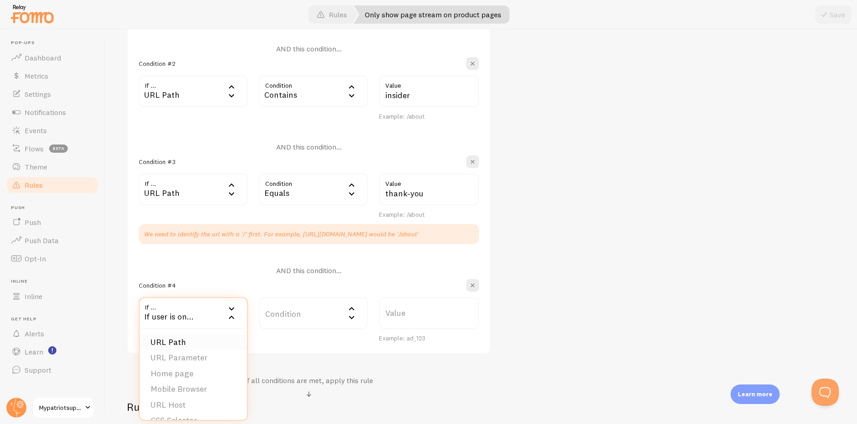
click at [188, 343] on li "URL Path" at bounding box center [193, 343] width 107 height 16
click at [299, 196] on div "Equals" at bounding box center [313, 190] width 109 height 32
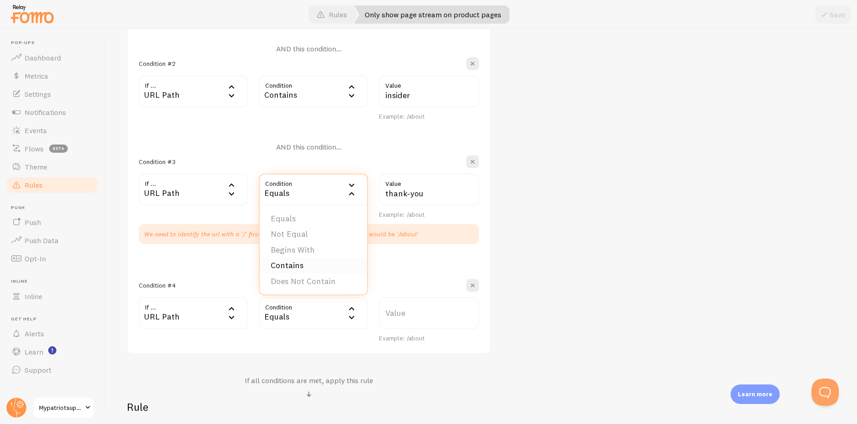
click at [299, 263] on li "Contains" at bounding box center [313, 266] width 107 height 16
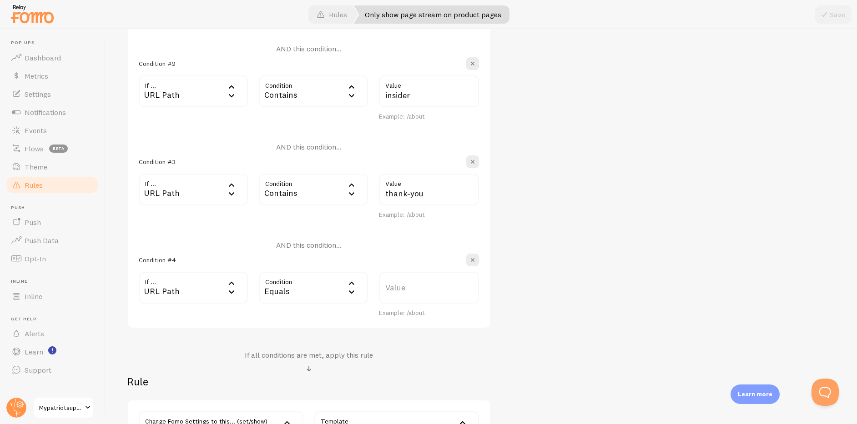
click at [301, 285] on div "Equals" at bounding box center [313, 288] width 109 height 32
click at [301, 363] on li "Contains" at bounding box center [313, 364] width 107 height 16
click at [406, 288] on label "Value" at bounding box center [429, 288] width 100 height 32
click at [406, 288] on input "Value" at bounding box center [429, 288] width 100 height 32
click at [406, 288] on label "Value" at bounding box center [429, 288] width 100 height 32
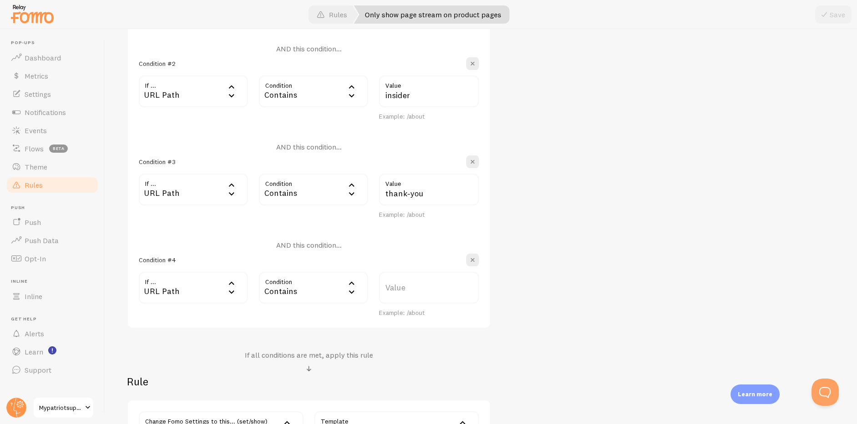
click at [406, 288] on input "Value" at bounding box center [429, 288] width 100 height 32
click at [406, 288] on label "Value" at bounding box center [429, 288] width 100 height 32
click at [406, 288] on input "Value" at bounding box center [429, 288] width 100 height 32
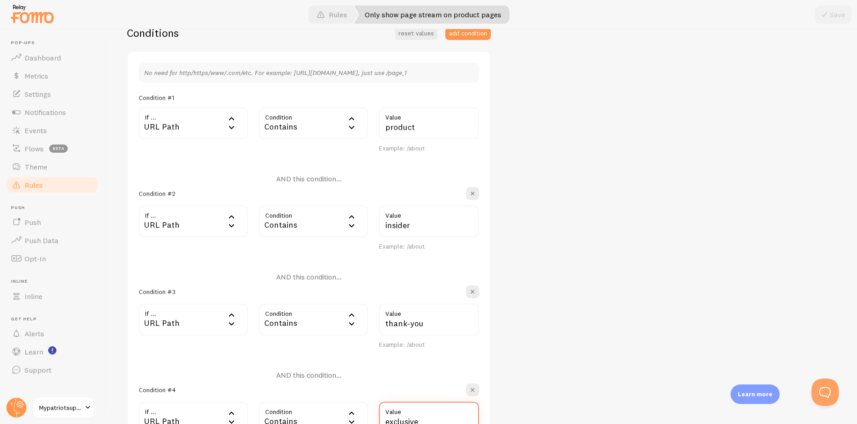
scroll to position [194, 0]
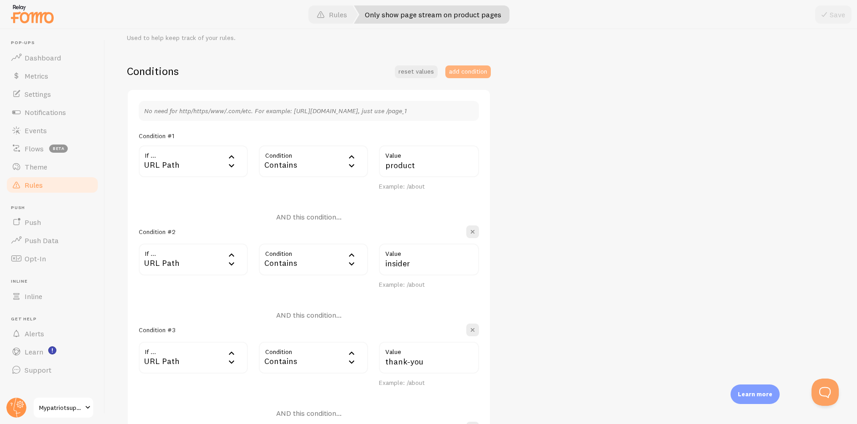
type input "exclusive"
click at [456, 73] on button "add condition" at bounding box center [467, 71] width 45 height 13
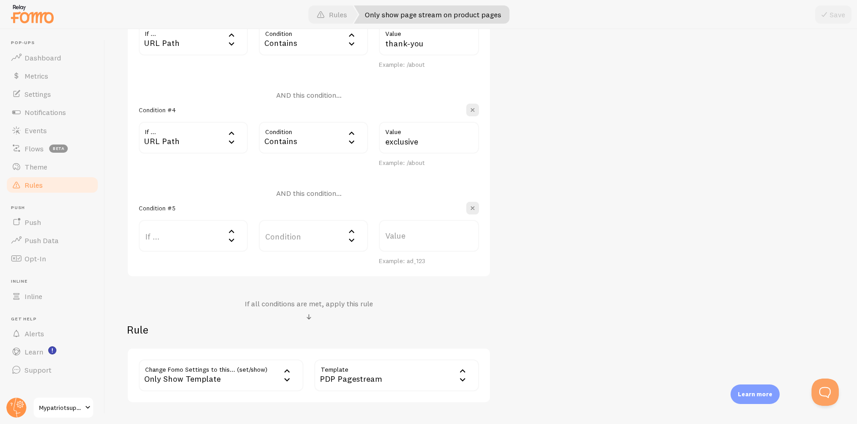
scroll to position [515, 0]
click at [191, 236] on label "If ..." at bounding box center [193, 234] width 109 height 32
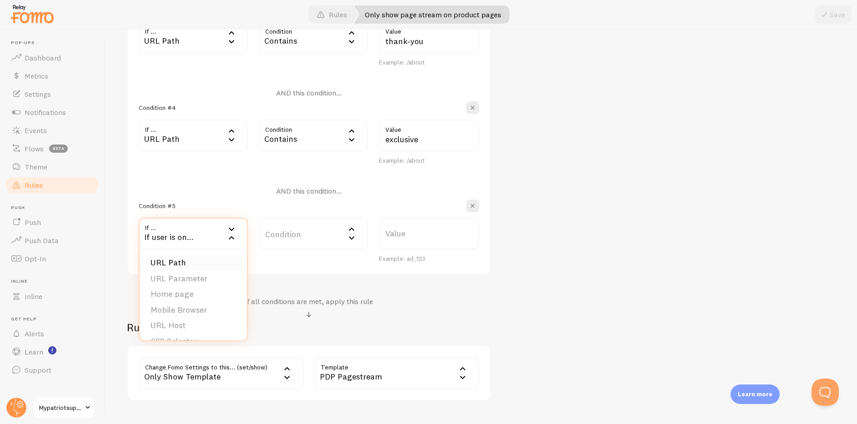
click at [190, 258] on li "URL Path" at bounding box center [193, 263] width 107 height 16
click at [316, 238] on div "Equals" at bounding box center [313, 234] width 109 height 32
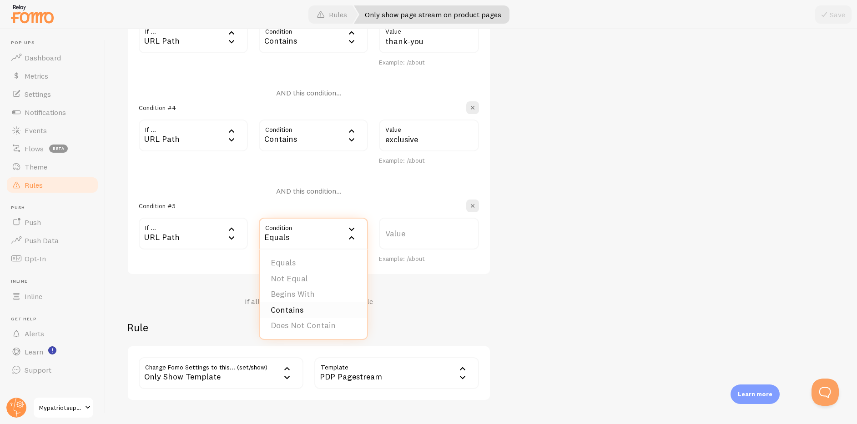
click at [296, 312] on li "Contains" at bounding box center [313, 310] width 107 height 16
click at [430, 234] on label "Value" at bounding box center [429, 234] width 100 height 32
click at [430, 234] on input "Value" at bounding box center [429, 234] width 100 height 32
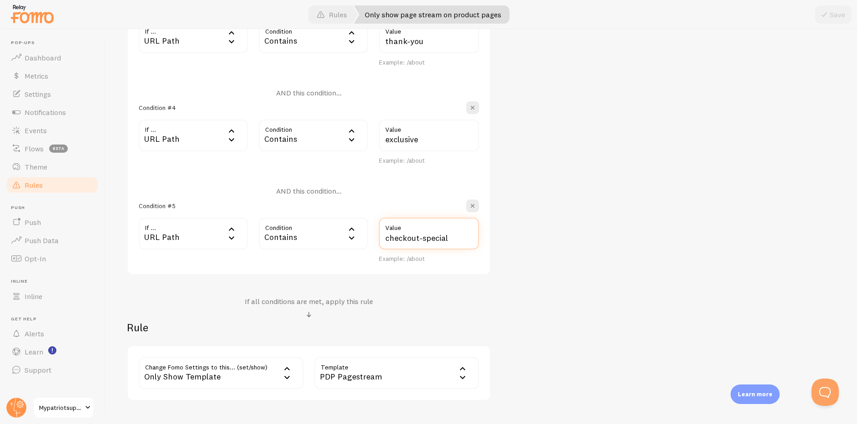
type input "checkout-special"
click at [611, 256] on div "Only show page stream on product pages Title Example: Checkout Page Description…" at bounding box center [481, 10] width 708 height 781
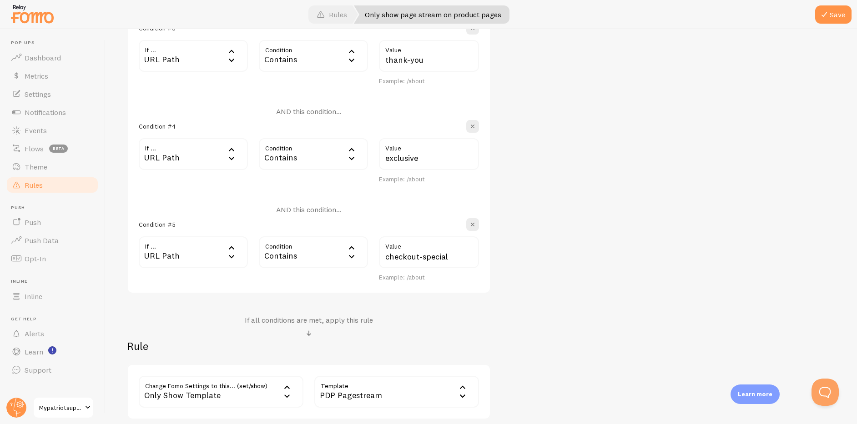
scroll to position [351, 0]
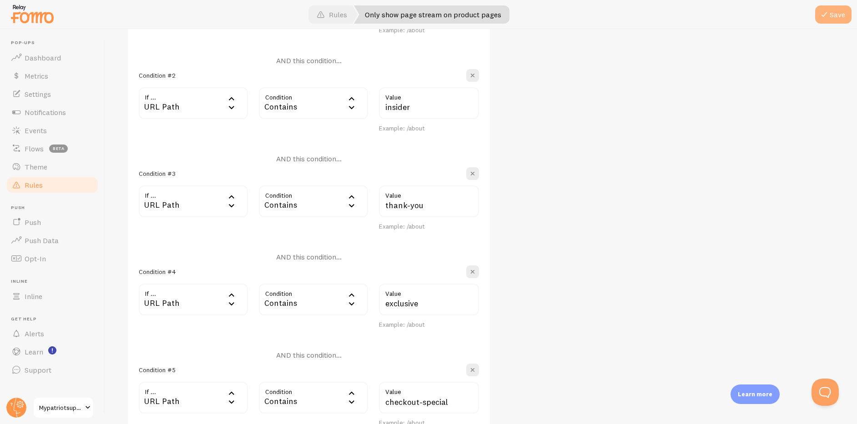
click at [836, 14] on button "Save" at bounding box center [833, 14] width 36 height 18
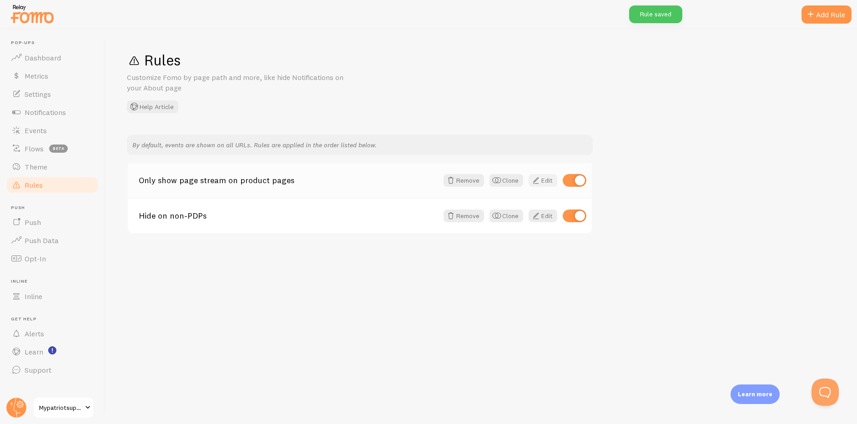
click at [547, 178] on link "Edit" at bounding box center [542, 180] width 29 height 13
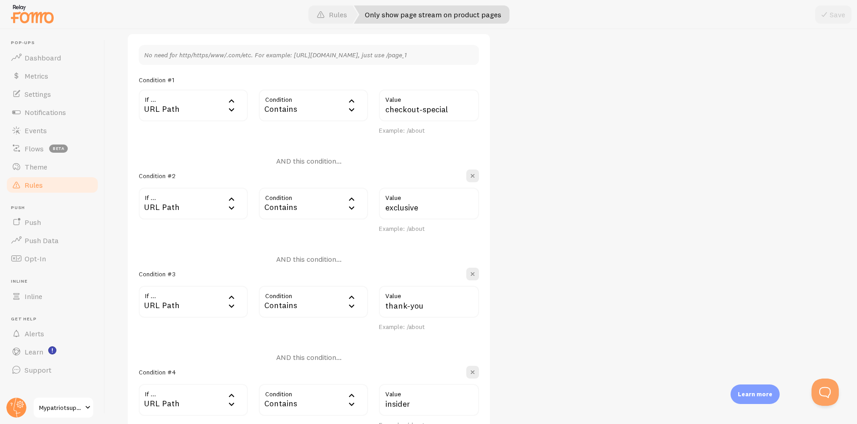
scroll to position [248, 0]
click at [53, 109] on span "Notifications" at bounding box center [45, 112] width 41 height 9
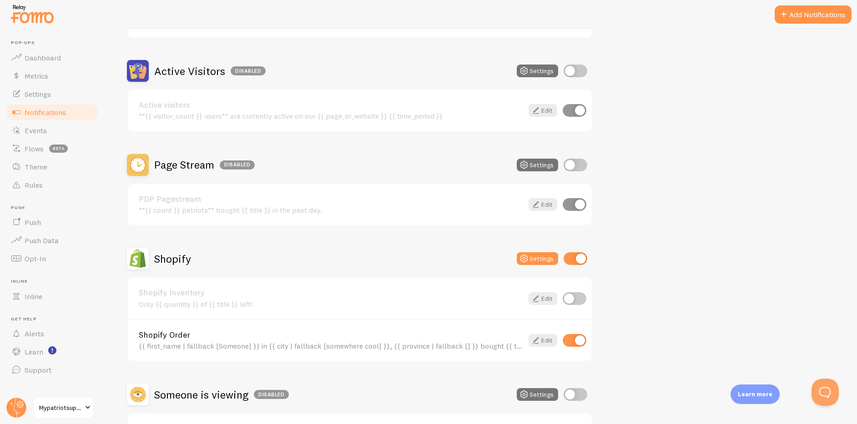
scroll to position [276, 0]
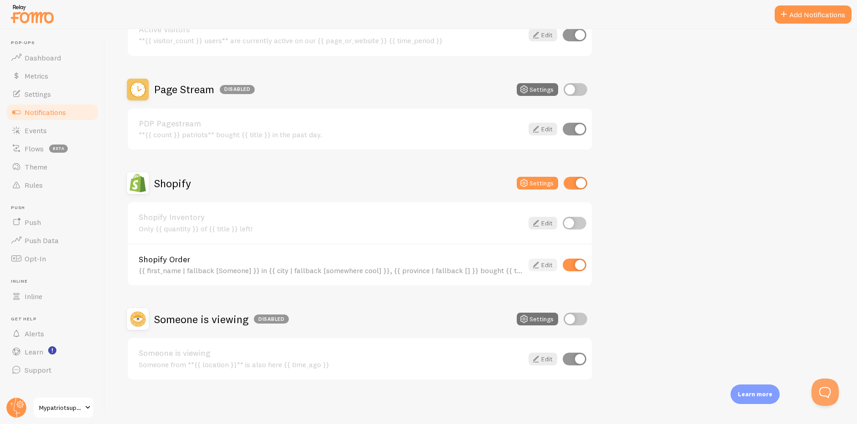
click at [540, 266] on icon at bounding box center [535, 265] width 11 height 11
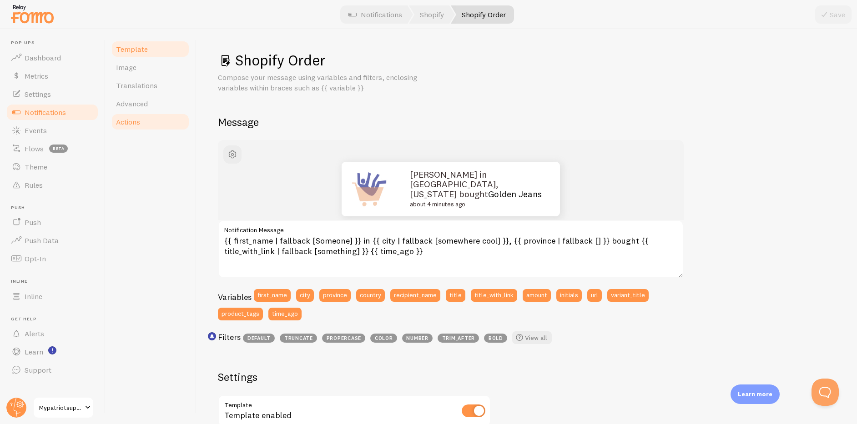
click at [127, 123] on span "Actions" at bounding box center [128, 121] width 24 height 9
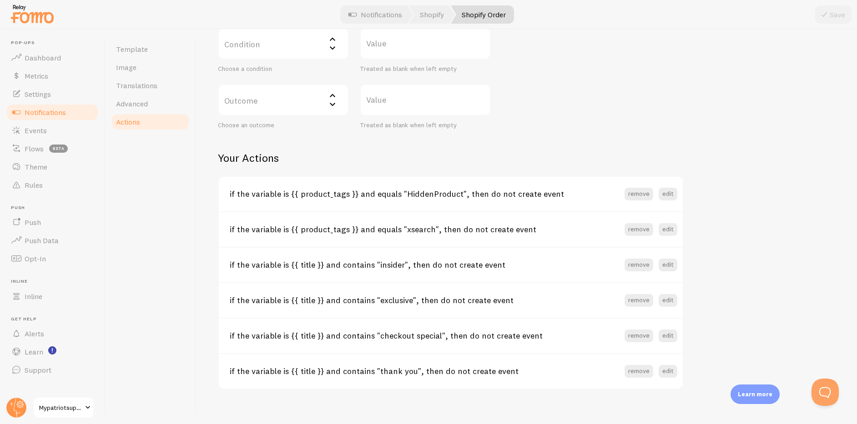
scroll to position [274, 0]
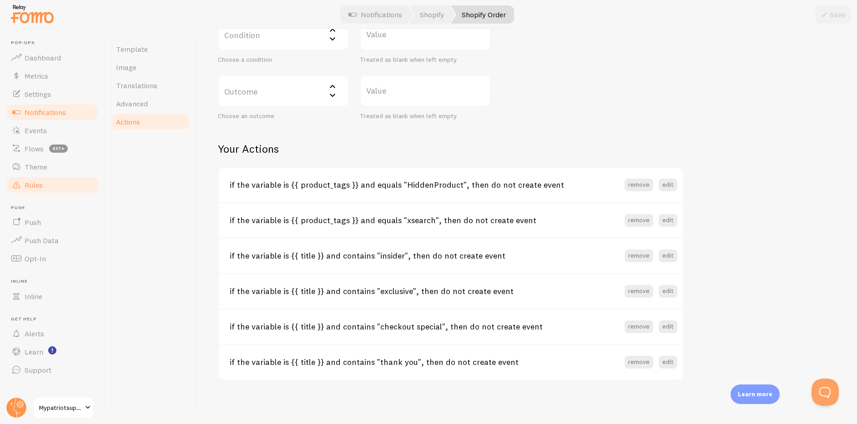
click at [42, 182] on span "Rules" at bounding box center [34, 185] width 18 height 9
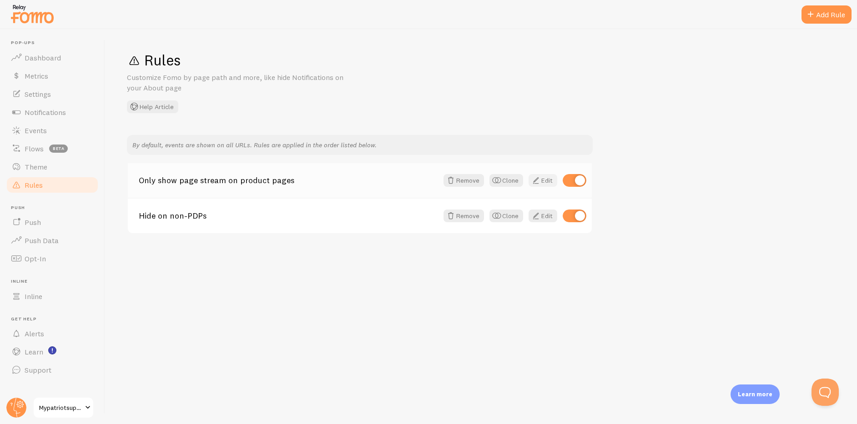
click at [541, 180] on link "Edit" at bounding box center [542, 180] width 29 height 13
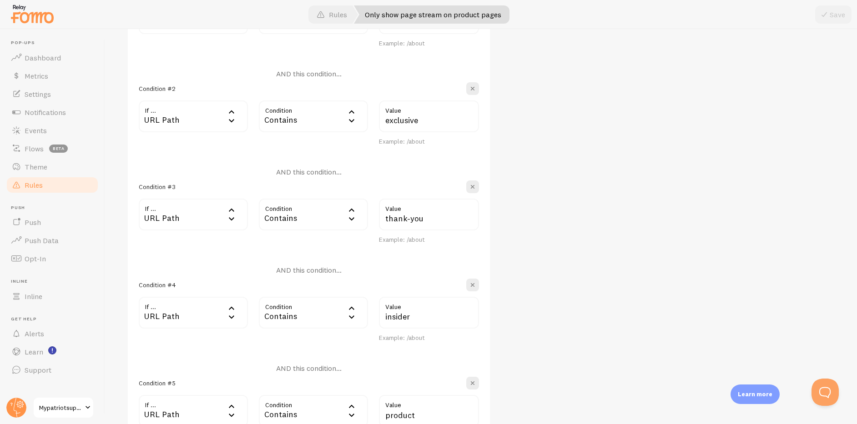
scroll to position [336, 0]
click at [413, 123] on input "exclusive" at bounding box center [429, 118] width 100 height 32
type input "s"
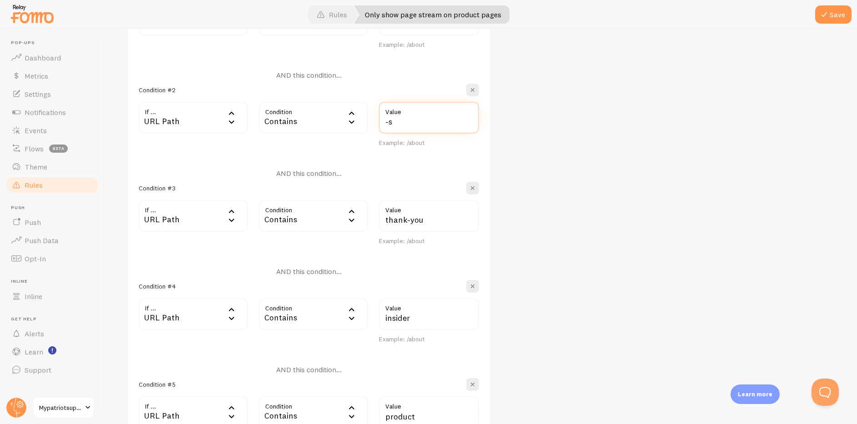
type input "-"
type input "-special"
click at [406, 216] on input "thank-you" at bounding box center [429, 216] width 100 height 32
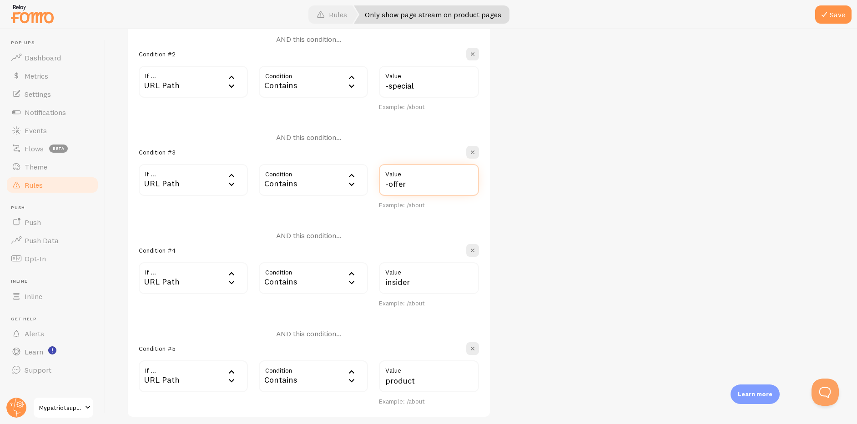
scroll to position [421, 0]
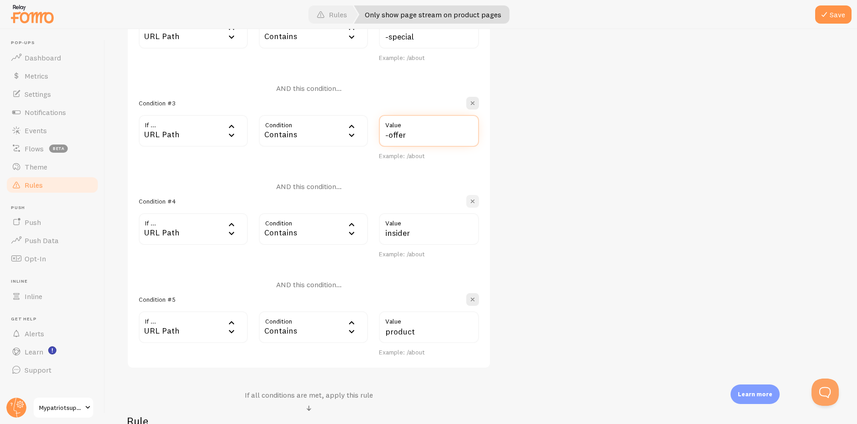
type input "-offer"
click at [475, 201] on span "button" at bounding box center [472, 201] width 9 height 9
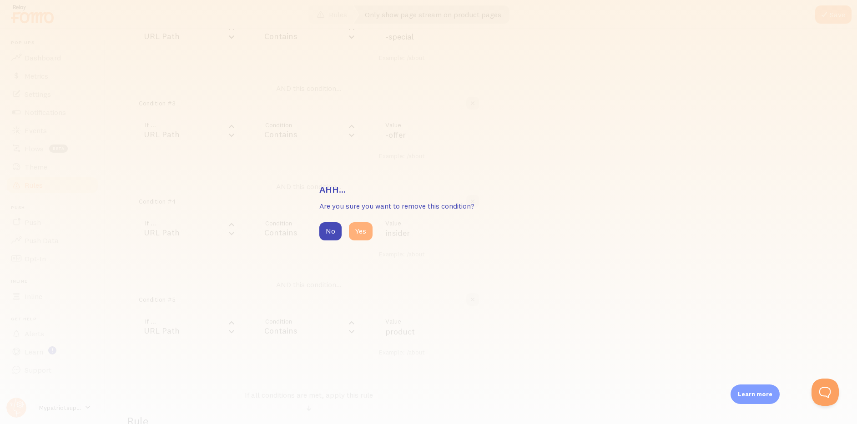
click at [366, 229] on button "Yes" at bounding box center [361, 231] width 24 height 18
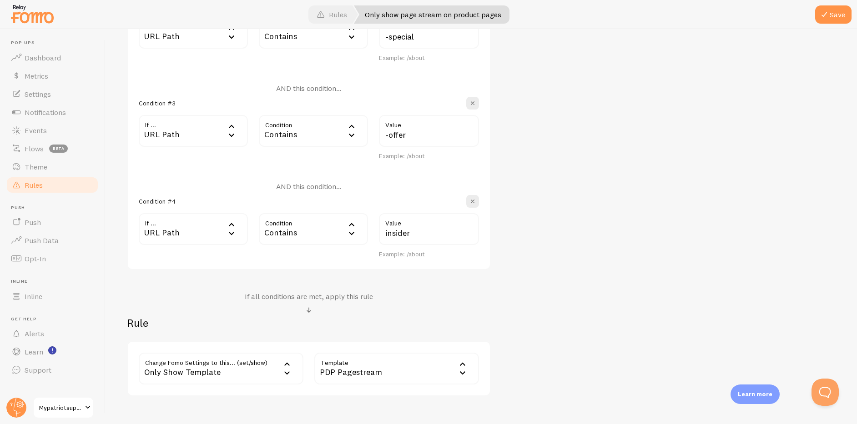
type input "product"
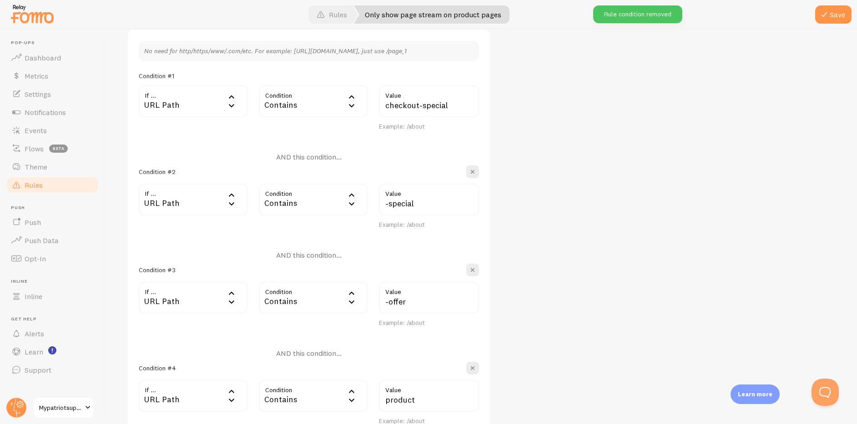
scroll to position [186, 0]
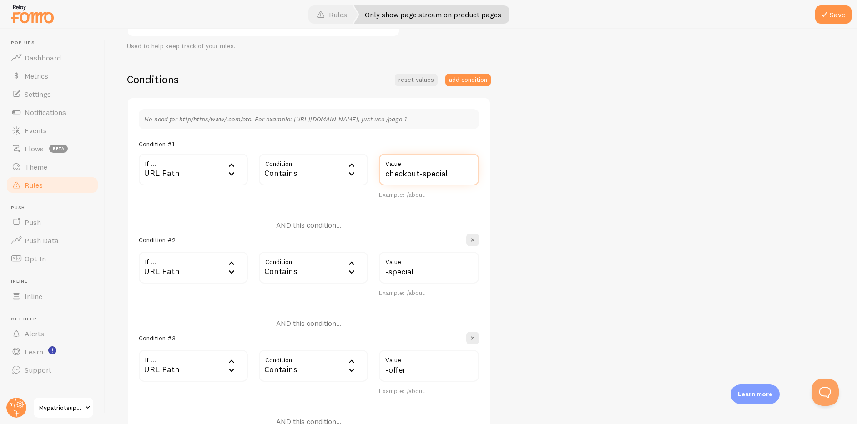
click at [385, 172] on input "checkout-special" at bounding box center [429, 170] width 100 height 32
click at [175, 173] on div "URL Path" at bounding box center [193, 170] width 109 height 32
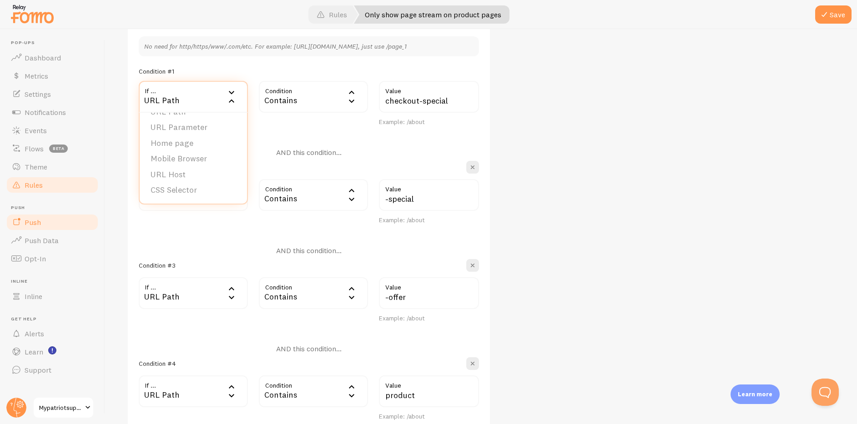
scroll to position [259, 0]
drag, startPoint x: 452, startPoint y: 101, endPoint x: 385, endPoint y: 100, distance: 67.3
click at [385, 100] on input "checkout-special" at bounding box center [429, 96] width 100 height 32
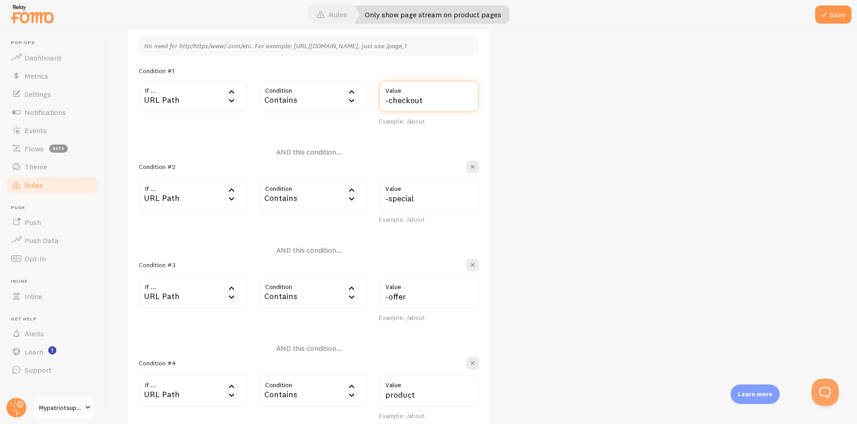
type input "-checkout"
click at [548, 183] on div "Only show page stream on product pages Title Example: Checkout Page Description…" at bounding box center [481, 217] width 708 height 682
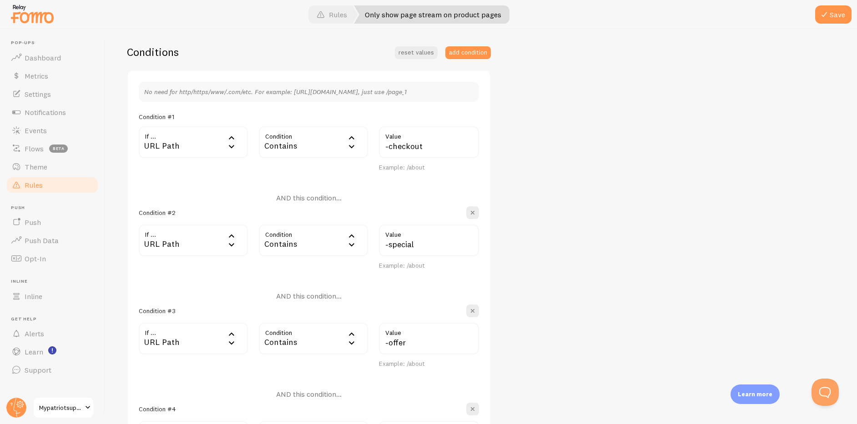
scroll to position [164, 0]
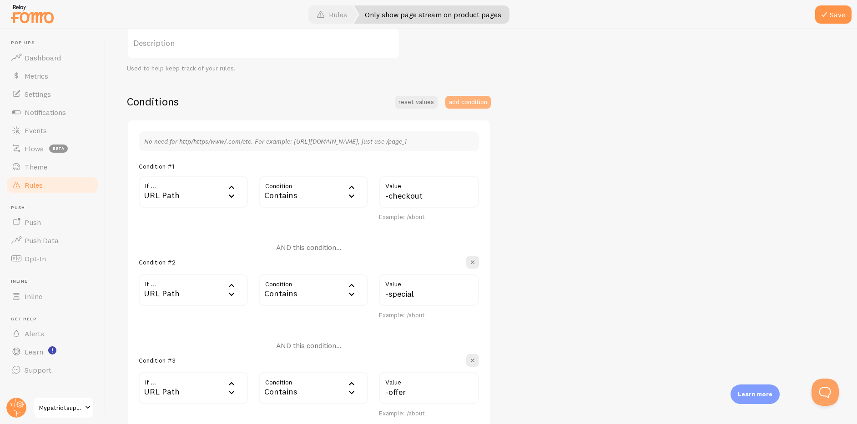
click at [465, 102] on button "add condition" at bounding box center [467, 102] width 45 height 13
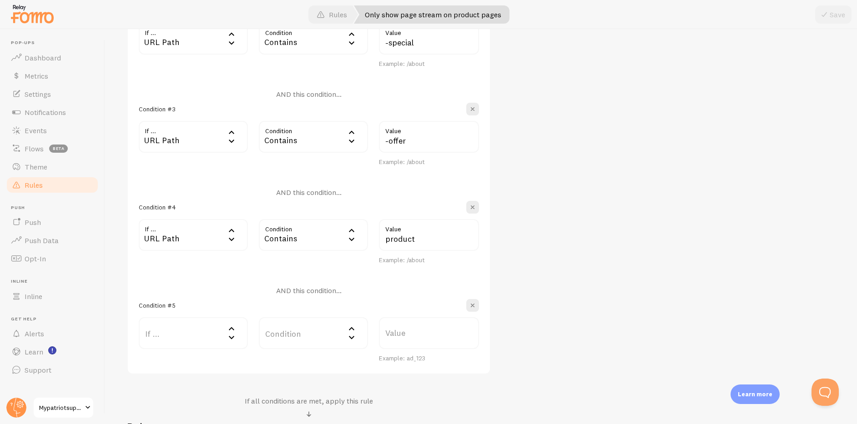
scroll to position [416, 0]
click at [169, 343] on label "If ..." at bounding box center [193, 333] width 109 height 32
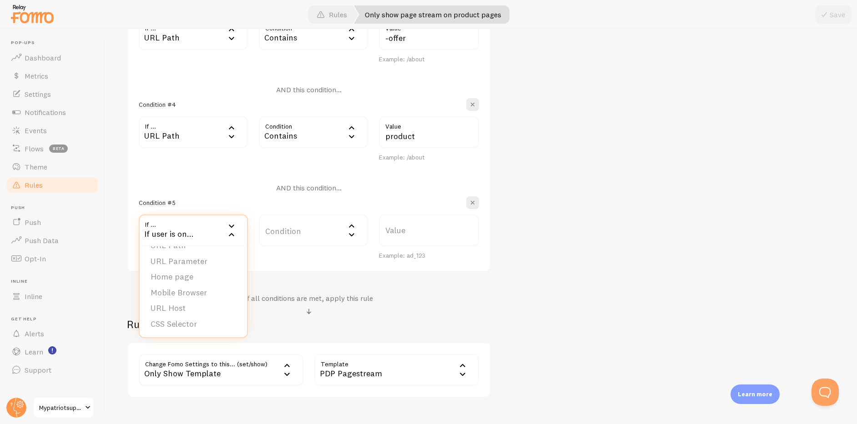
scroll to position [559, 0]
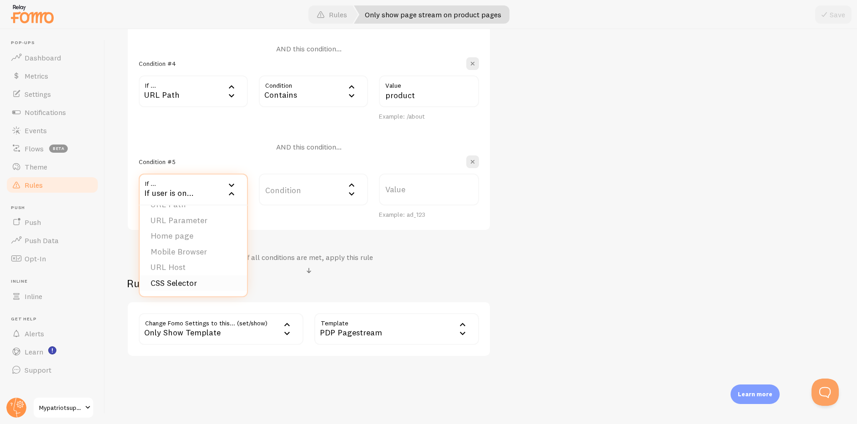
click at [183, 282] on li "CSS Selector" at bounding box center [193, 284] width 107 height 16
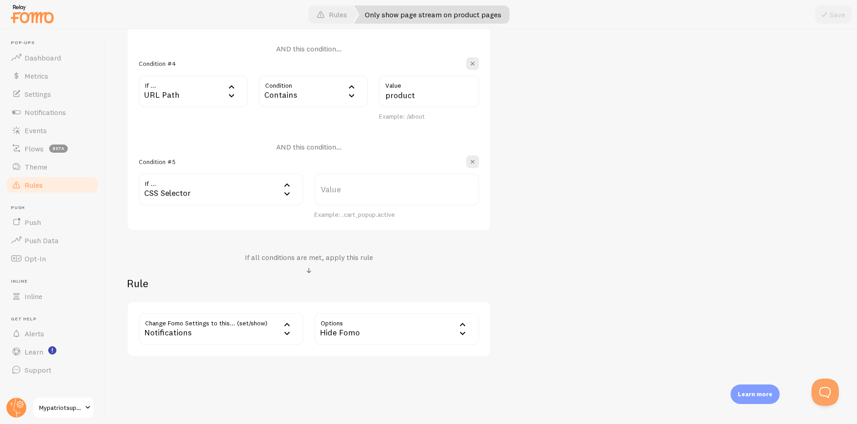
click at [345, 191] on label "Value" at bounding box center [396, 190] width 165 height 32
click at [345, 191] on input "Value" at bounding box center [396, 190] width 165 height 32
click at [348, 190] on label "Value" at bounding box center [396, 190] width 165 height 32
click at [348, 190] on input "Value" at bounding box center [396, 190] width 165 height 32
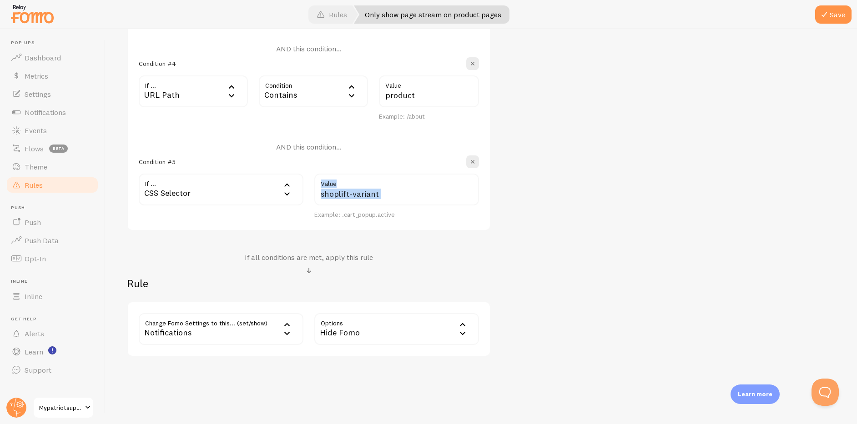
drag, startPoint x: 380, startPoint y: 188, endPoint x: 386, endPoint y: 192, distance: 7.6
click at [384, 191] on div "shoplift-variant Value" at bounding box center [396, 190] width 165 height 32
click at [386, 193] on input "shoplift-variant" at bounding box center [396, 190] width 165 height 32
type input "shoplift-variant-b"
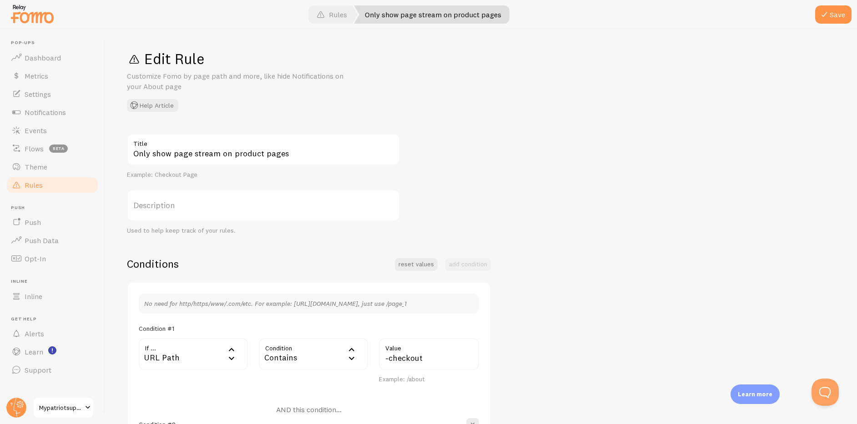
scroll to position [0, 0]
click at [823, 18] on span at bounding box center [823, 14] width 11 height 11
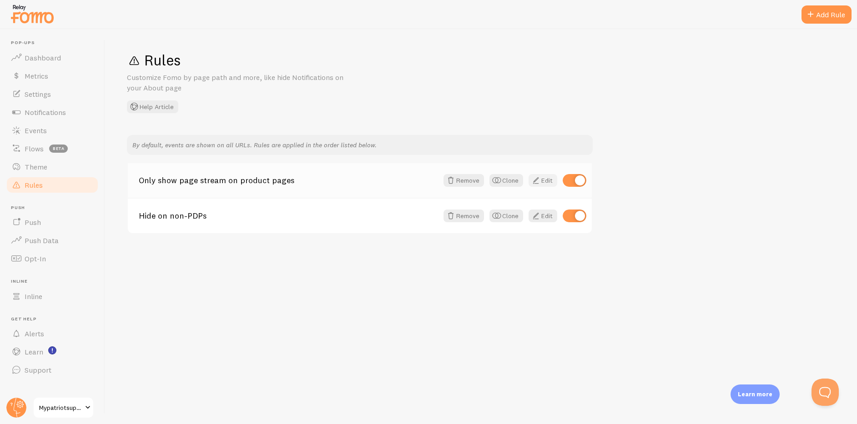
click at [548, 180] on link "Edit" at bounding box center [542, 180] width 29 height 13
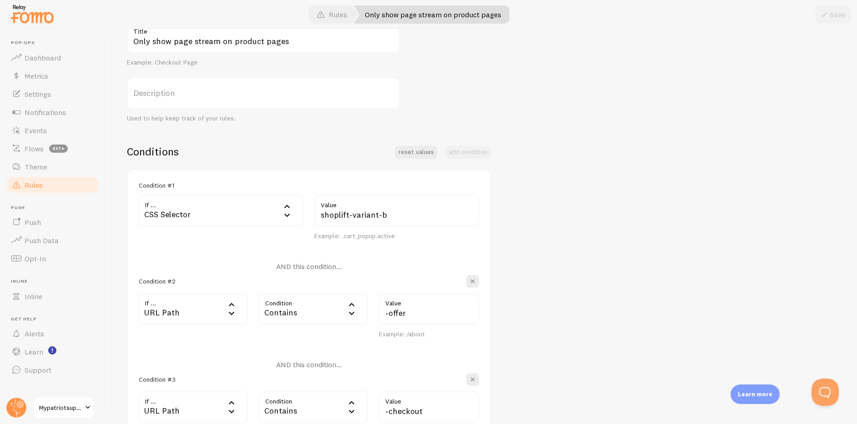
scroll to position [84, 0]
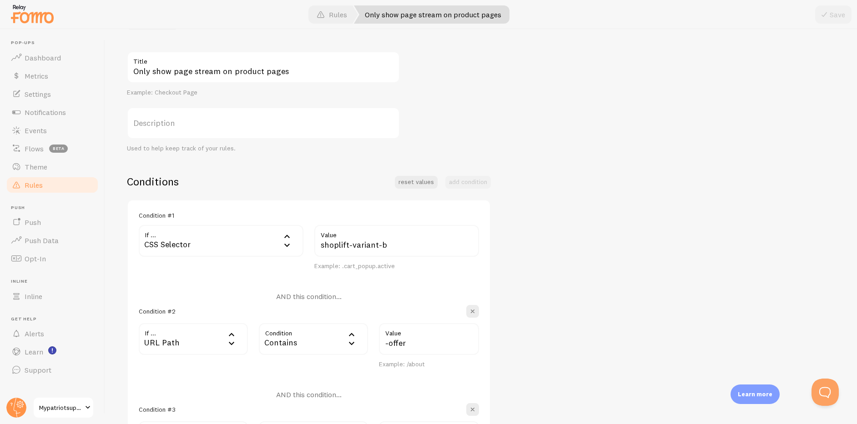
click at [65, 191] on link "Rules" at bounding box center [52, 185] width 94 height 18
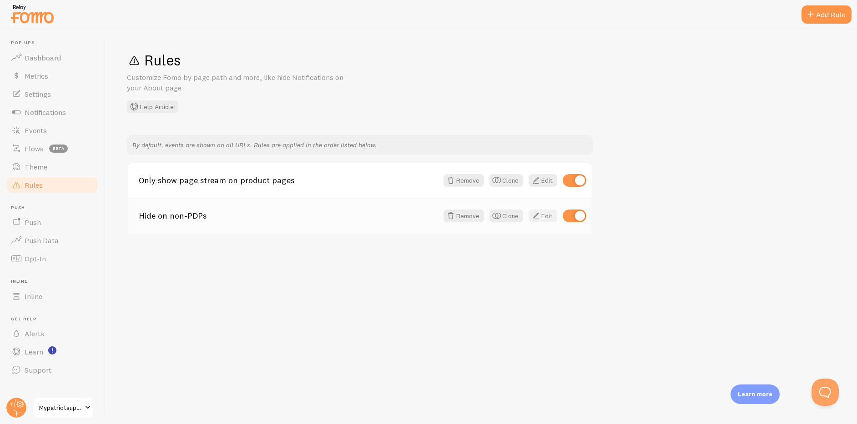
click at [541, 215] on link "Edit" at bounding box center [542, 216] width 29 height 13
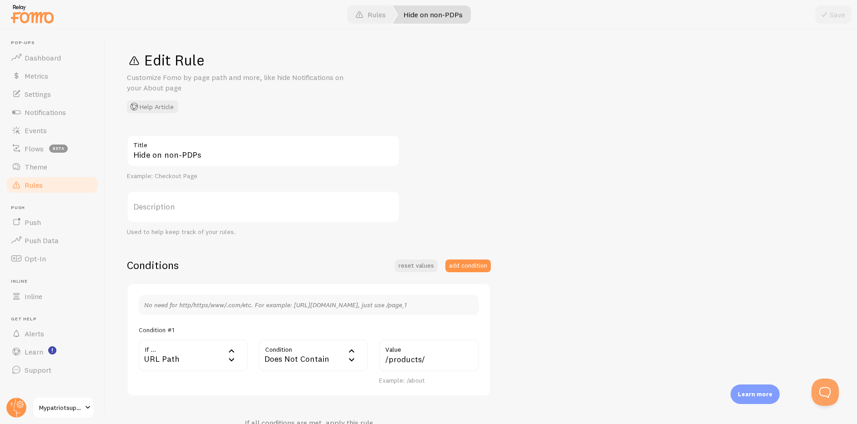
click at [44, 186] on link "Rules" at bounding box center [52, 185] width 94 height 18
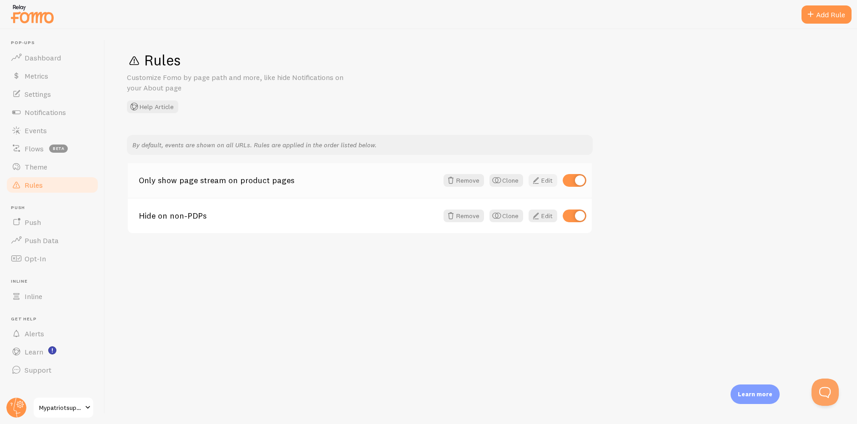
click at [543, 180] on link "Edit" at bounding box center [542, 180] width 29 height 13
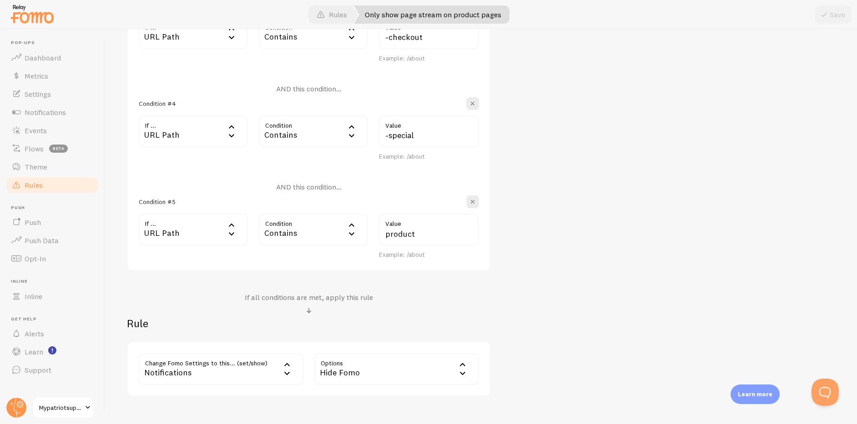
scroll to position [490, 0]
click at [346, 366] on div "Hide Fomo" at bounding box center [396, 367] width 165 height 32
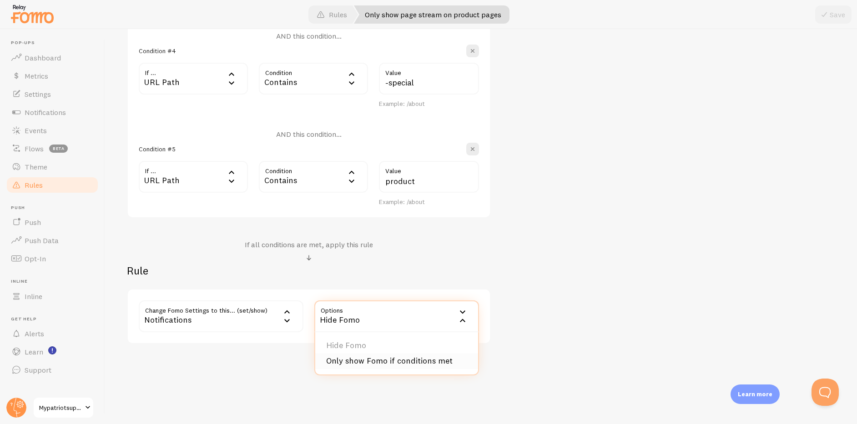
click at [340, 363] on li "Only show Fomo if conditions met" at bounding box center [396, 361] width 163 height 16
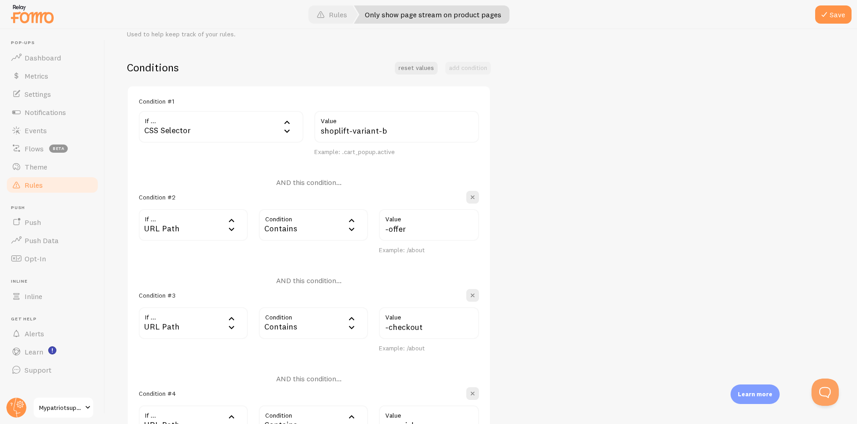
scroll to position [192, 0]
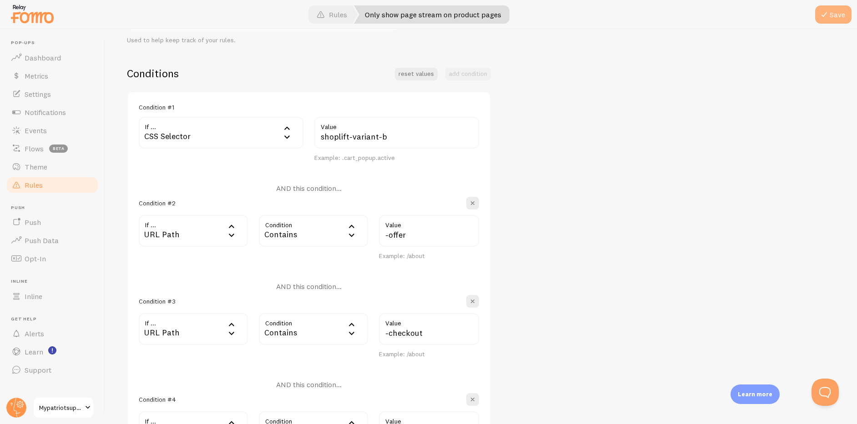
click at [823, 18] on span at bounding box center [823, 14] width 11 height 11
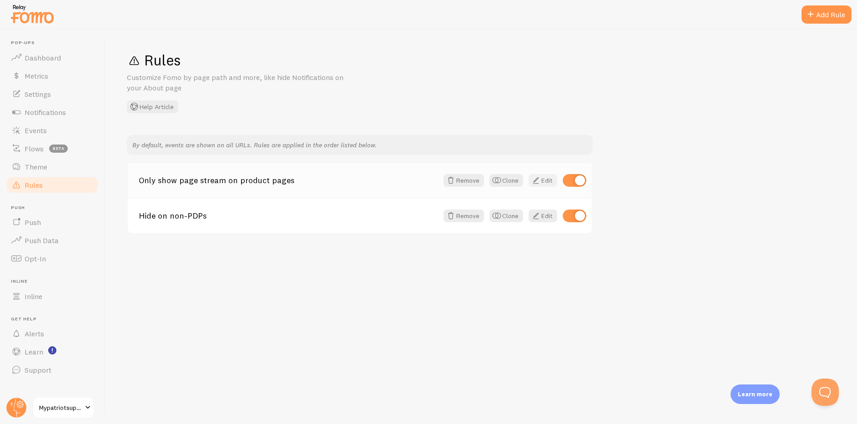
click at [547, 178] on link "Edit" at bounding box center [542, 180] width 29 height 13
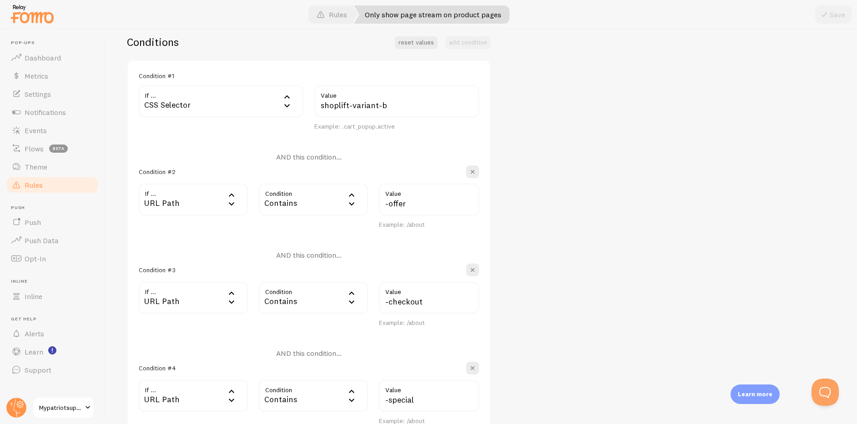
scroll to position [226, 0]
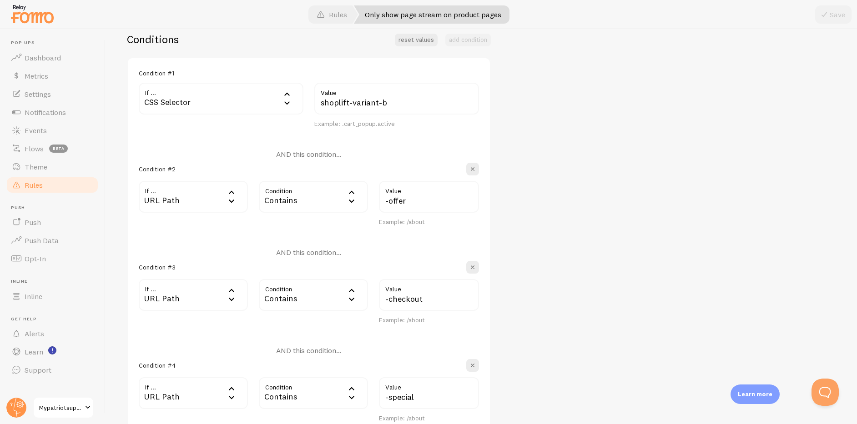
click at [306, 204] on div "Contains" at bounding box center [313, 197] width 109 height 32
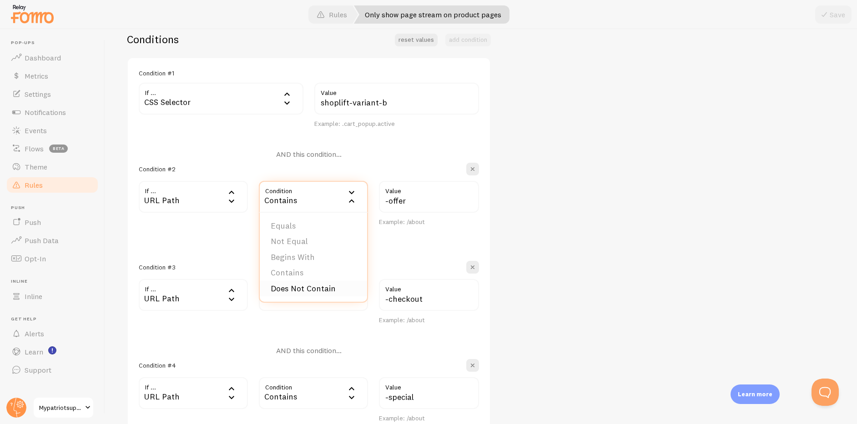
click at [309, 287] on li "Does Not Contain" at bounding box center [313, 289] width 107 height 16
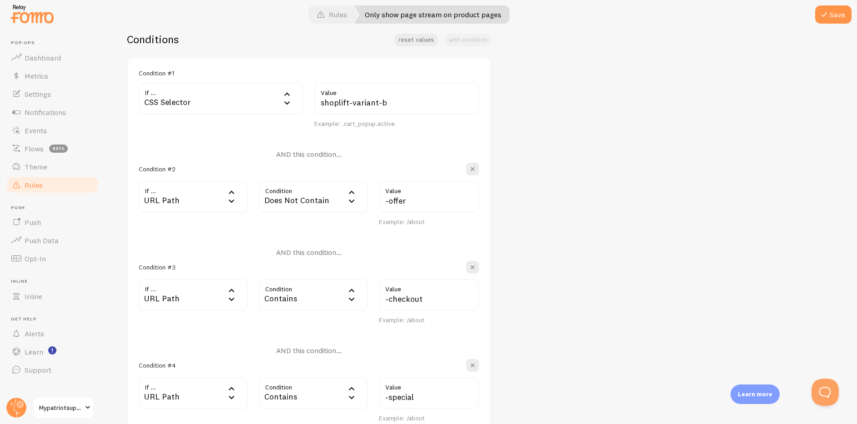
click at [304, 296] on div "Contains" at bounding box center [313, 295] width 109 height 32
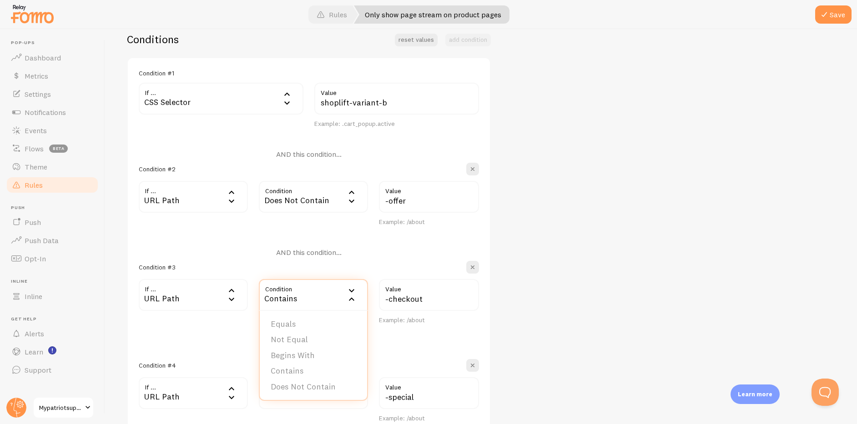
drag, startPoint x: 303, startPoint y: 384, endPoint x: 317, endPoint y: 346, distance: 40.6
click at [303, 384] on li "Does Not Contain" at bounding box center [313, 387] width 107 height 16
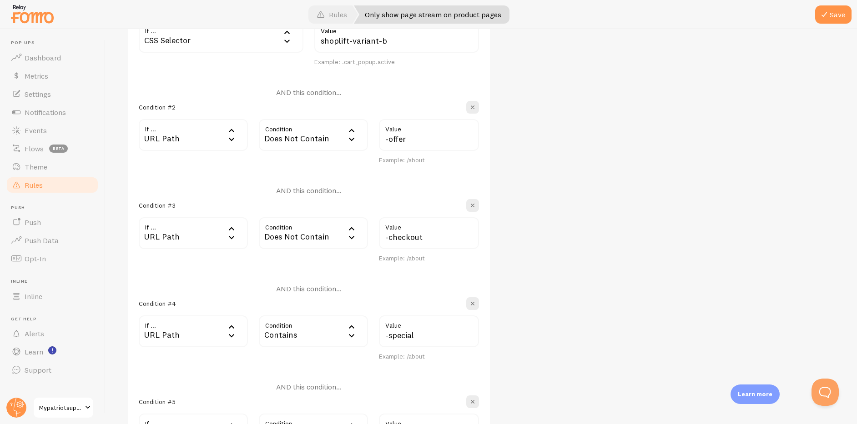
scroll to position [292, 0]
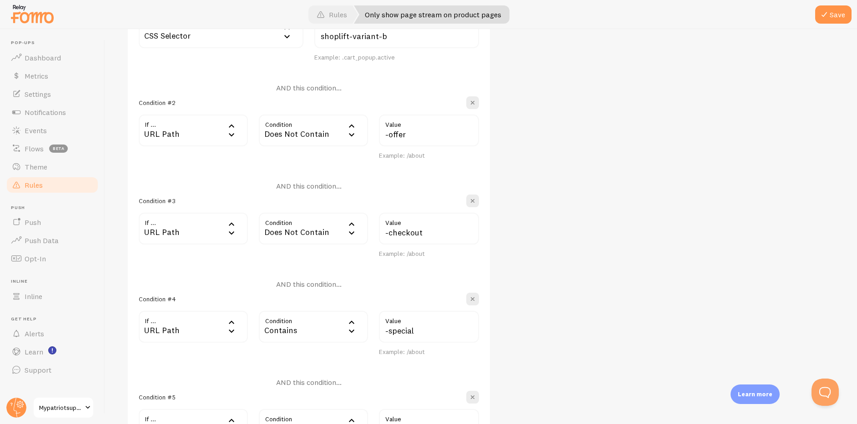
click at [311, 329] on div "Contains" at bounding box center [313, 327] width 109 height 32
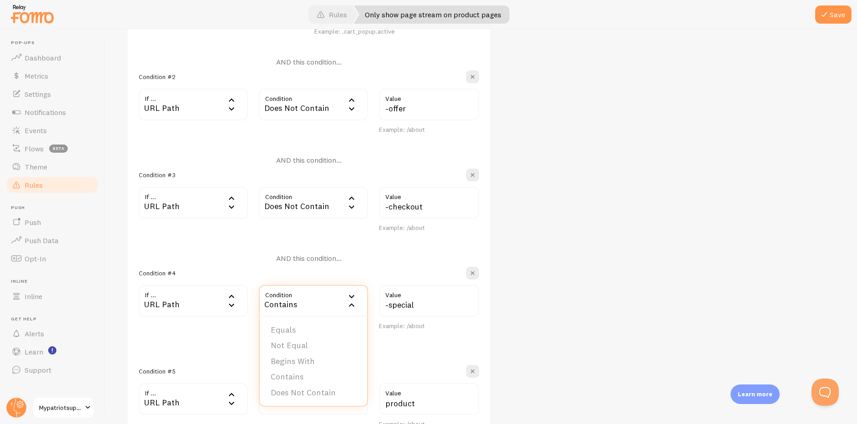
scroll to position [376, 0]
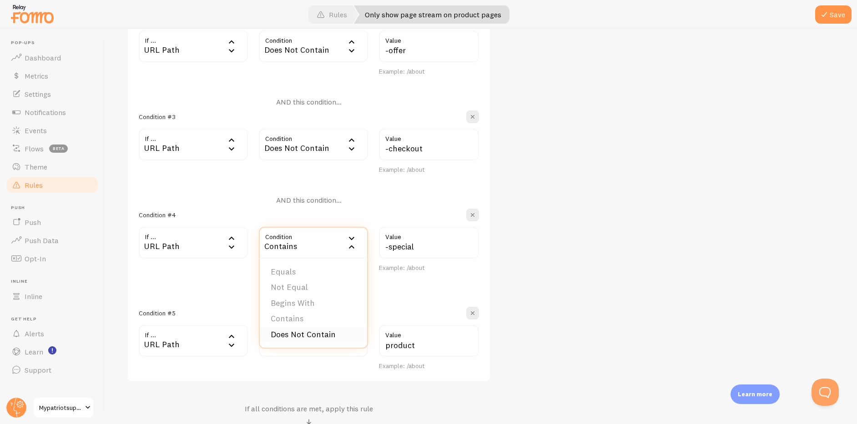
click at [301, 342] on li "Does Not Contain" at bounding box center [313, 335] width 107 height 16
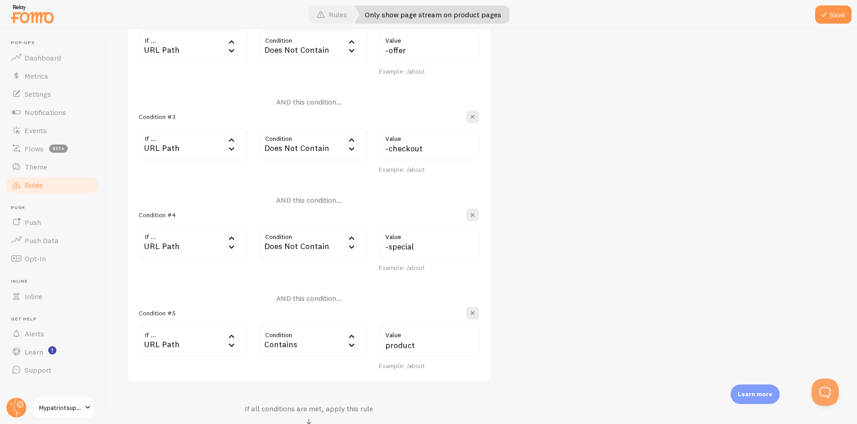
click at [299, 349] on div "Contains" at bounding box center [313, 341] width 109 height 32
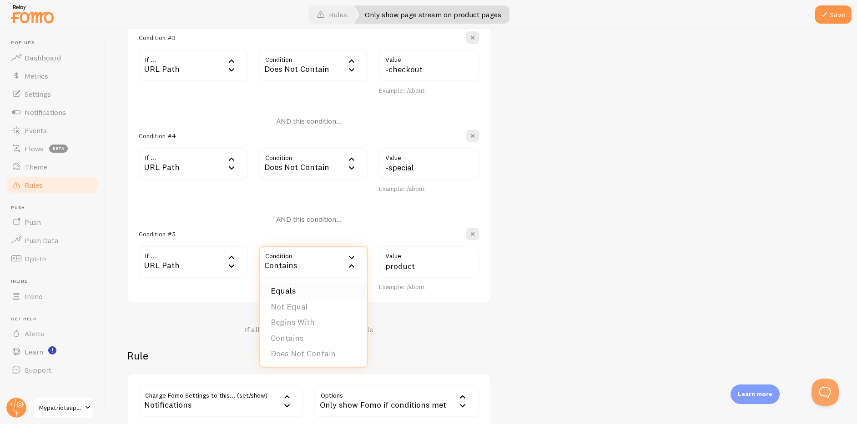
scroll to position [541, 0]
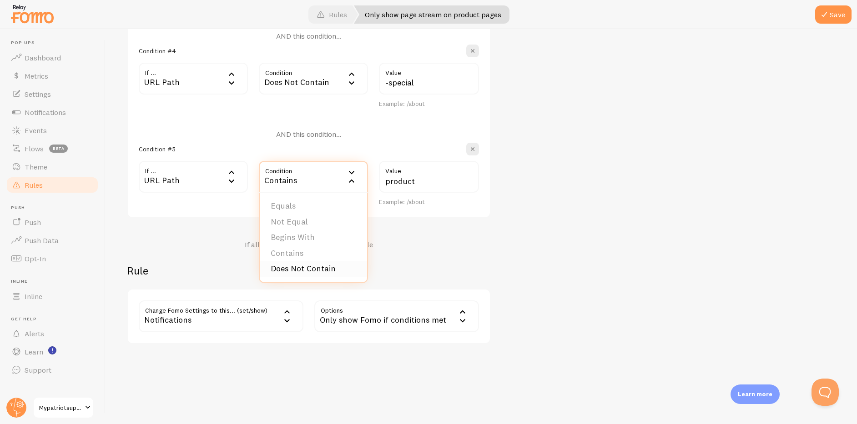
click at [293, 274] on li "Does Not Contain" at bounding box center [313, 269] width 107 height 16
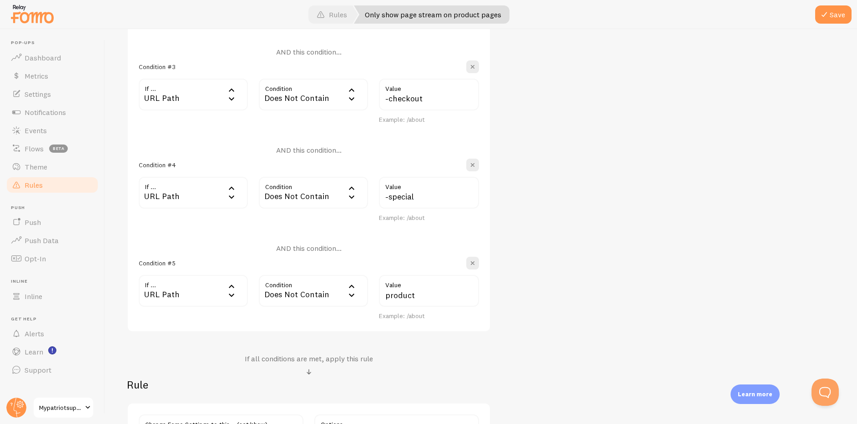
scroll to position [428, 0]
click at [316, 295] on div "Does Not Contain" at bounding box center [313, 289] width 109 height 32
click at [286, 366] on li "Contains" at bounding box center [313, 366] width 107 height 16
click at [387, 298] on input "product" at bounding box center [429, 289] width 100 height 32
click at [385, 297] on input "product" at bounding box center [429, 289] width 100 height 32
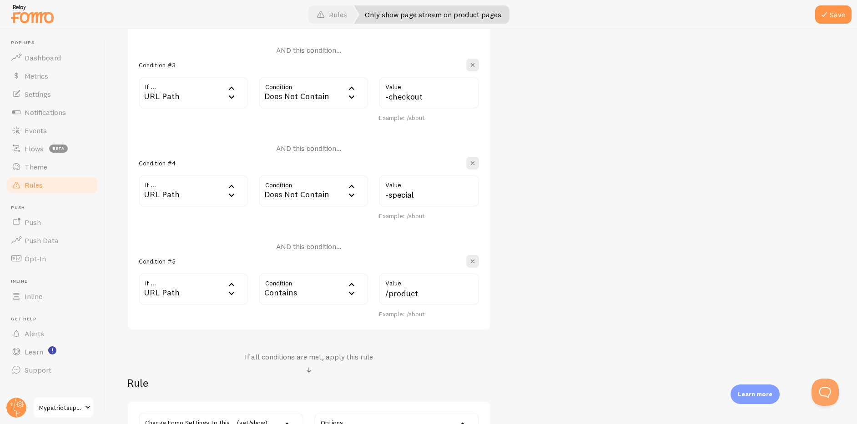
click at [622, 222] on div "Only show page stream on product pages Title Example: Checkout Page Description…" at bounding box center [481, 82] width 708 height 750
click at [433, 292] on input "/product" at bounding box center [429, 289] width 100 height 32
type input "/products"
click at [617, 234] on div "Only show page stream on product pages Title Example: Checkout Page Description…" at bounding box center [481, 82] width 708 height 750
click at [838, 14] on button "Save" at bounding box center [833, 14] width 36 height 18
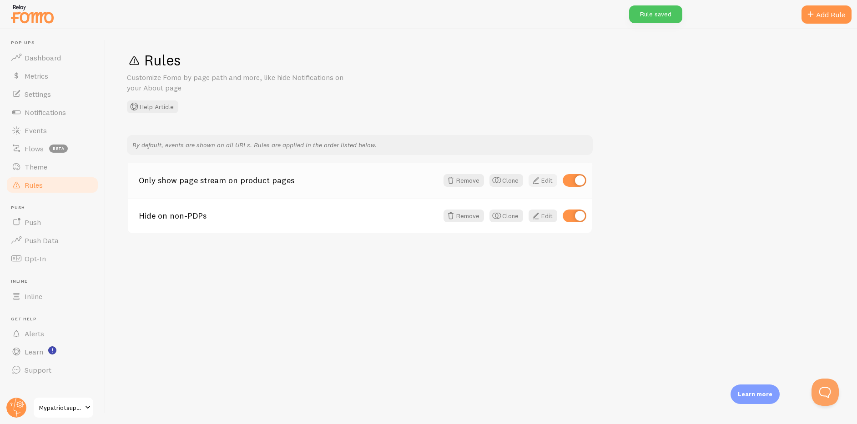
click at [543, 181] on link "Edit" at bounding box center [542, 180] width 29 height 13
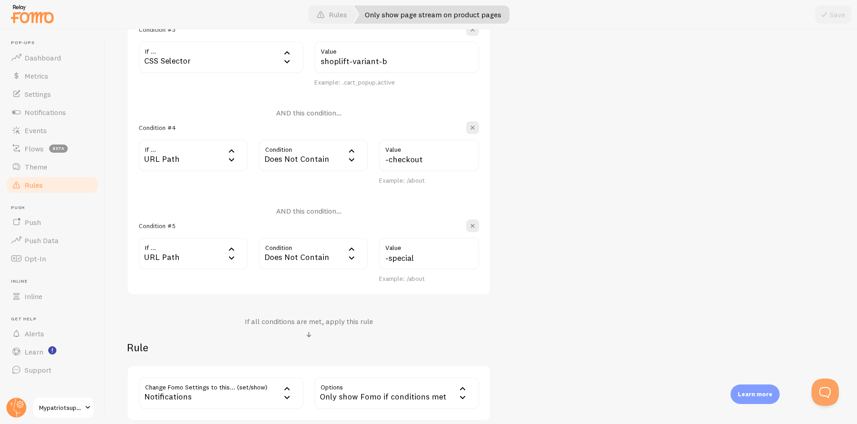
scroll to position [545, 0]
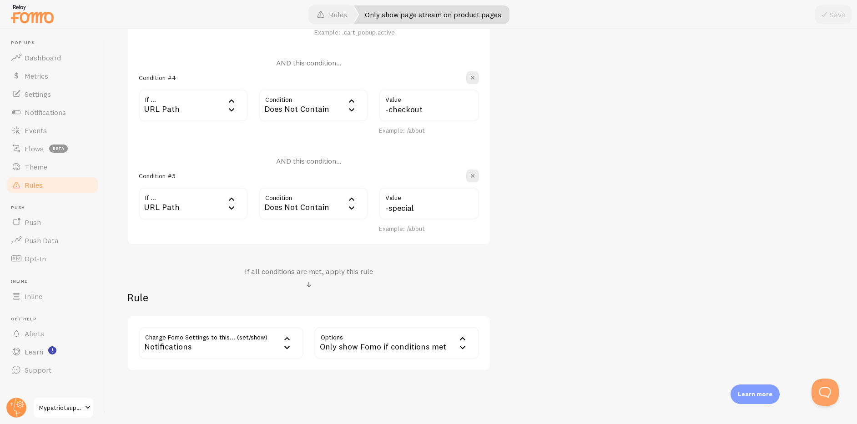
click at [44, 186] on link "Rules" at bounding box center [52, 185] width 94 height 18
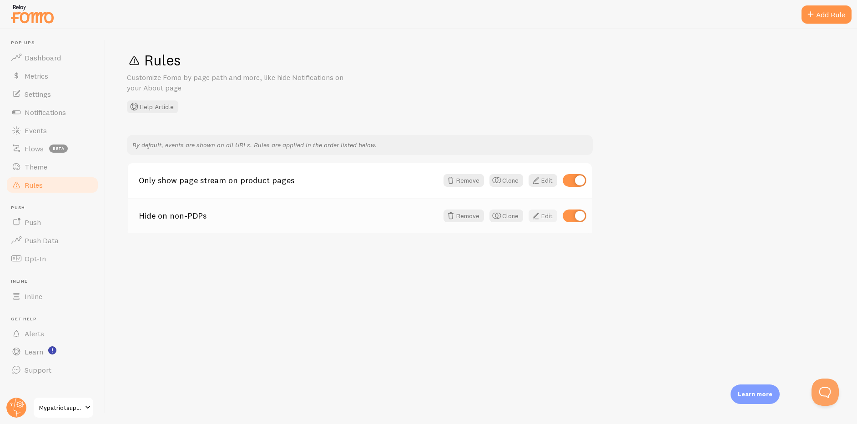
click at [541, 218] on link "Edit" at bounding box center [542, 216] width 29 height 13
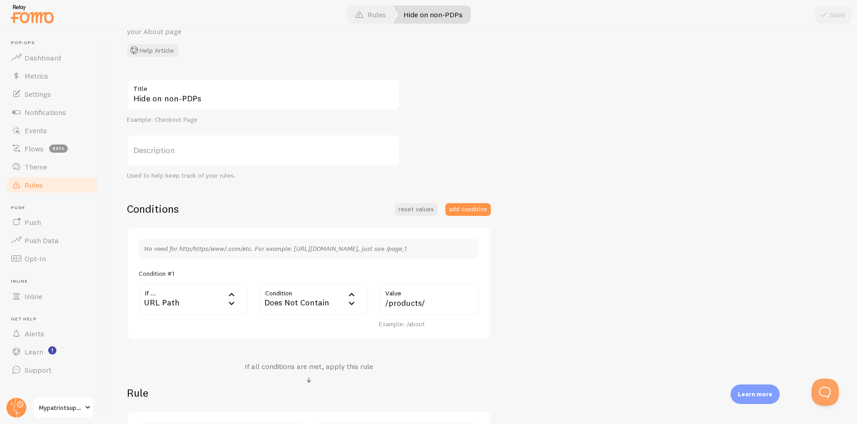
scroll to position [59, 0]
click at [38, 185] on span "Rules" at bounding box center [34, 185] width 18 height 9
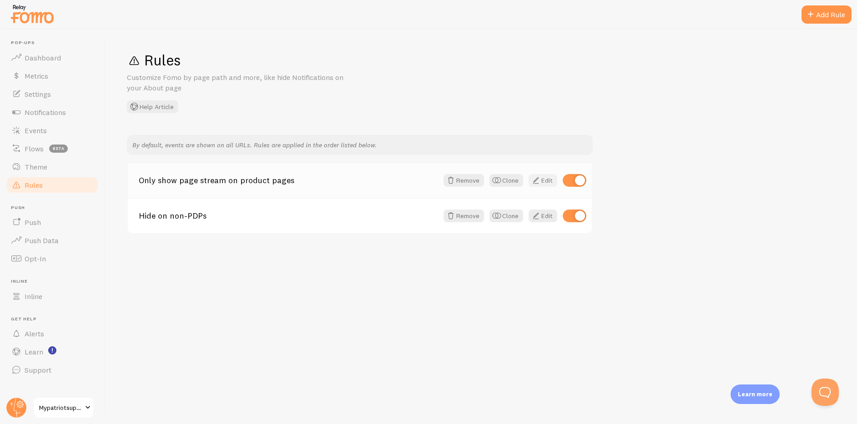
click at [542, 182] on link "Edit" at bounding box center [542, 180] width 29 height 13
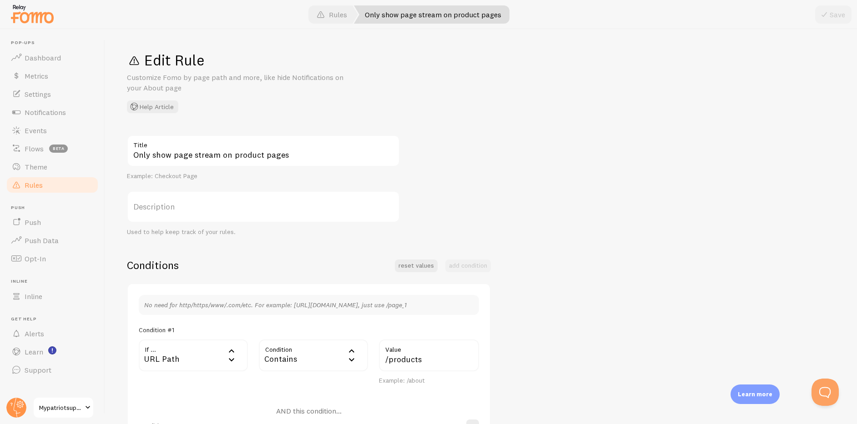
scroll to position [66, 0]
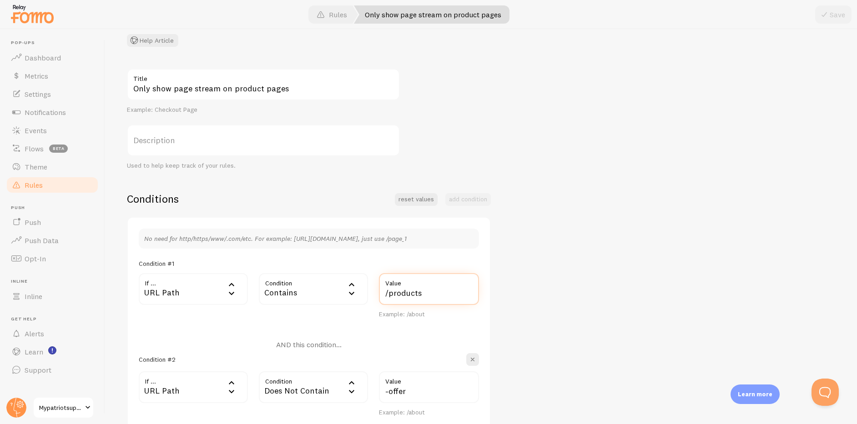
click at [433, 298] on input "/products" at bounding box center [429, 289] width 100 height 32
type input "/products/"
click at [821, 20] on button "Save" at bounding box center [833, 14] width 36 height 18
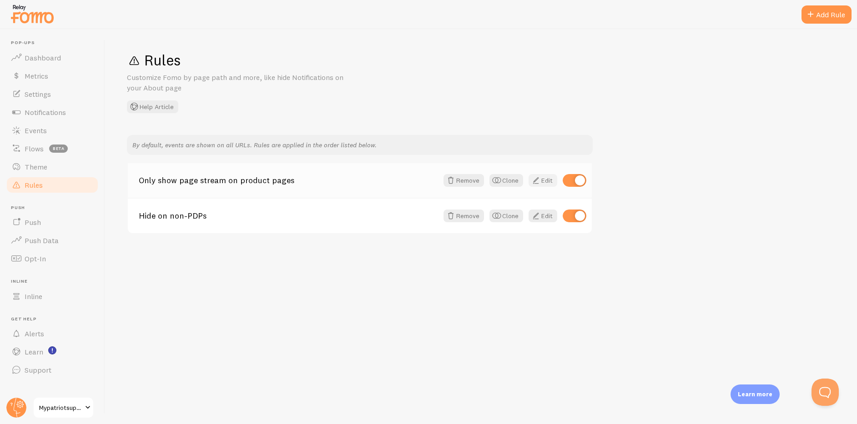
click at [544, 181] on link "Edit" at bounding box center [542, 180] width 29 height 13
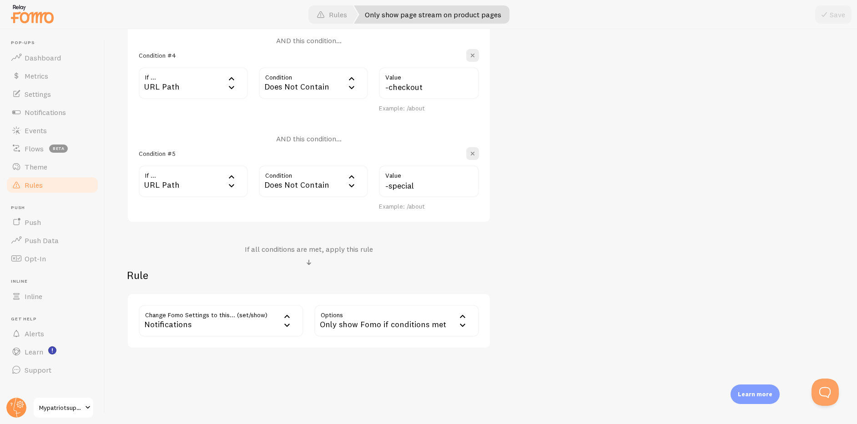
scroll to position [572, 0]
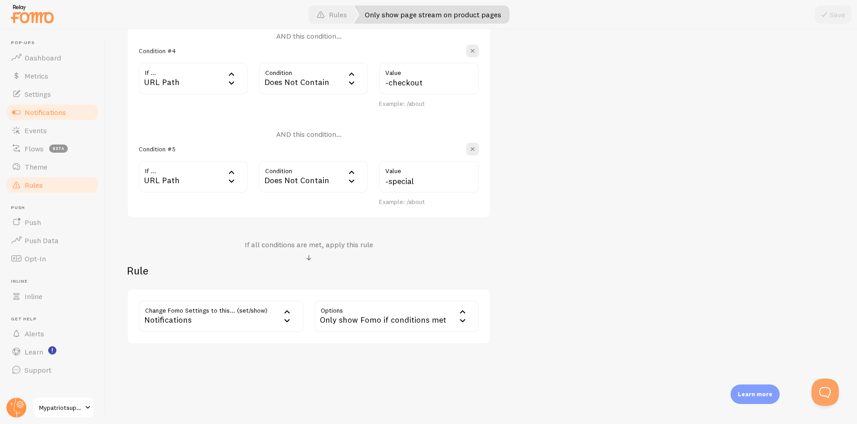
click at [38, 113] on span "Notifications" at bounding box center [45, 112] width 41 height 9
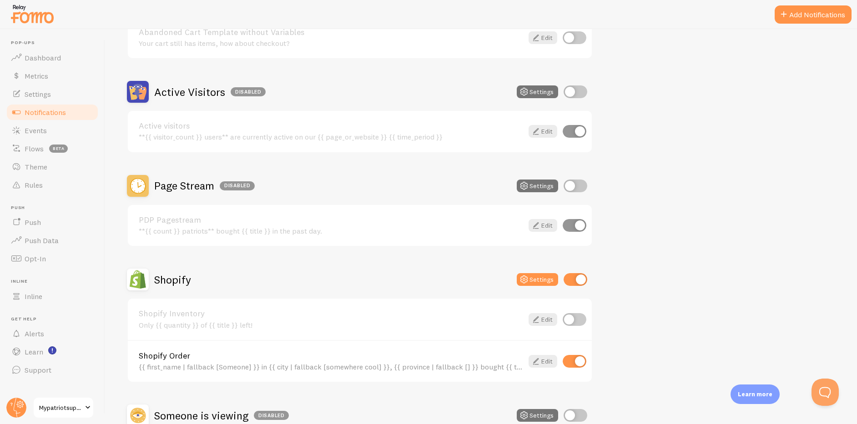
scroll to position [259, 0]
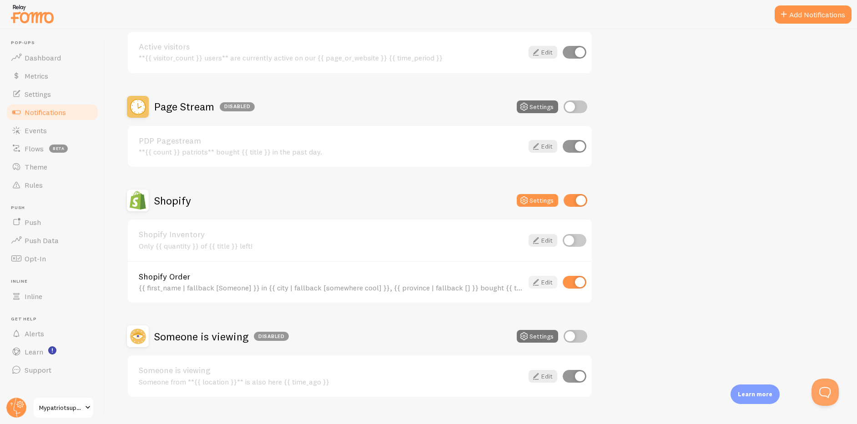
click at [544, 283] on link "Edit" at bounding box center [542, 282] width 29 height 13
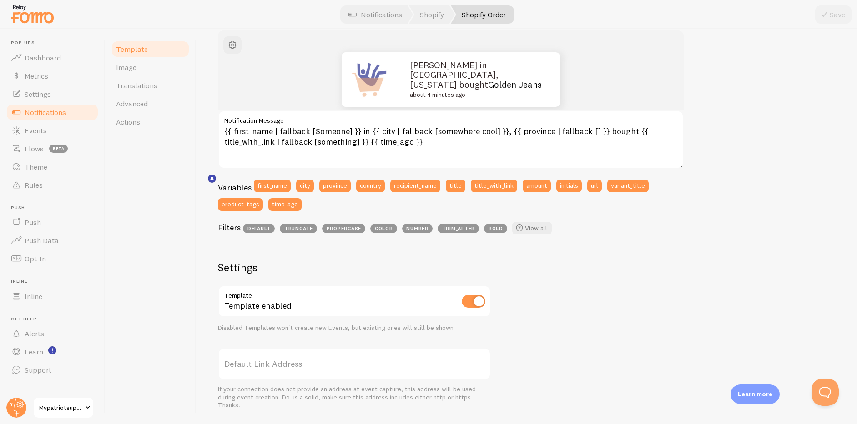
scroll to position [273, 0]
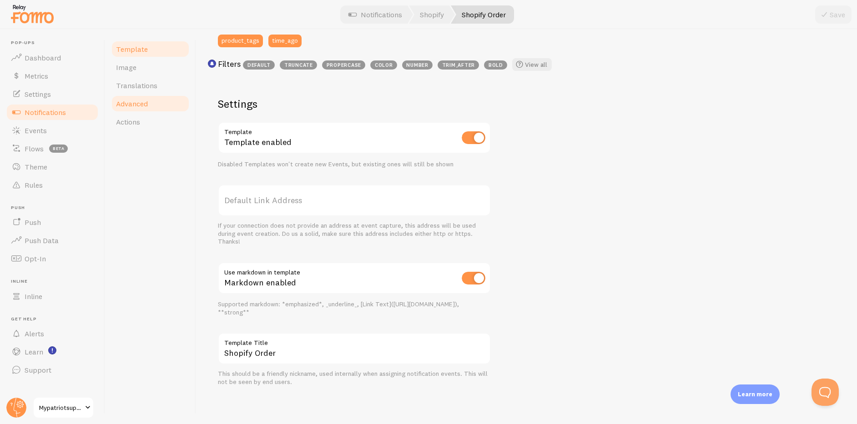
click at [130, 105] on span "Advanced" at bounding box center [132, 103] width 32 height 9
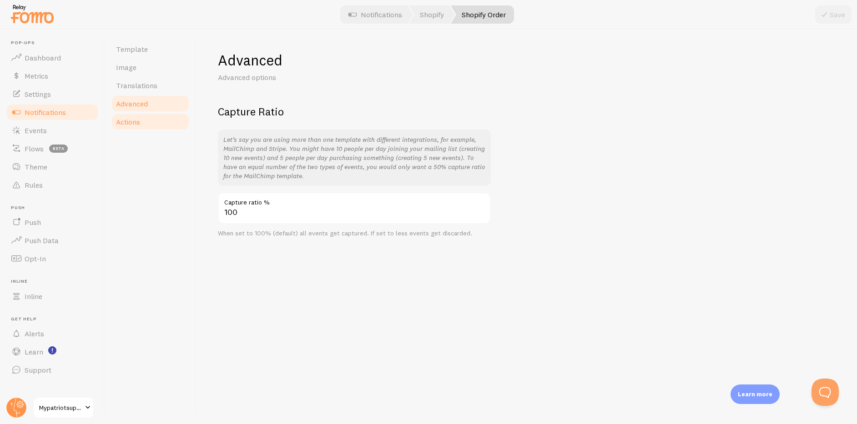
click at [141, 126] on link "Actions" at bounding box center [150, 122] width 80 height 18
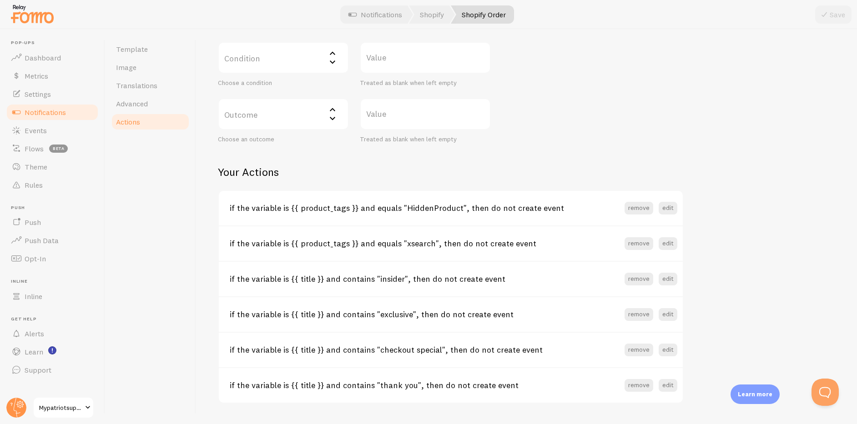
scroll to position [274, 0]
